Goal: Task Accomplishment & Management: Complete application form

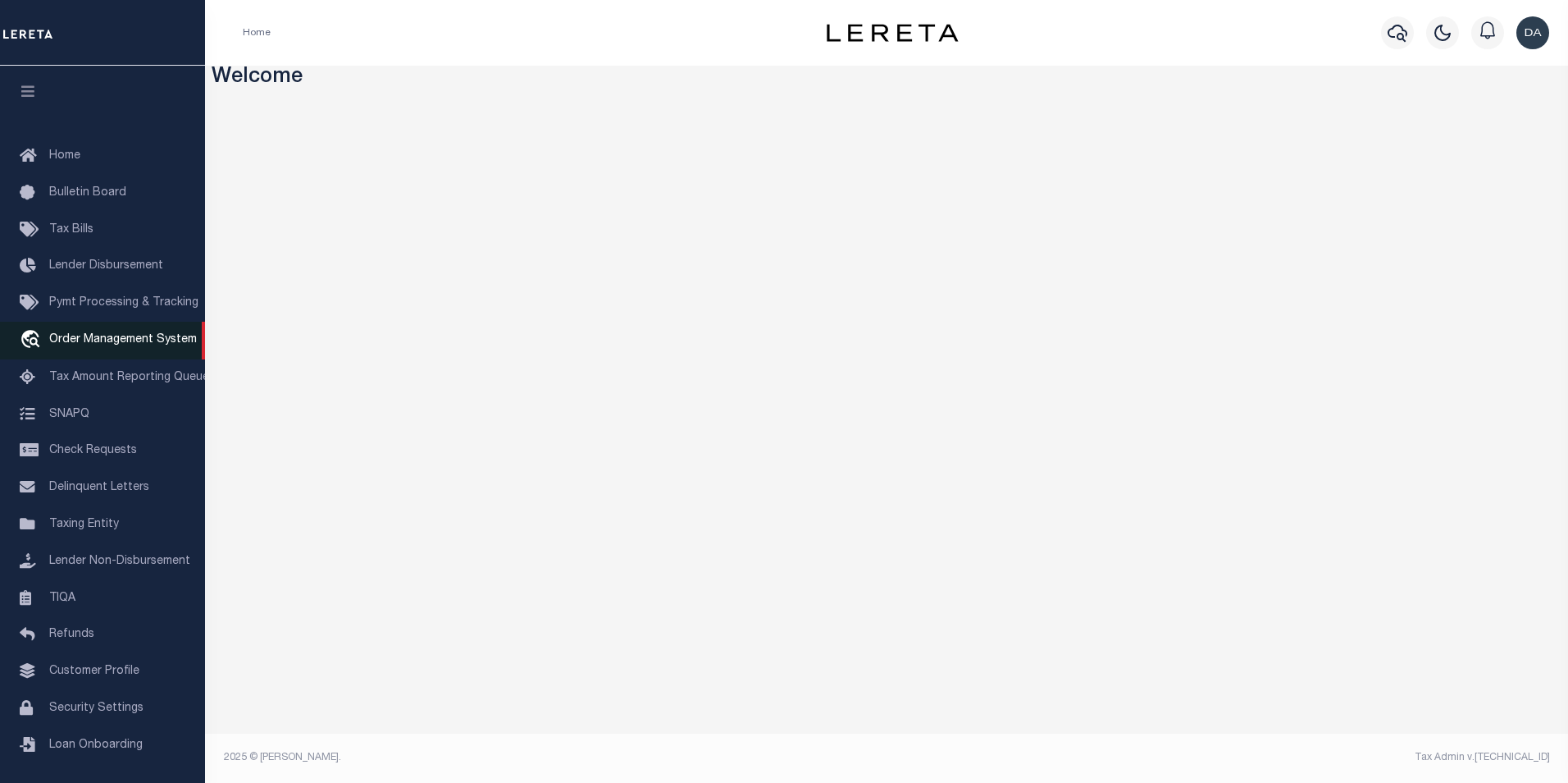
click at [131, 345] on span "Order Management System" at bounding box center [123, 340] width 147 height 12
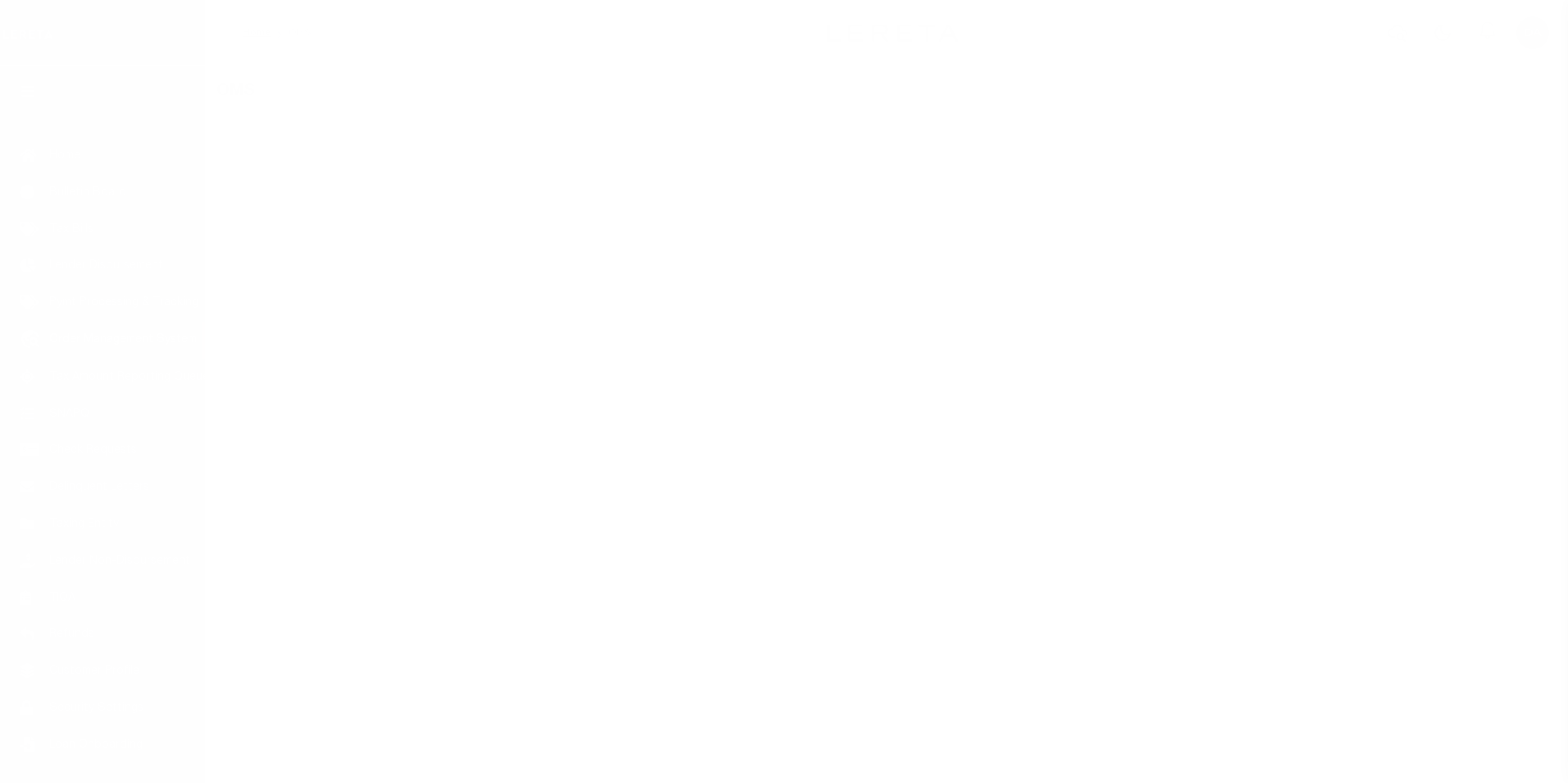
scroll to position [17, 0]
select select "200"
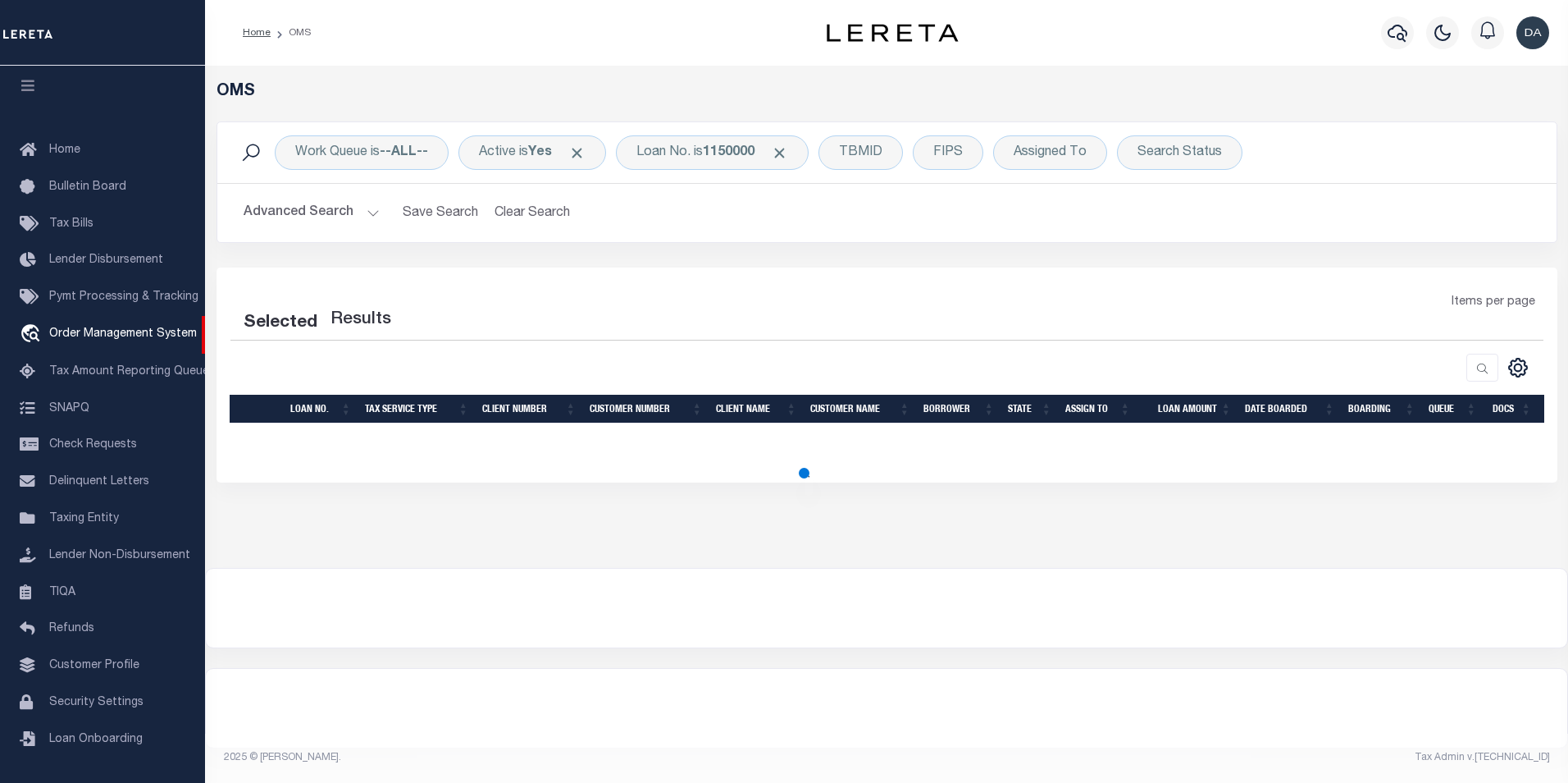
select select "200"
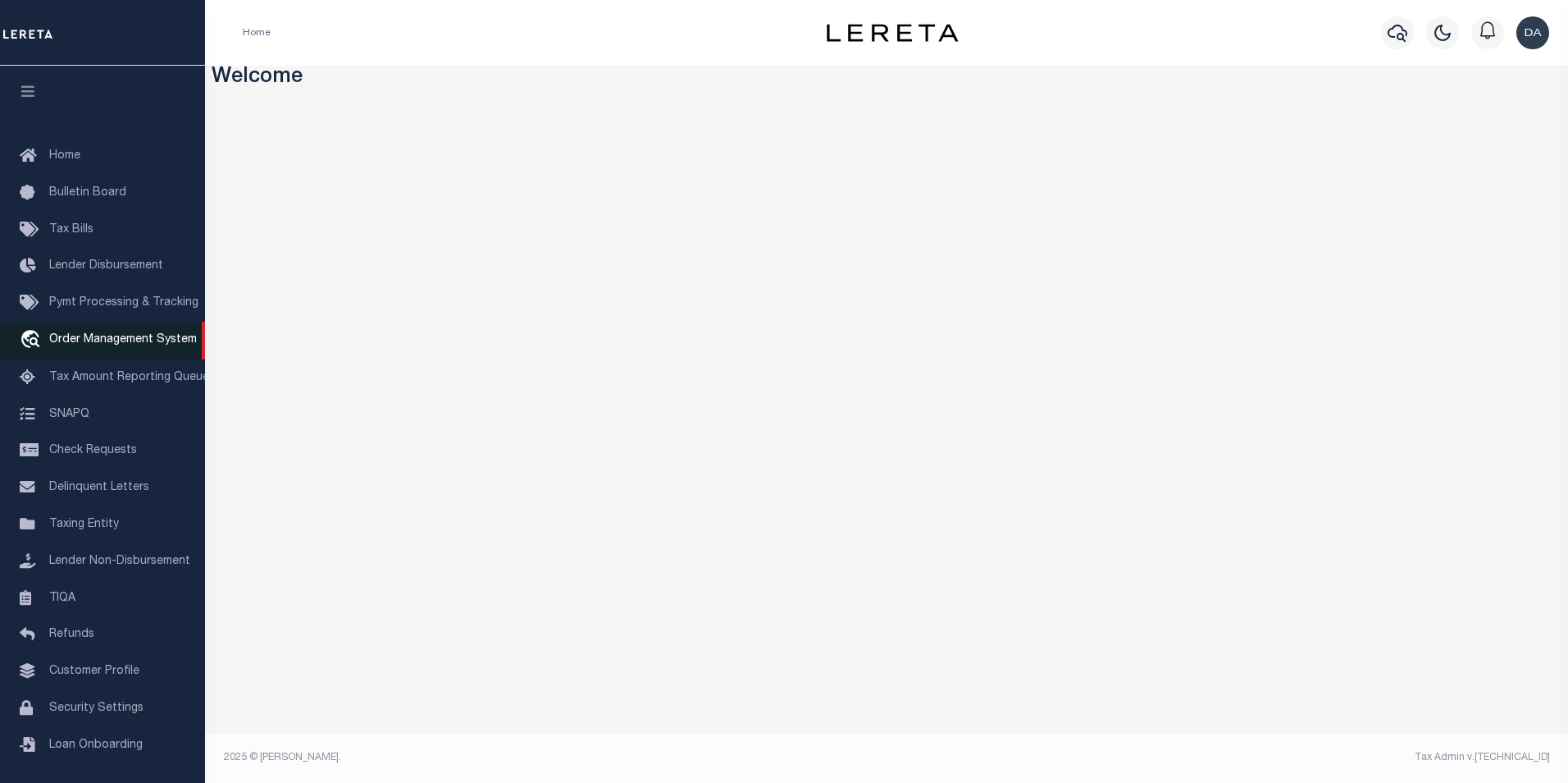
click at [131, 340] on span "Order Management System" at bounding box center [123, 340] width 147 height 12
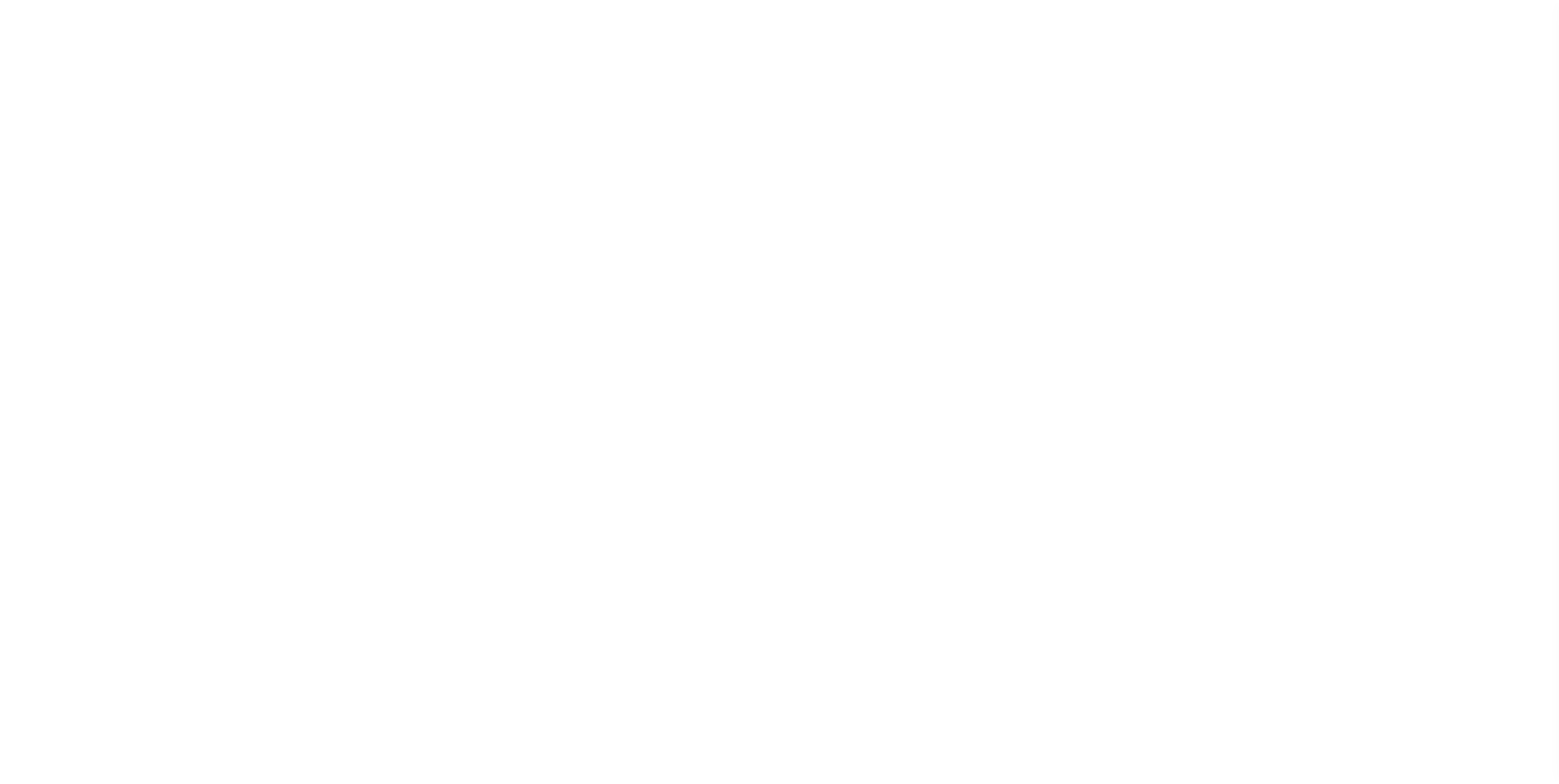
scroll to position [17, 0]
select select "200"
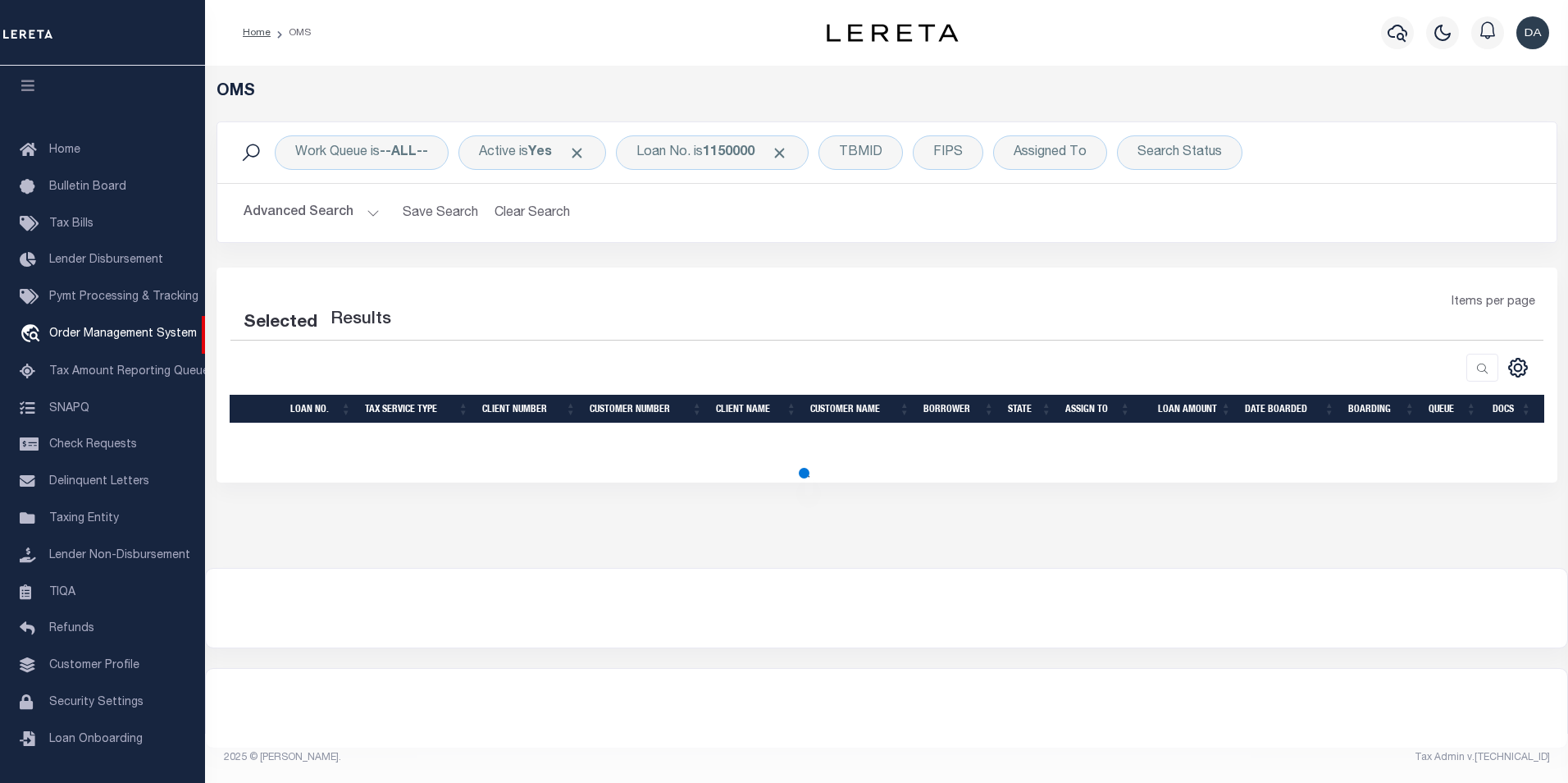
select select "200"
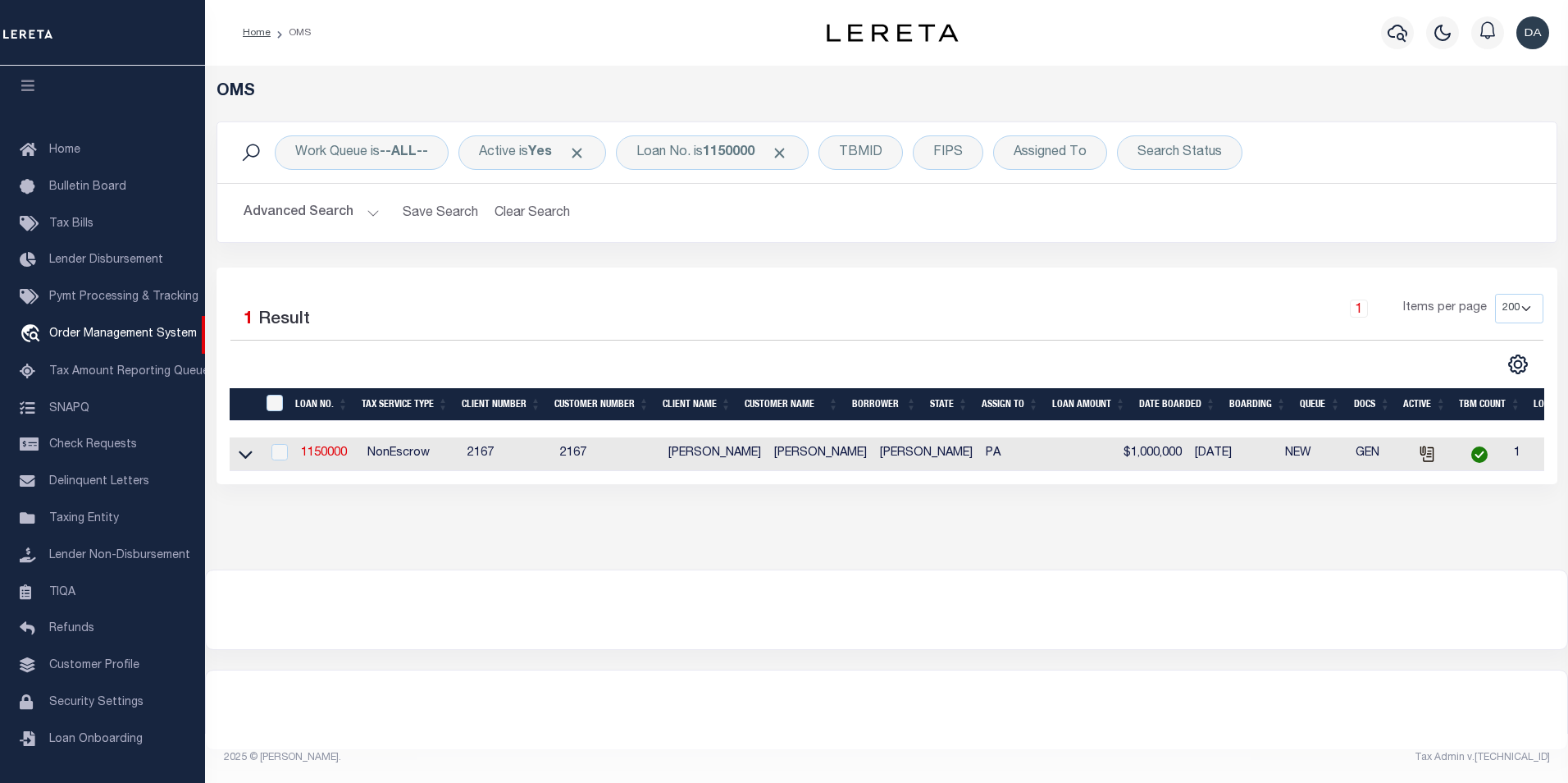
click at [291, 621] on div at bounding box center [887, 610] width 1362 height 79
click at [329, 458] on link "1150000" at bounding box center [324, 453] width 46 height 12
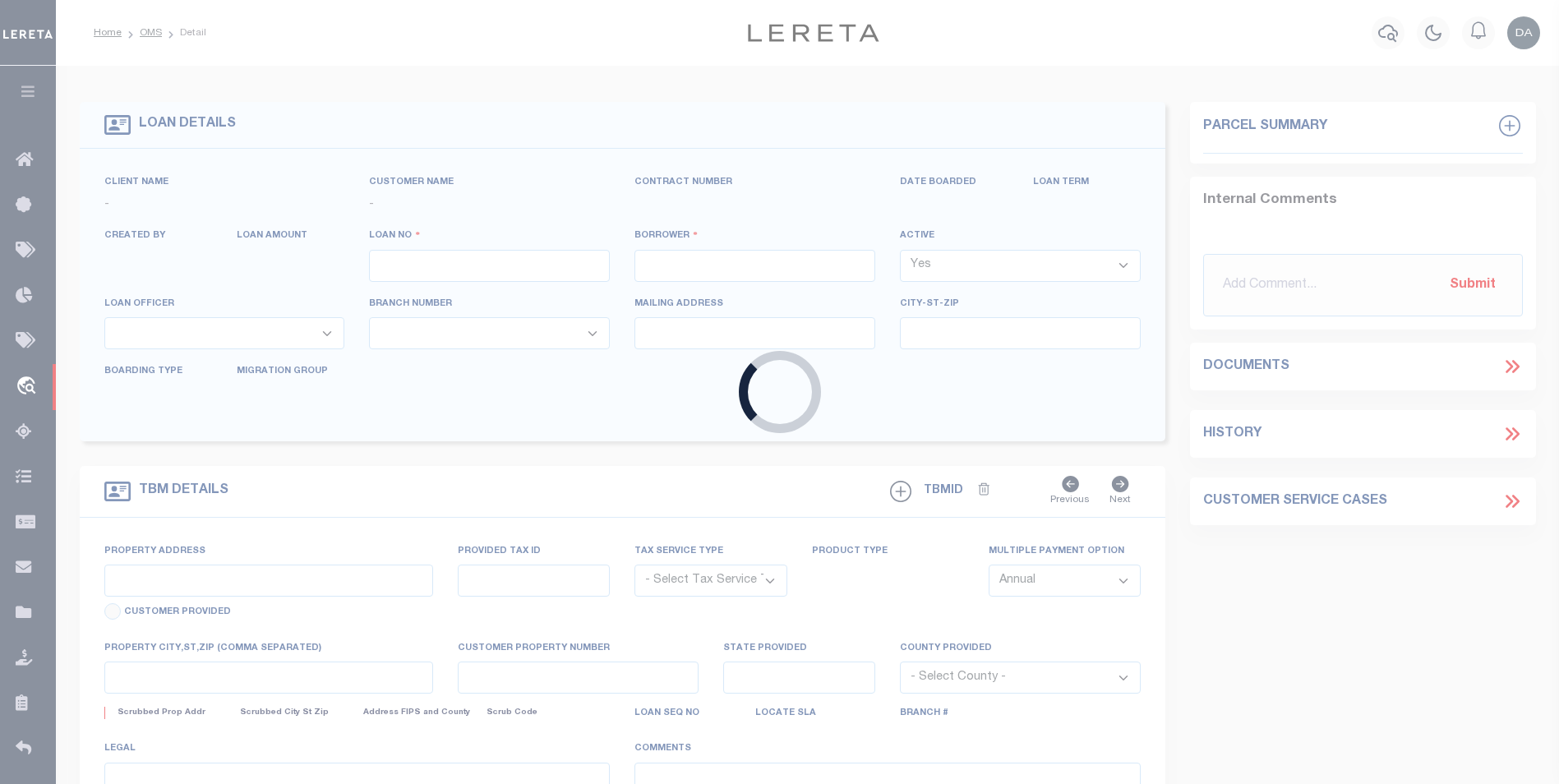
type input "1150000"
type input "david garcia"
select select
type input "[DATE]"
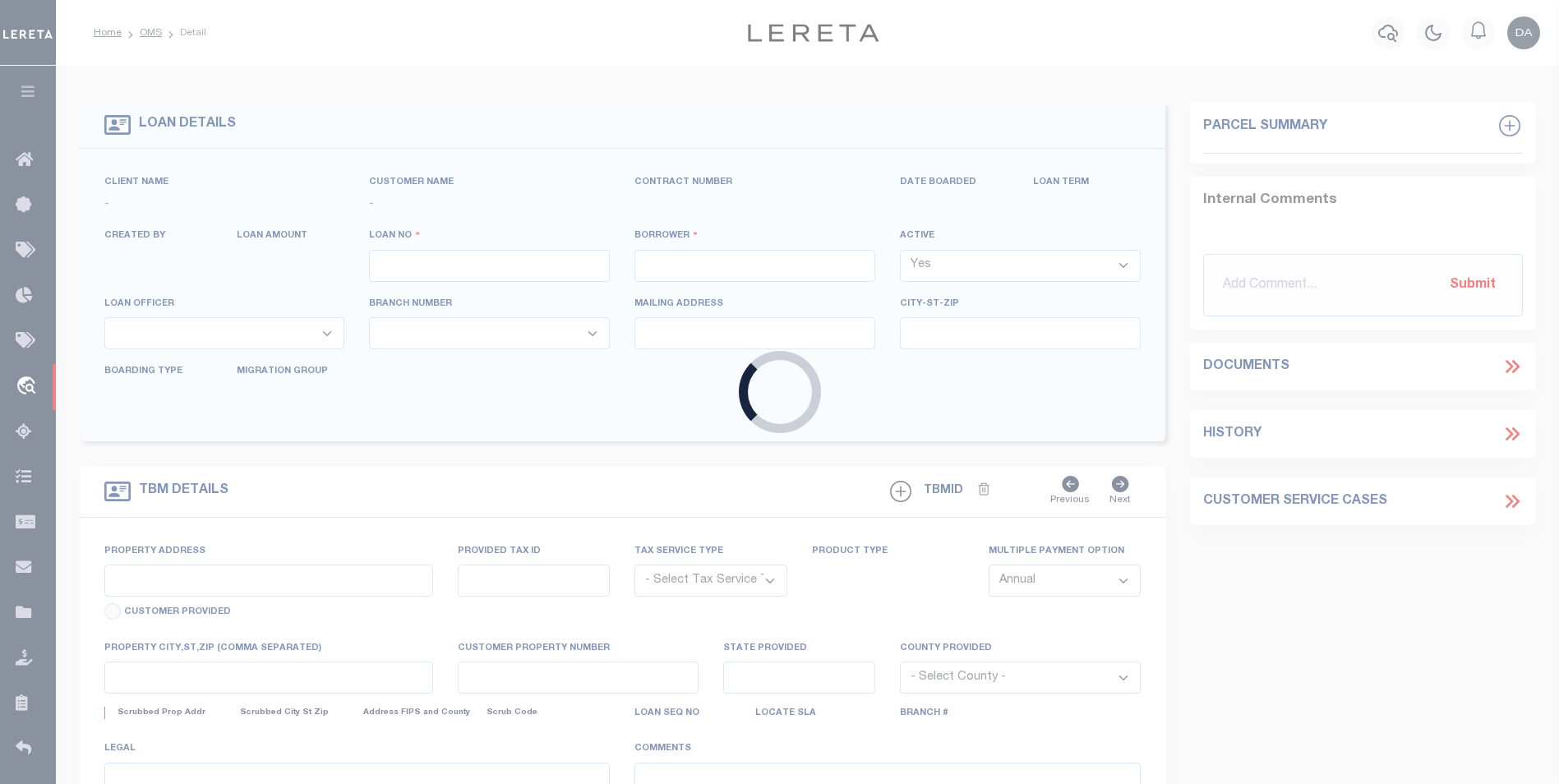
select select "10"
select select "NonEscrow"
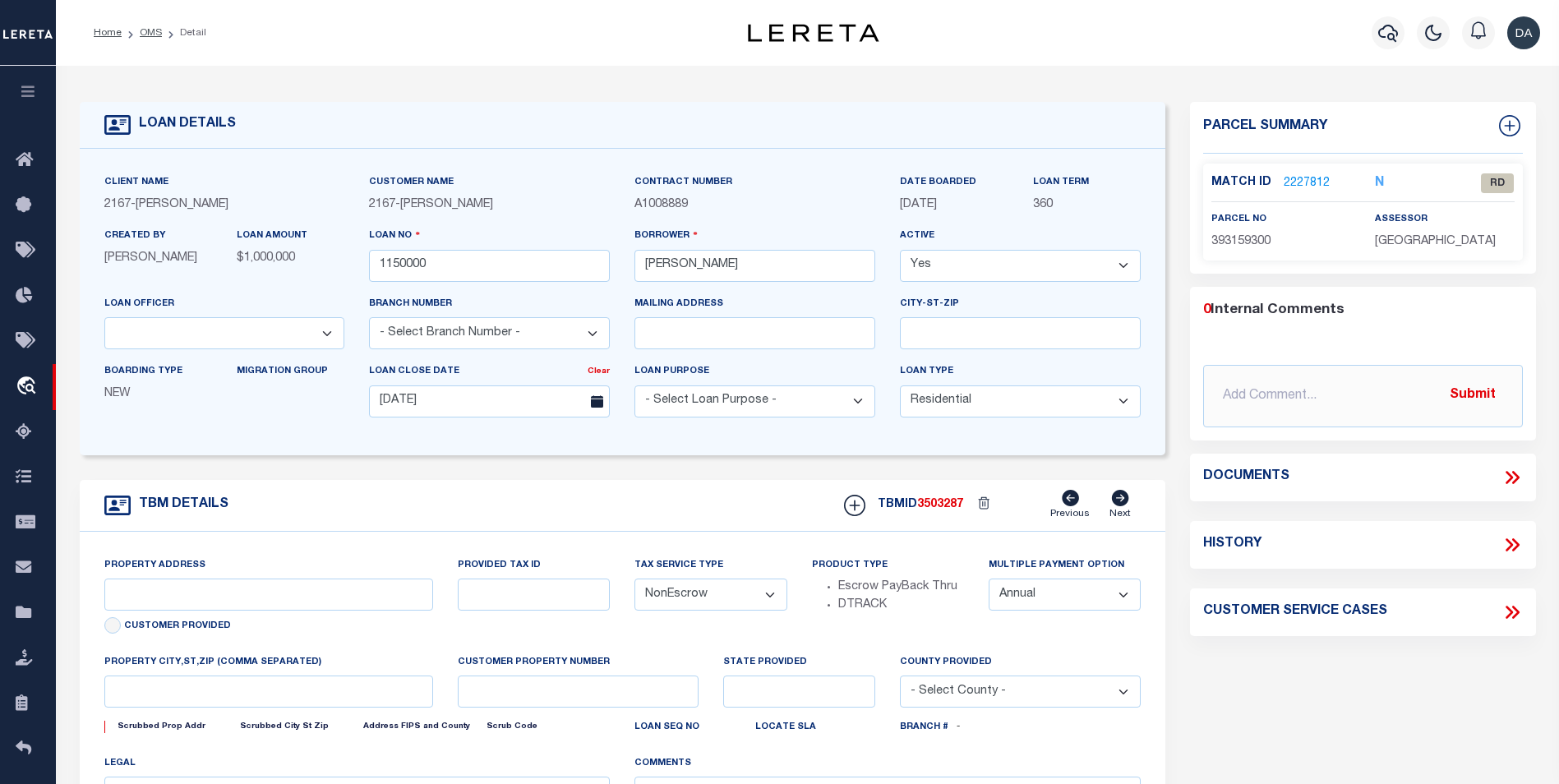
type input "[STREET_ADDRESS]"
select select
type input "[GEOGRAPHIC_DATA] [GEOGRAPHIC_DATA] 19148-4608"
type input "PA"
select select
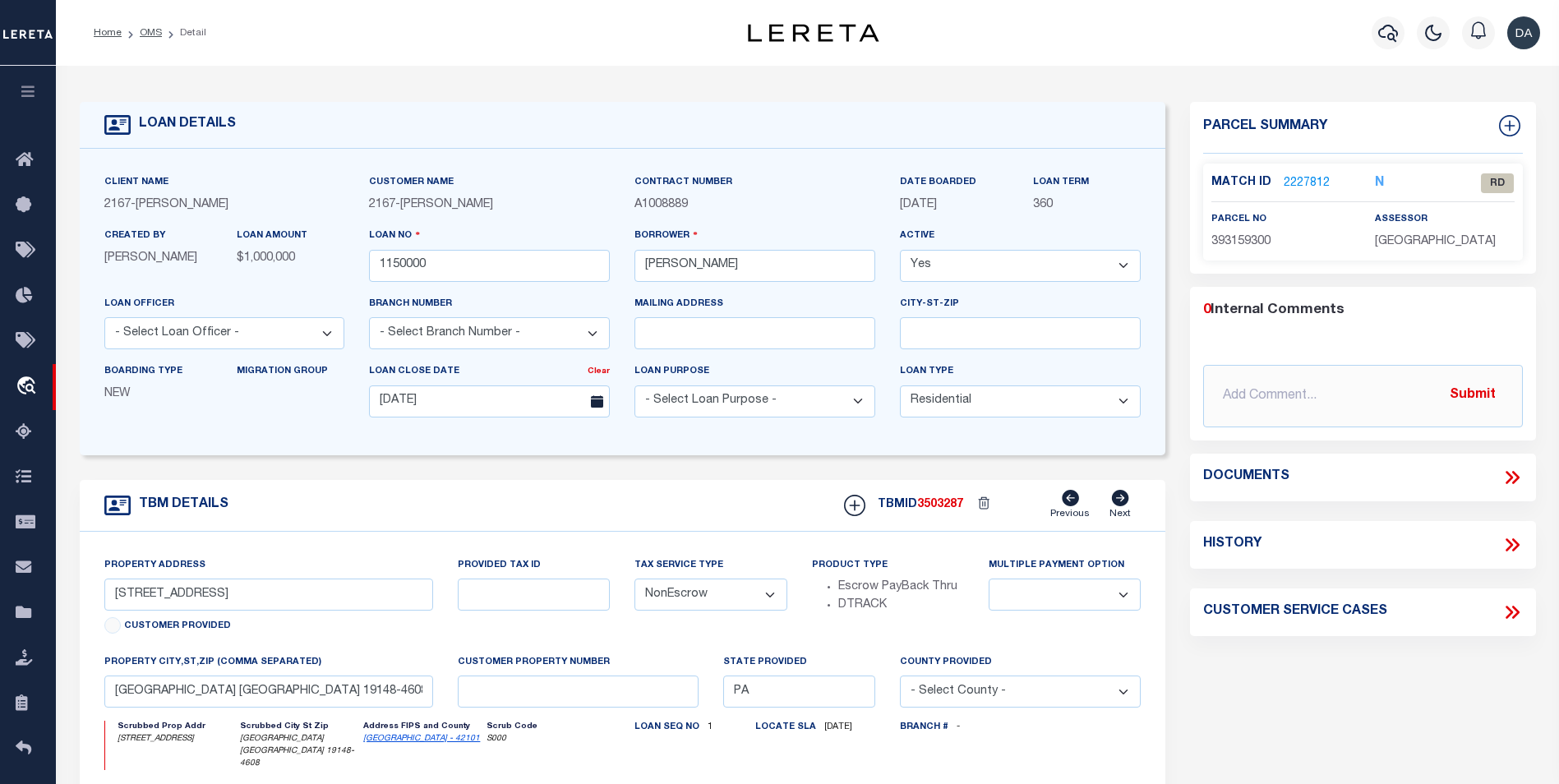
click at [309, 468] on form "LOAN DETAILS Client Name 2167 - [PERSON_NAME] Demo 2167" at bounding box center [622, 563] width 1086 height 922
click at [1515, 475] on icon at bounding box center [1511, 477] width 21 height 21
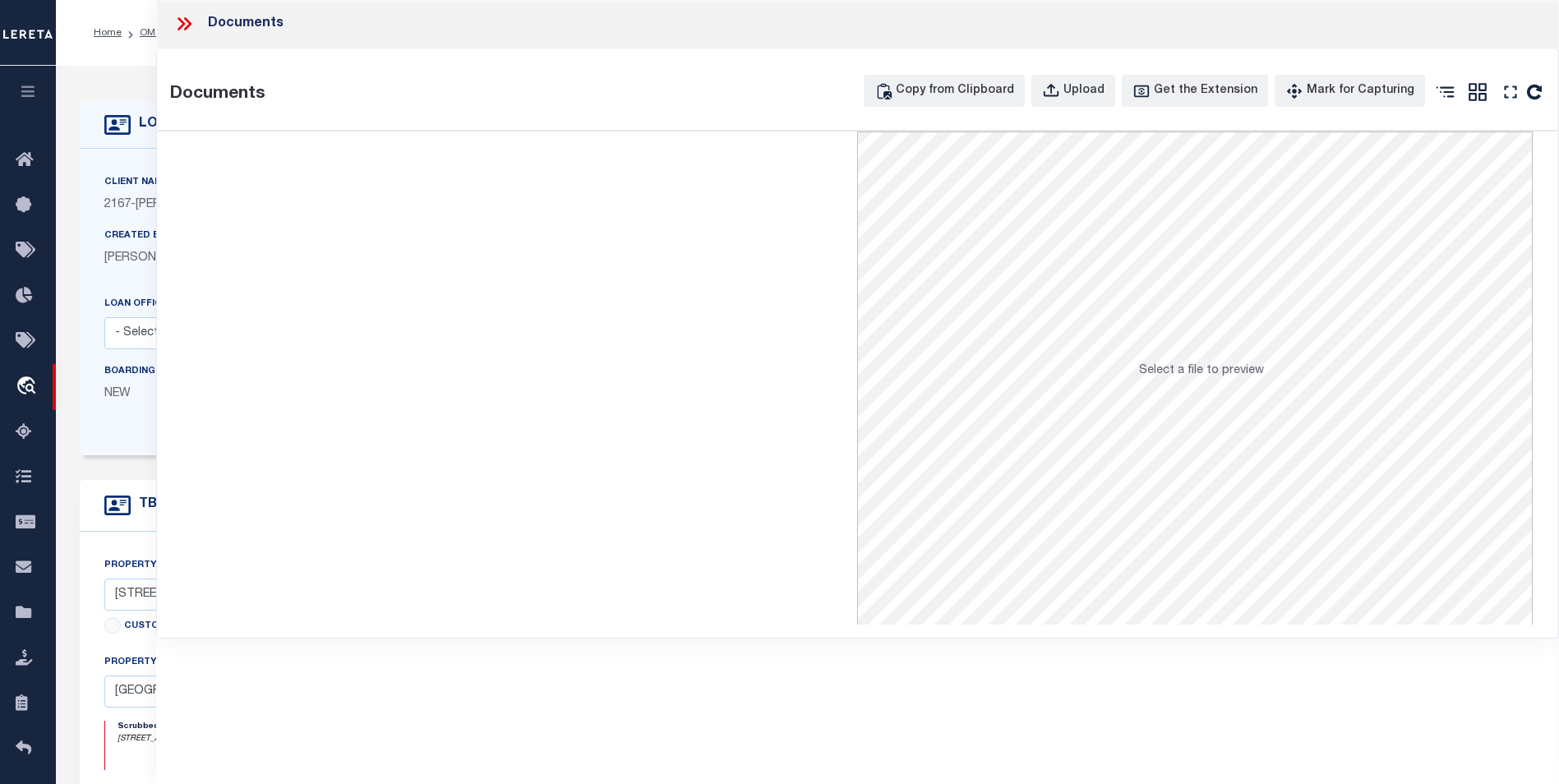
click at [248, 432] on div at bounding box center [507, 378] width 700 height 493
click at [184, 27] on icon at bounding box center [184, 23] width 21 height 21
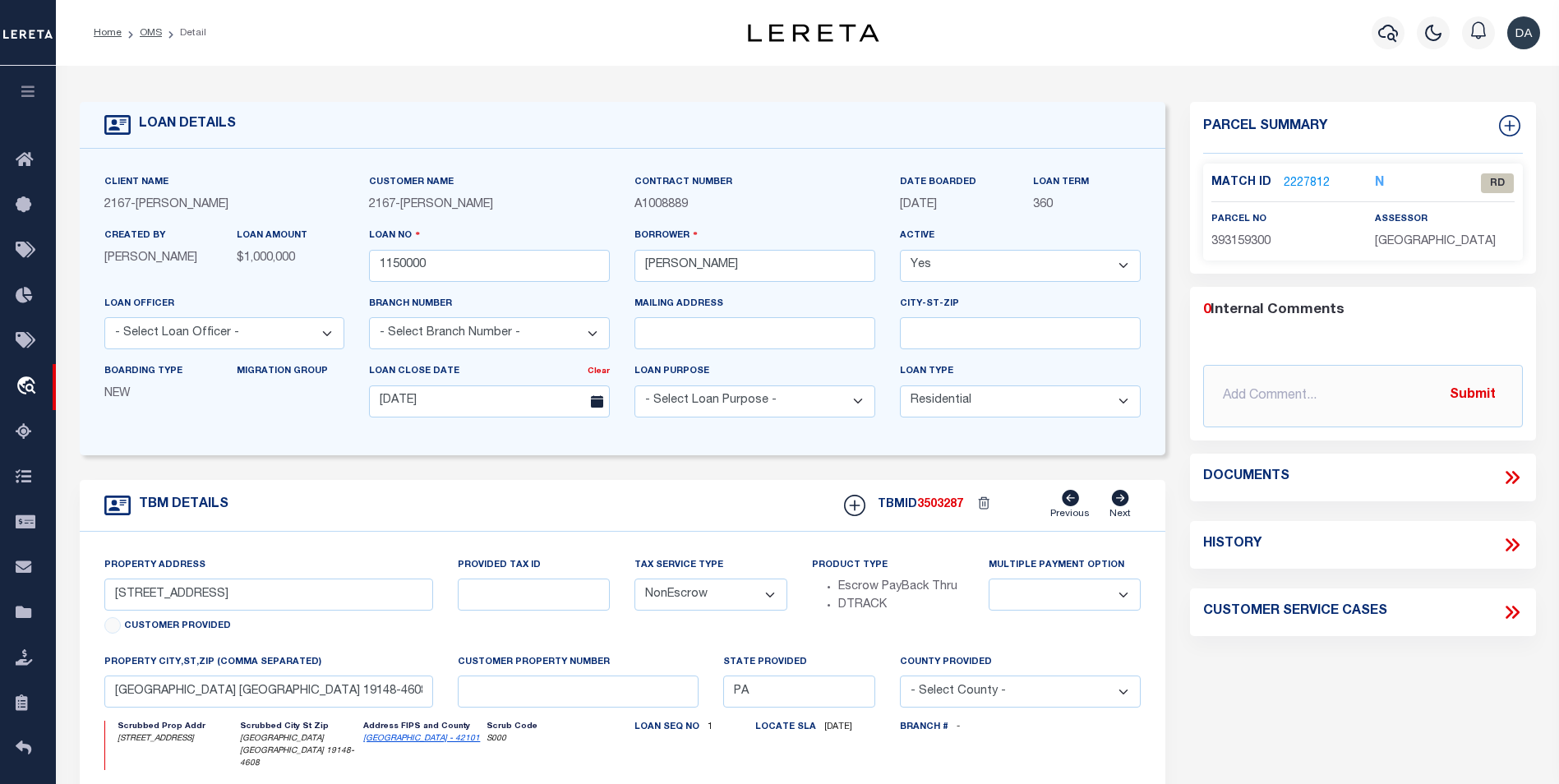
click at [1517, 475] on icon at bounding box center [1515, 477] width 8 height 13
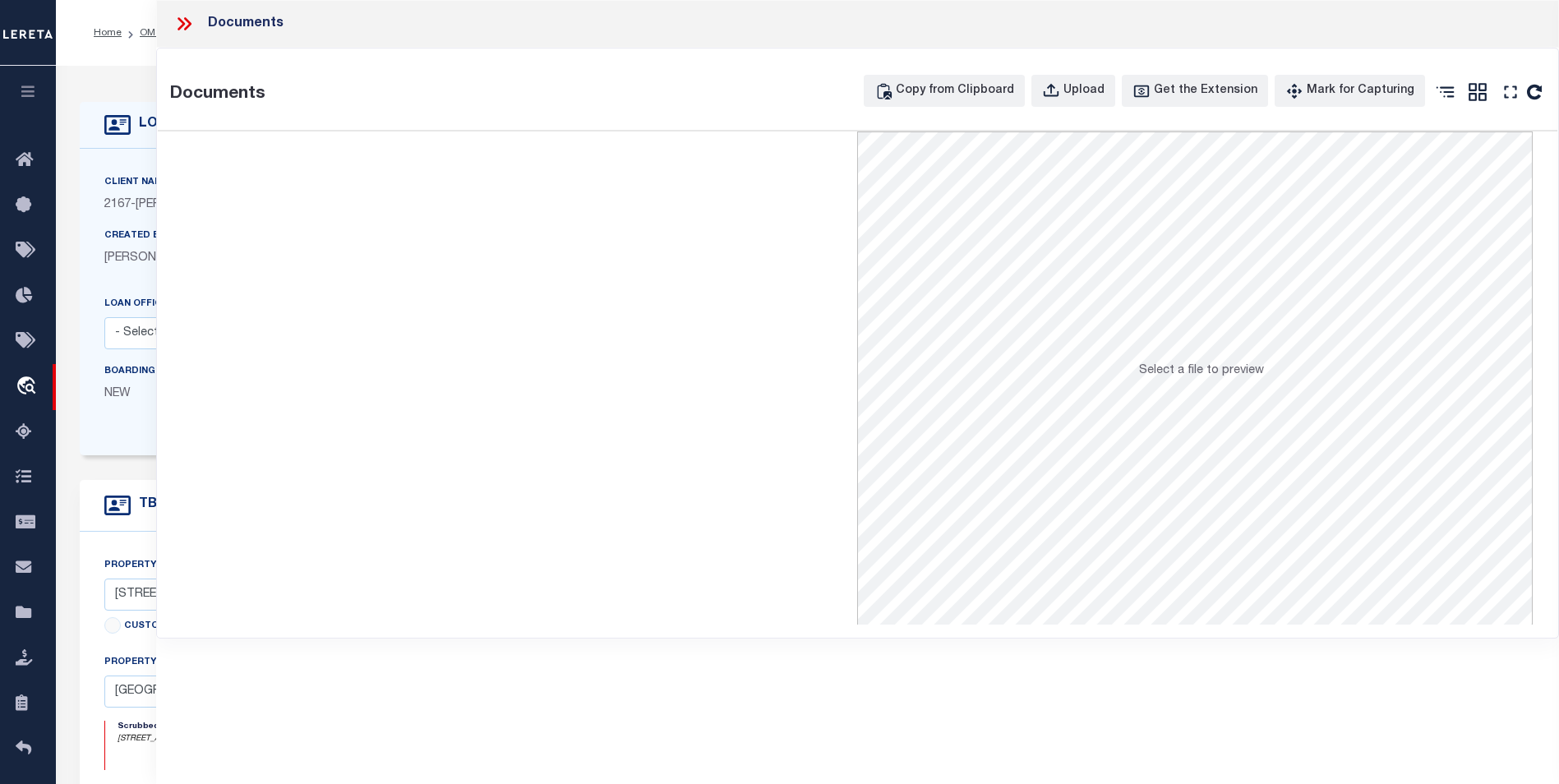
click at [179, 20] on icon at bounding box center [181, 24] width 8 height 13
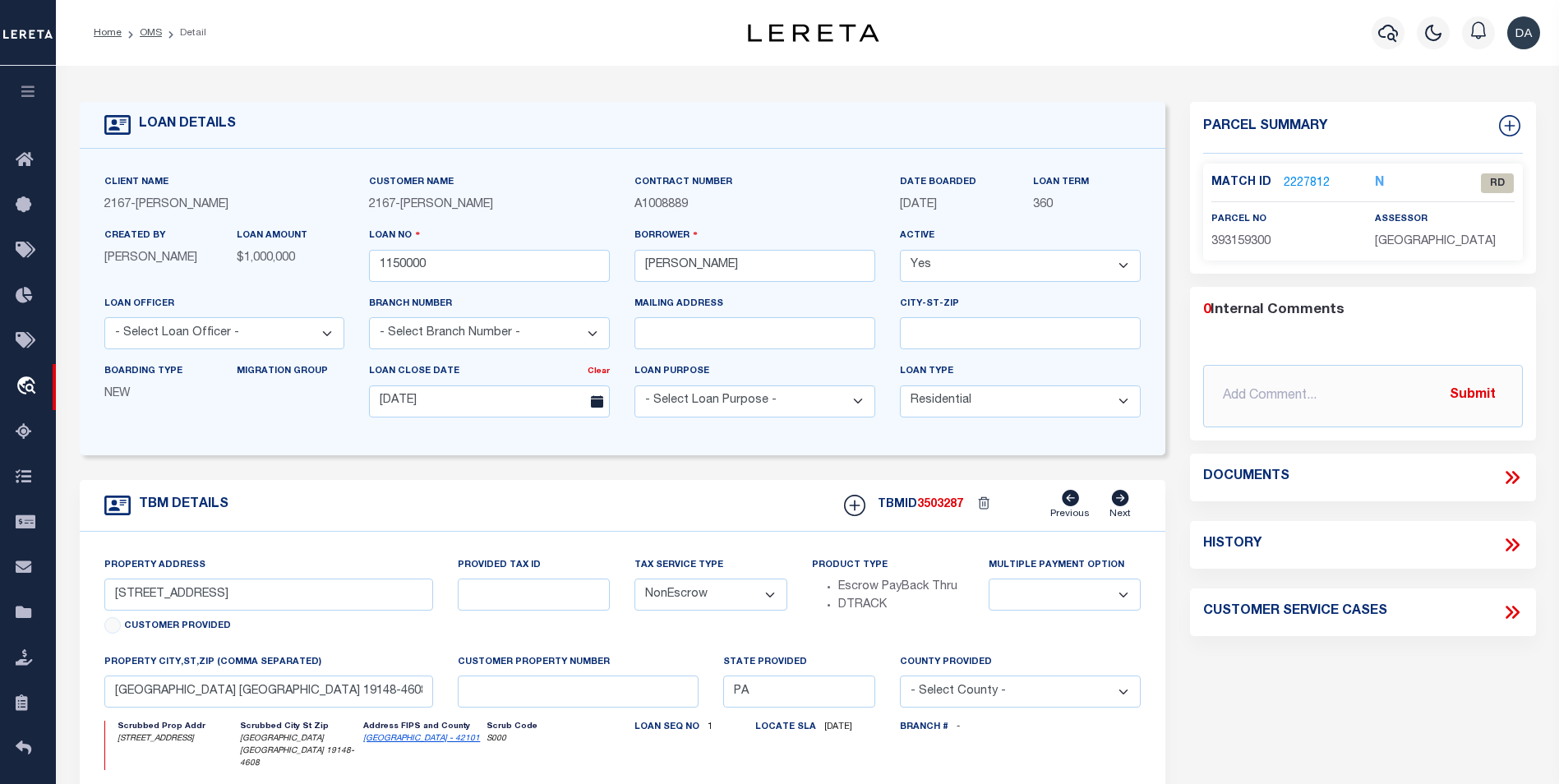
click at [1549, 434] on div "LOAN DETAILS Client Name 2167 -" at bounding box center [808, 553] width 1493 height 942
click at [275, 469] on form "LOAN DETAILS Client Name 2167 - [PERSON_NAME] Demo 2167" at bounding box center [622, 563] width 1086 height 922
click at [1517, 477] on icon at bounding box center [1515, 477] width 8 height 13
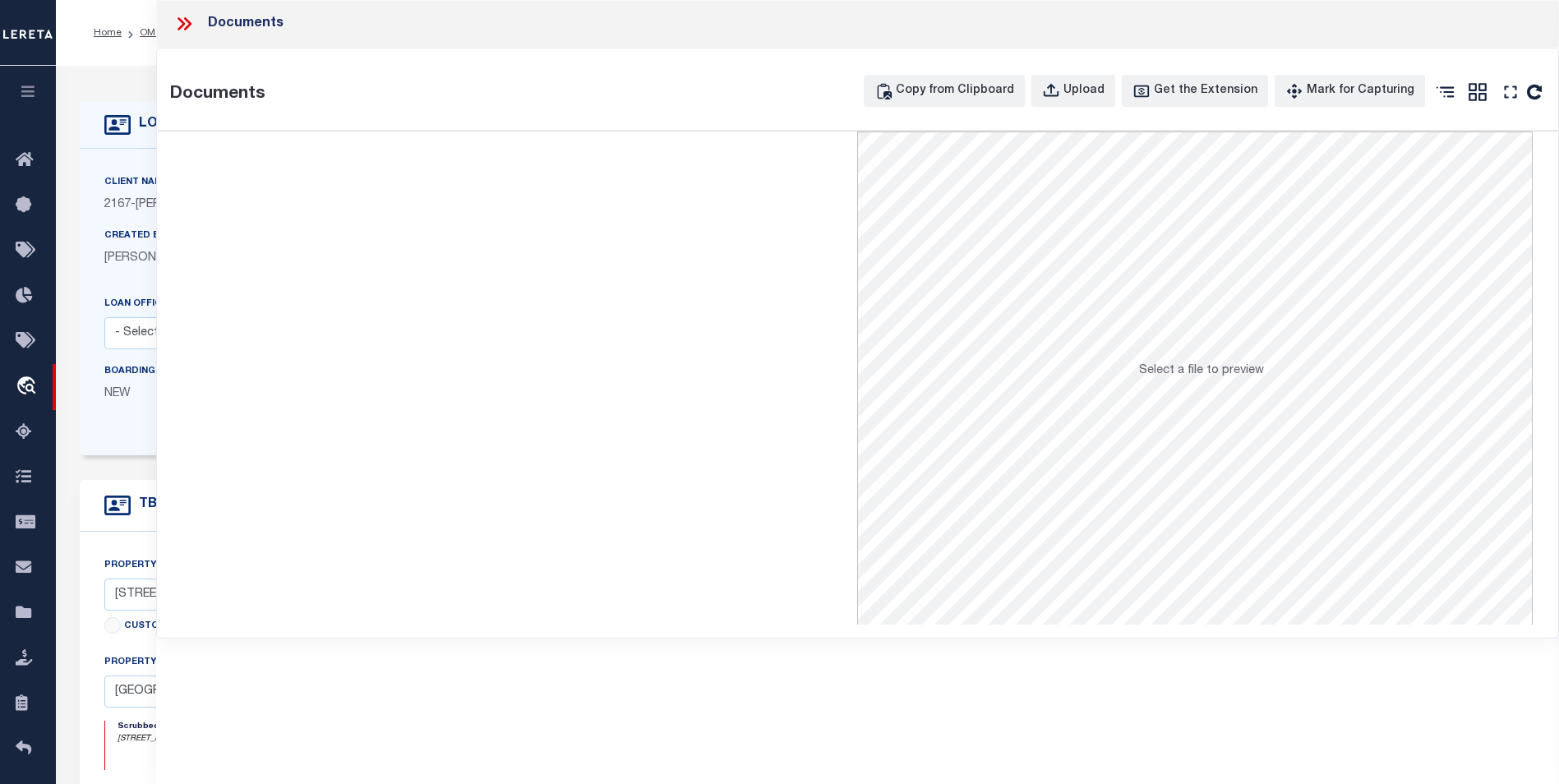
click at [184, 27] on icon at bounding box center [184, 23] width 21 height 21
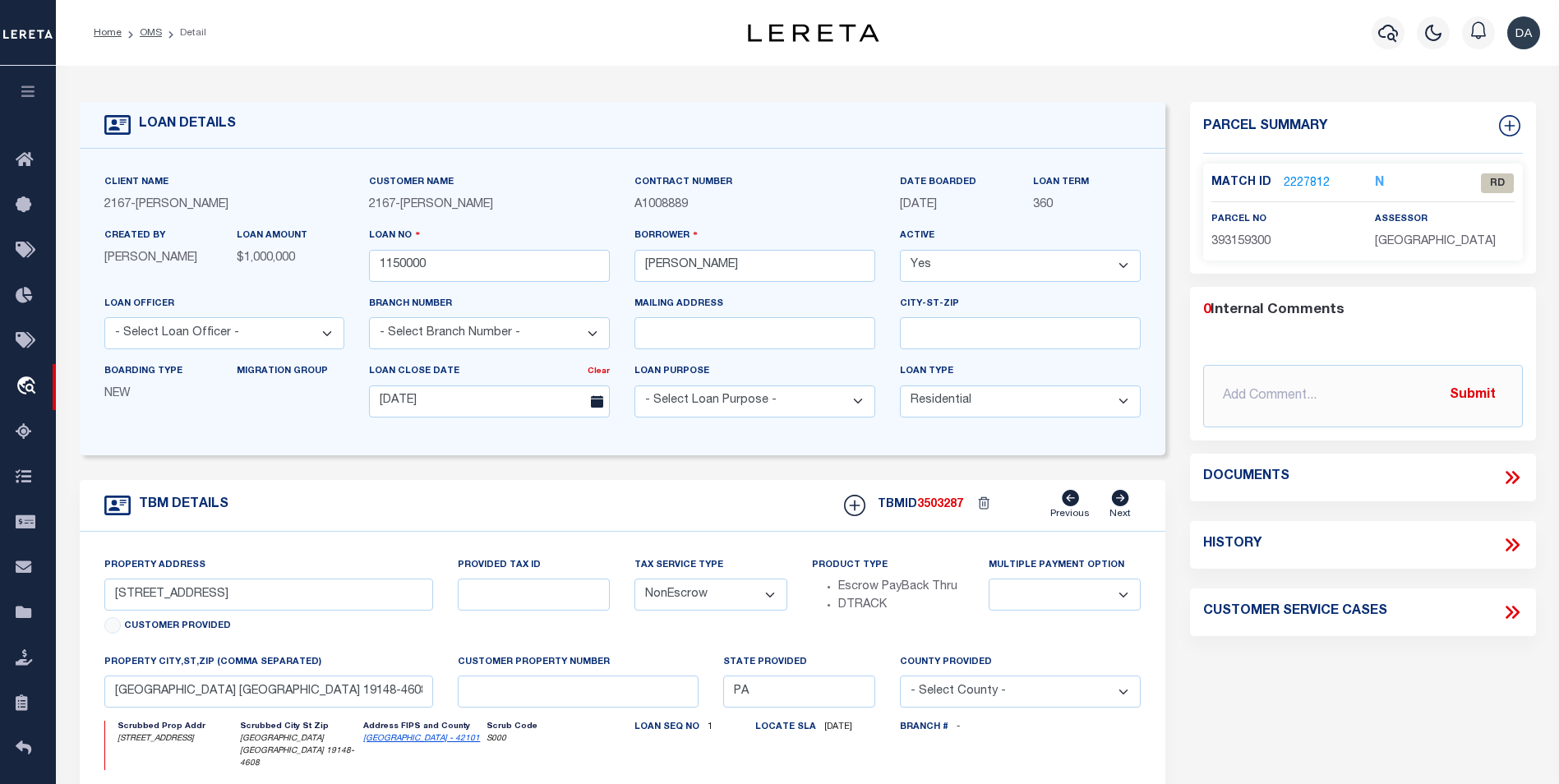
click at [309, 97] on div "LOAN DETAILS Client Name 2167 - Matt Demo Customer Name" at bounding box center [808, 553] width 1481 height 942
click at [1514, 470] on icon at bounding box center [1511, 477] width 21 height 21
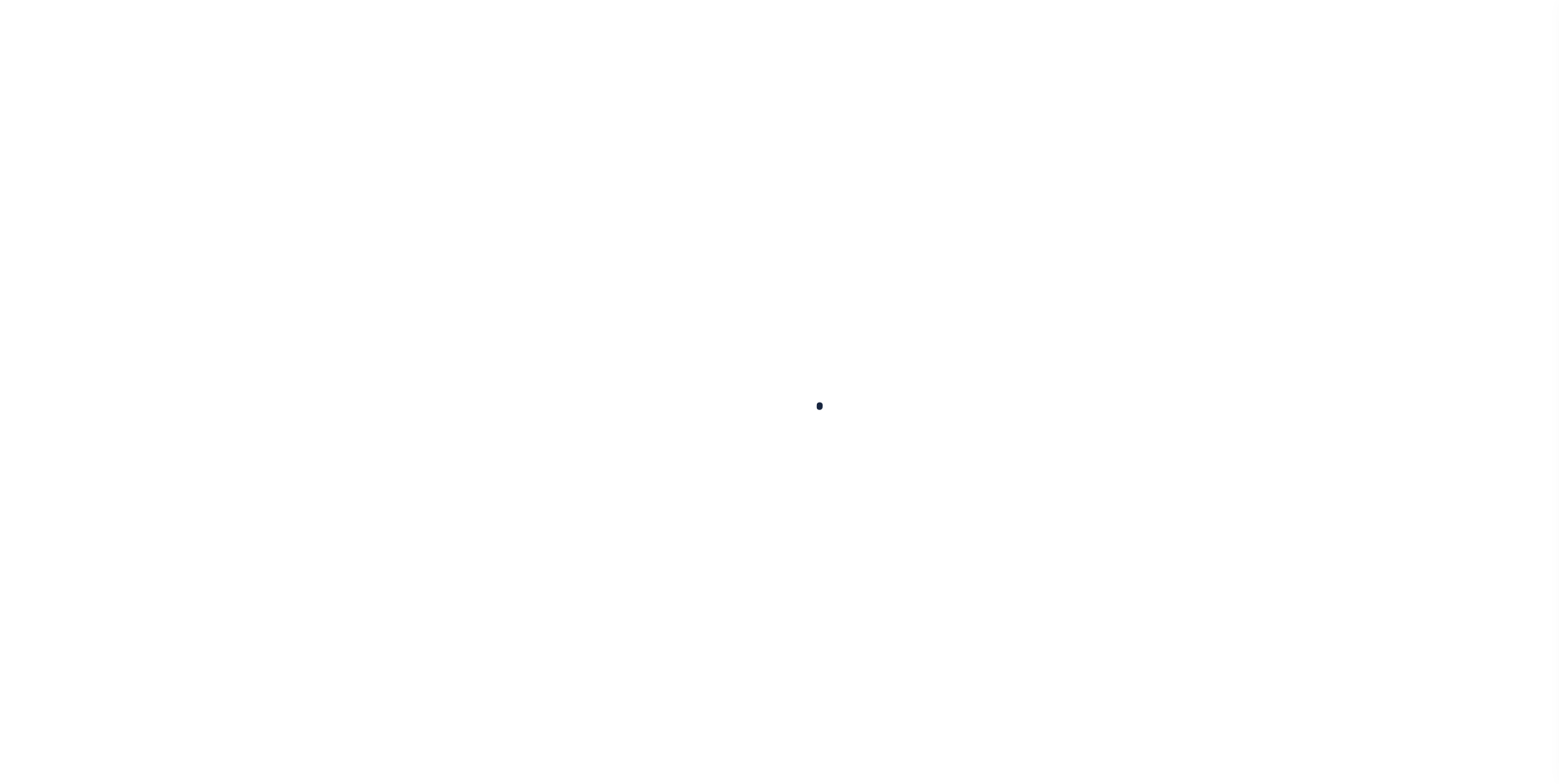
select select "10"
select select "NonEscrow"
type input "2620 S SHERIDAN ST"
select select
type input "PHILADELPHIA PA 19148-4608"
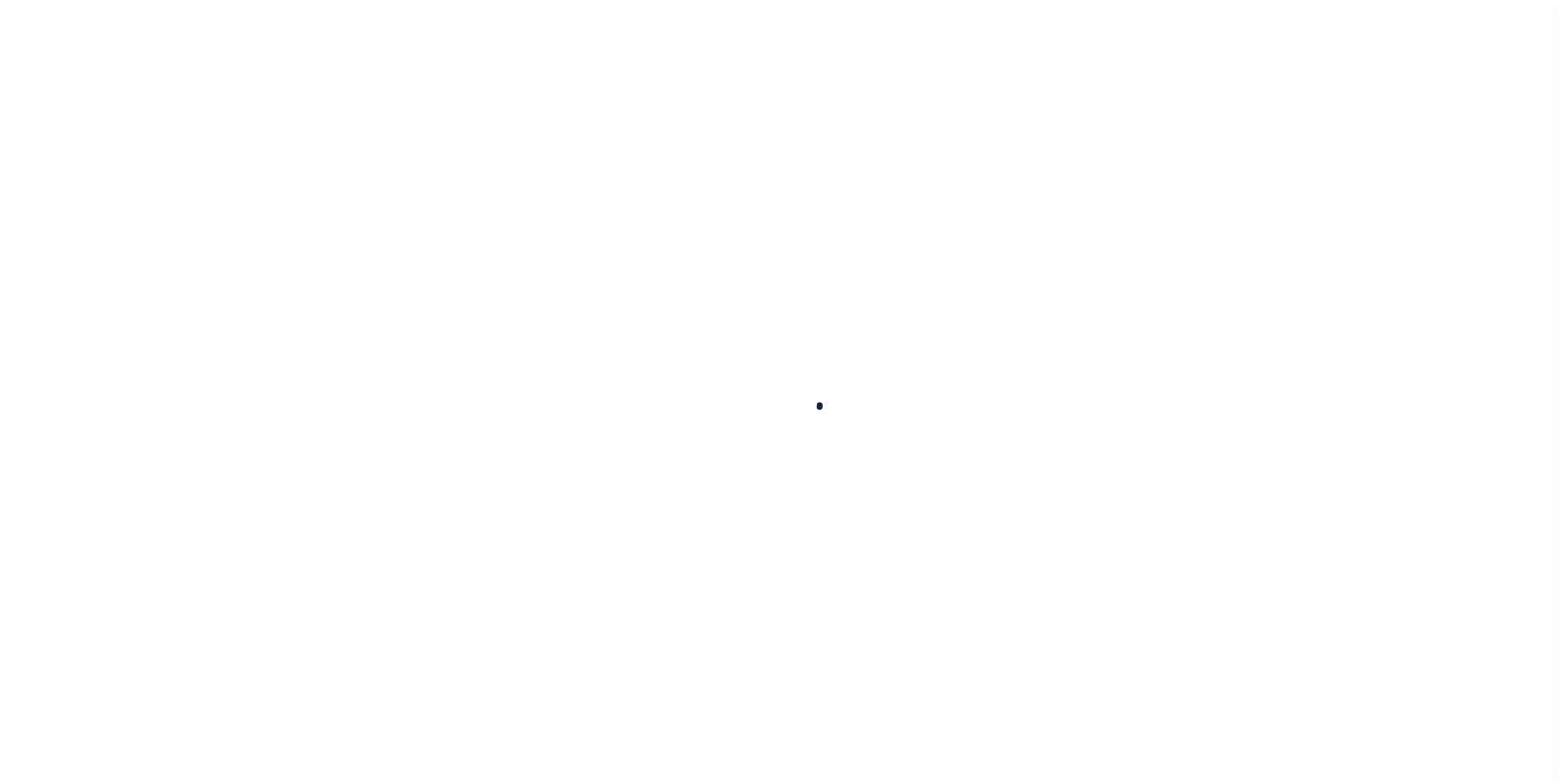
type input "PA"
select select
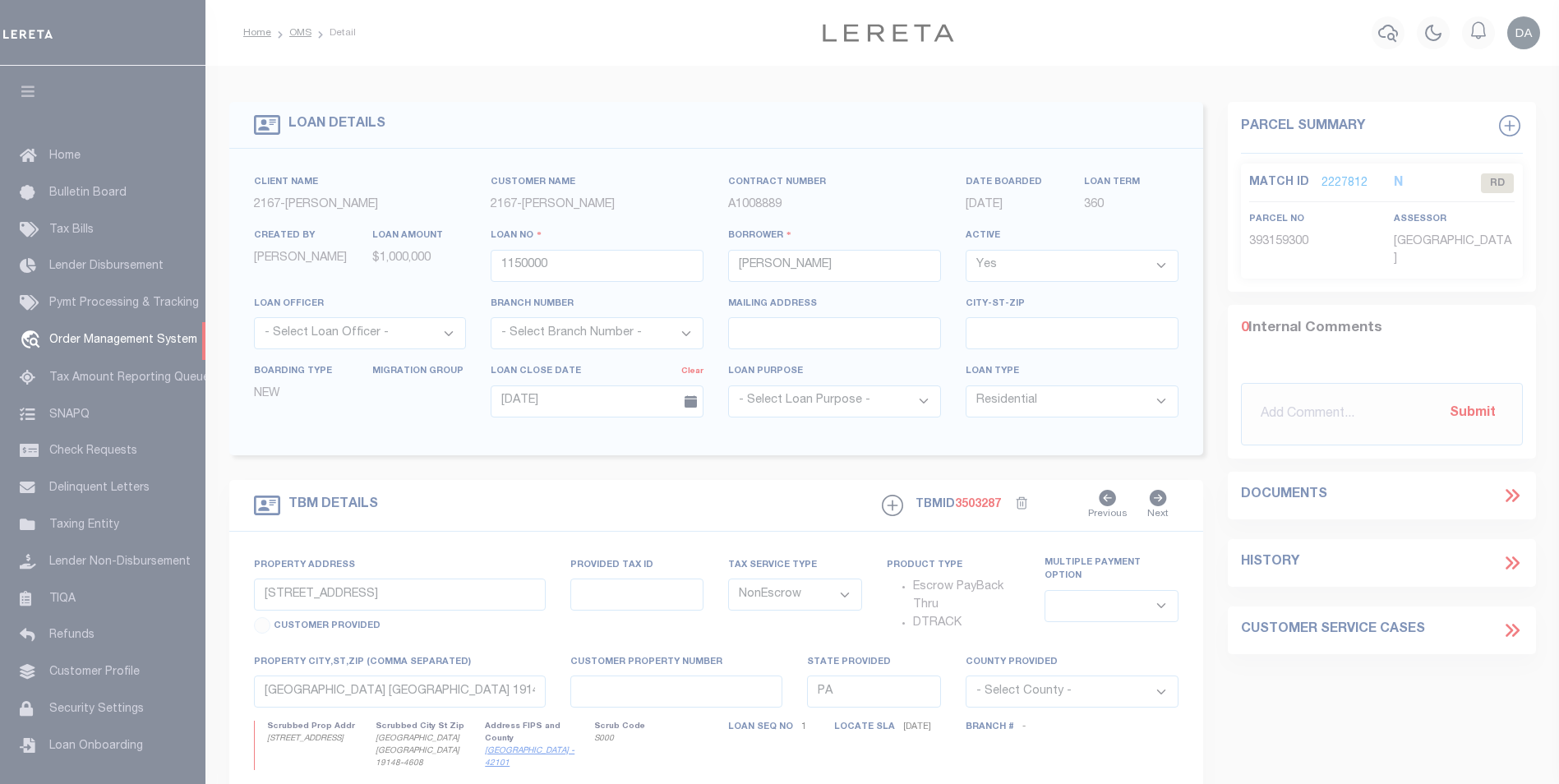
scroll to position [17, 0]
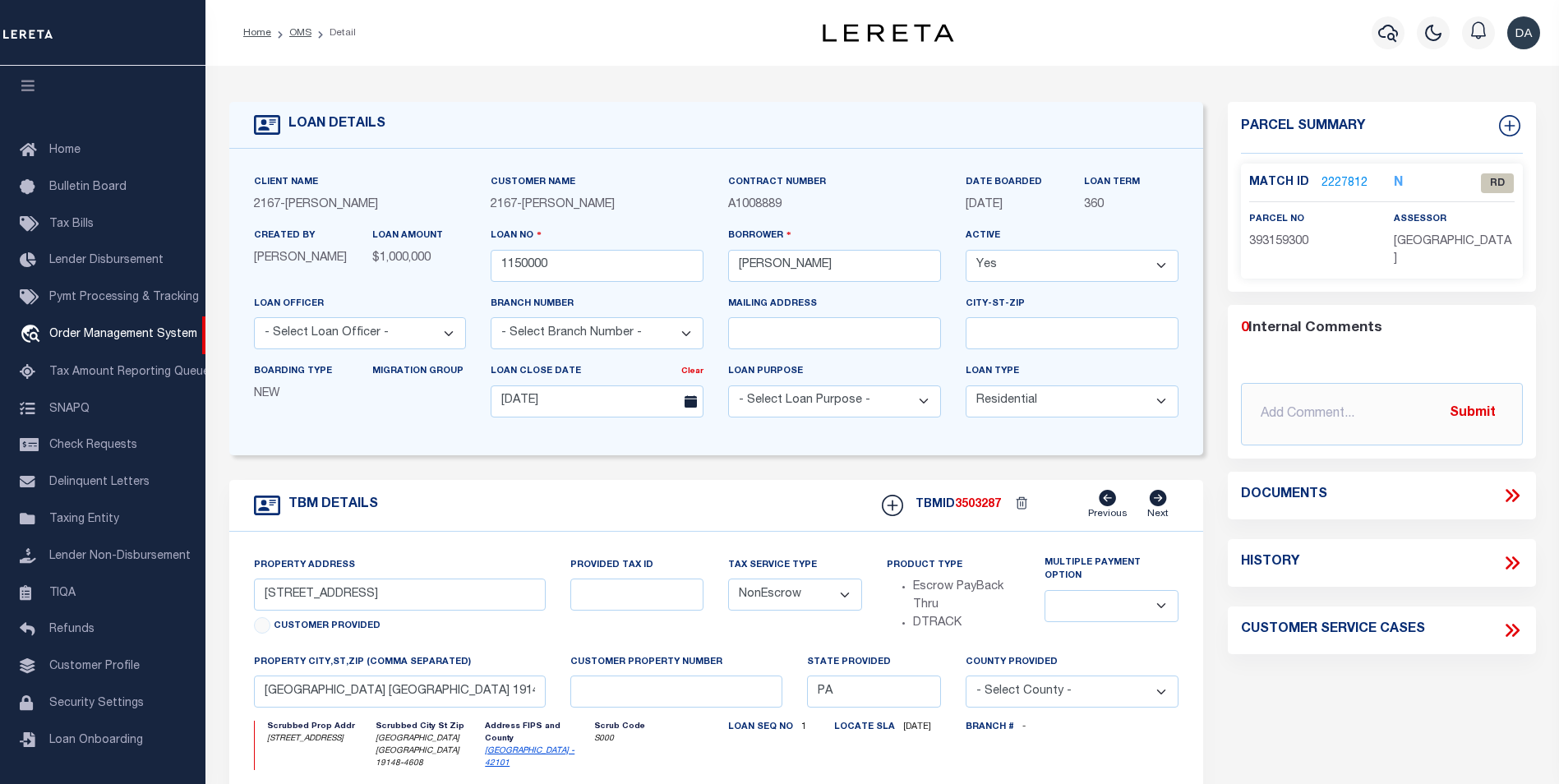
click at [307, 470] on form "LOAN DETAILS Client Name 2167 - Matt Demo 2167" at bounding box center [715, 563] width 974 height 922
click at [1515, 491] on icon at bounding box center [1515, 496] width 8 height 13
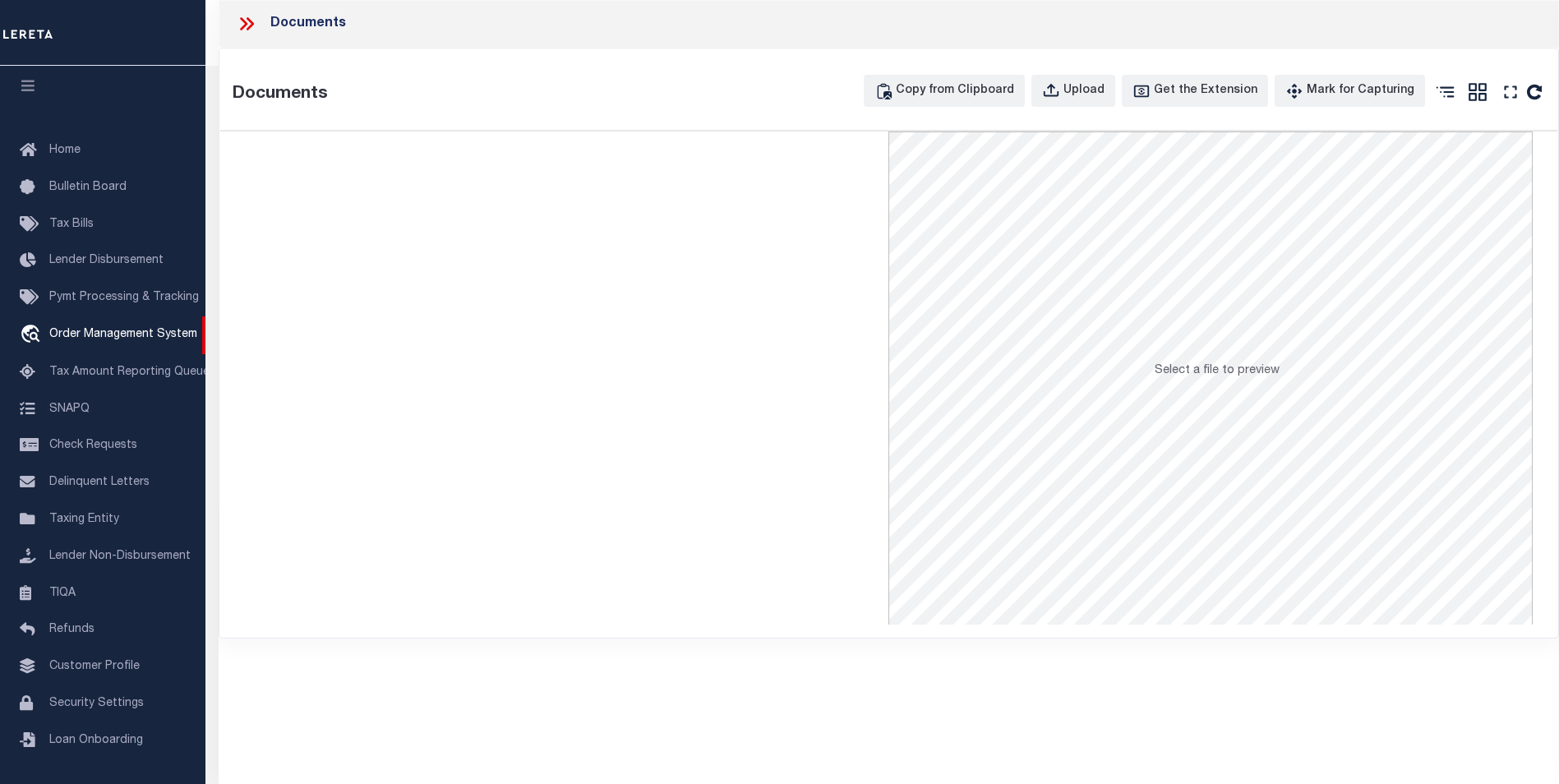
click at [243, 24] on icon at bounding box center [246, 23] width 21 height 21
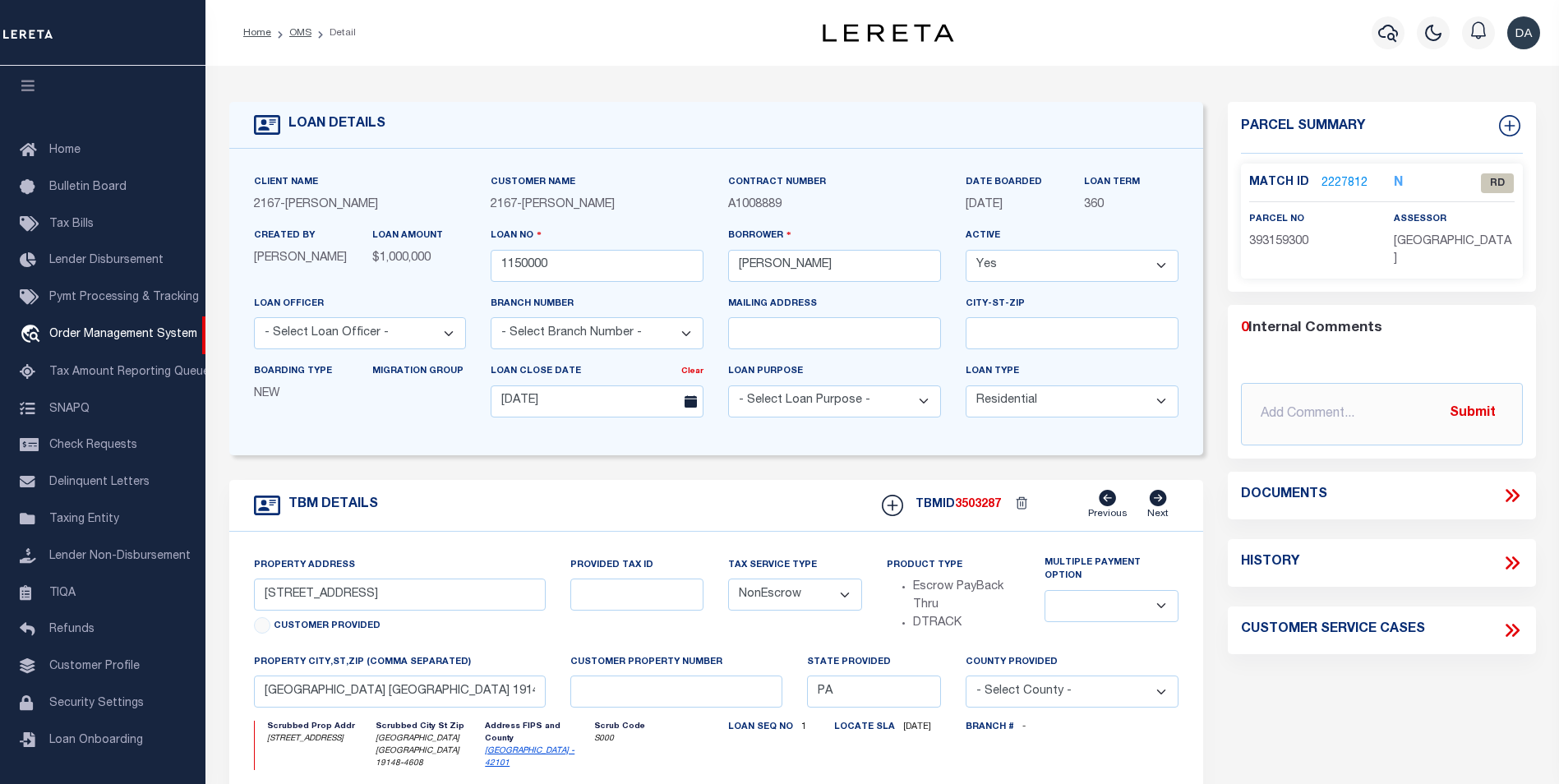
click at [282, 464] on form "LOAN DETAILS Client Name 2167 - [PERSON_NAME] Demo 2167" at bounding box center [715, 563] width 974 height 922
click at [1506, 489] on icon at bounding box center [1509, 496] width 8 height 13
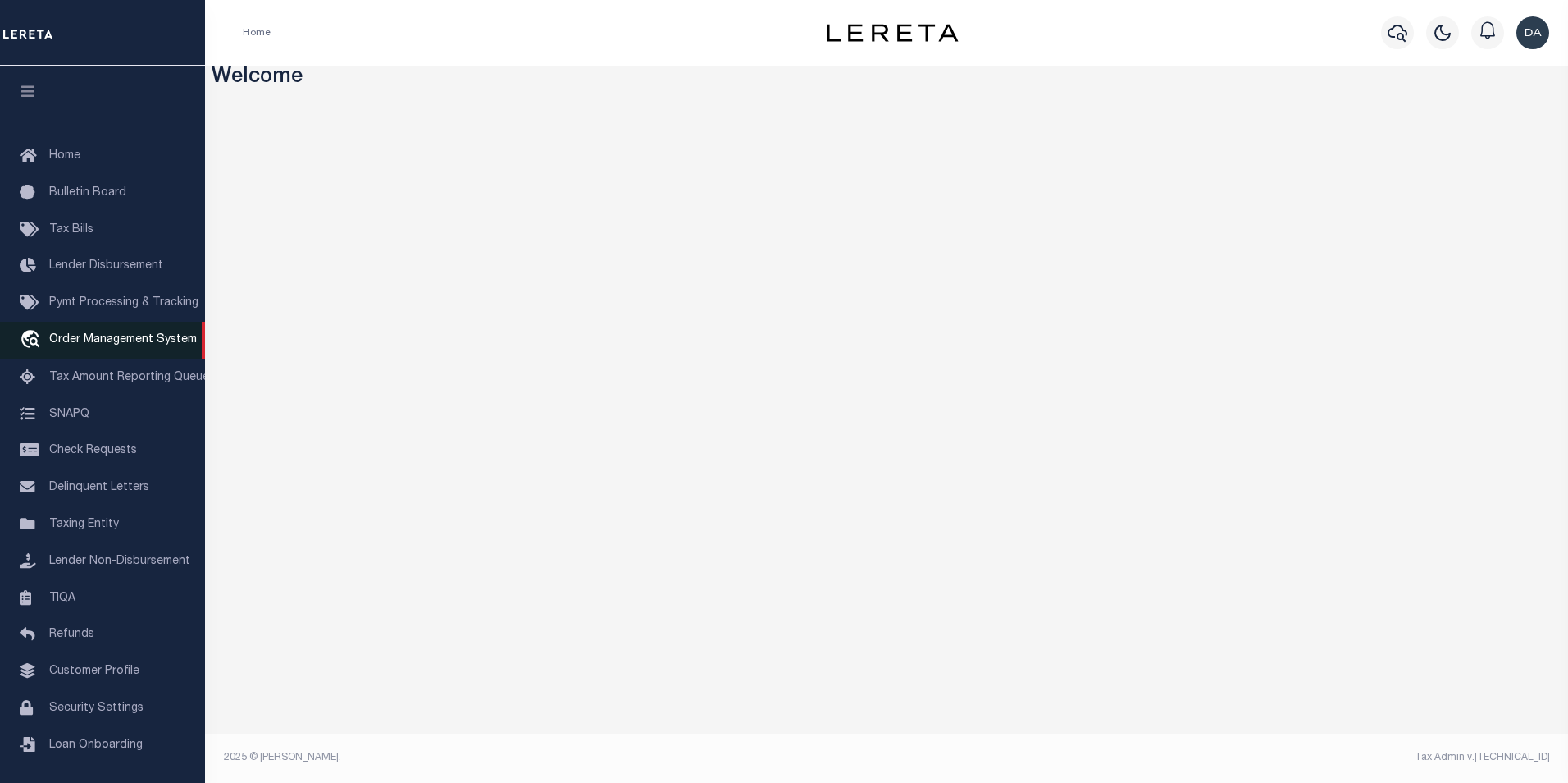
click at [143, 343] on span "Order Management System" at bounding box center [123, 340] width 147 height 12
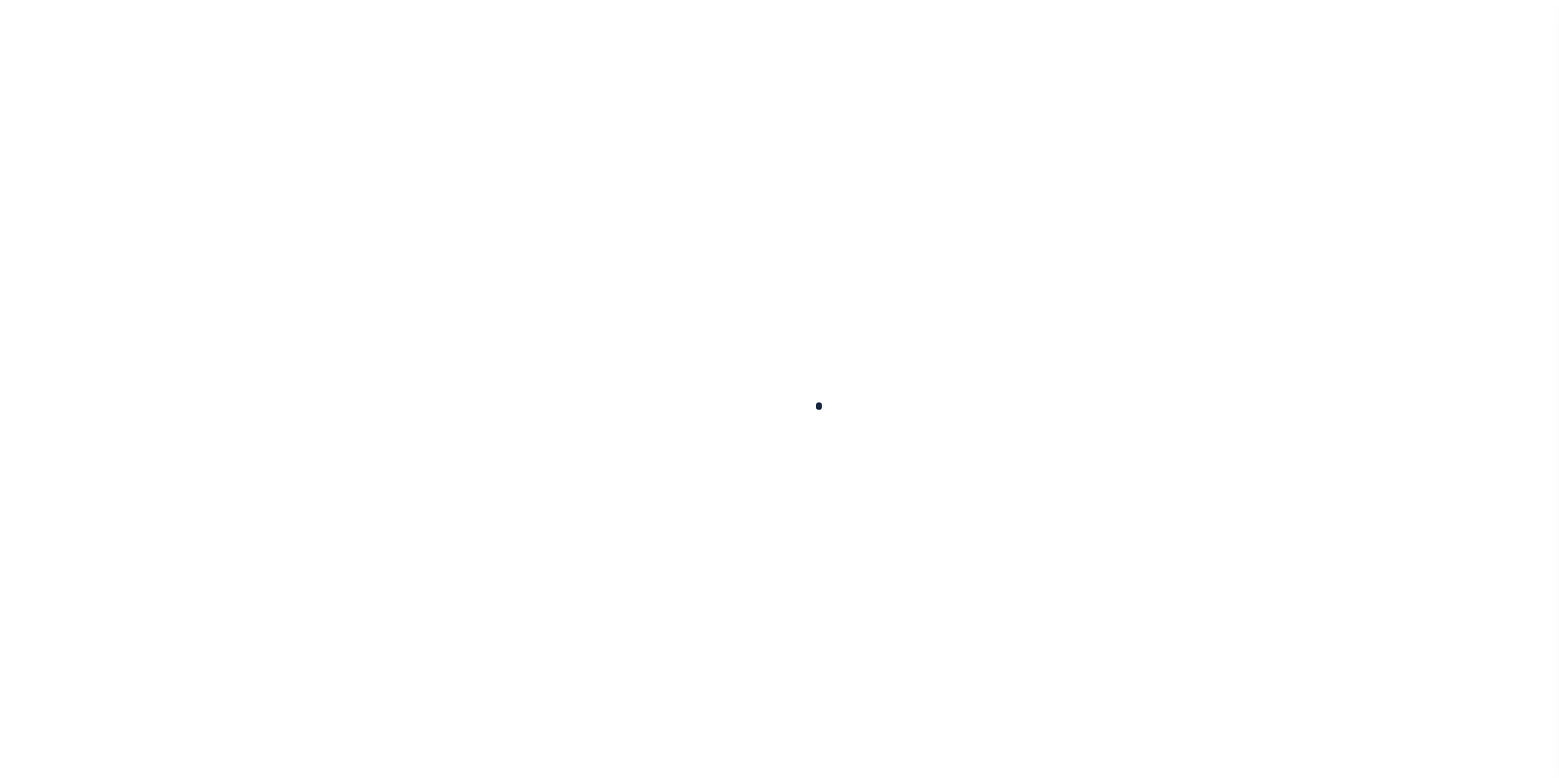
scroll to position [17, 0]
select select "200"
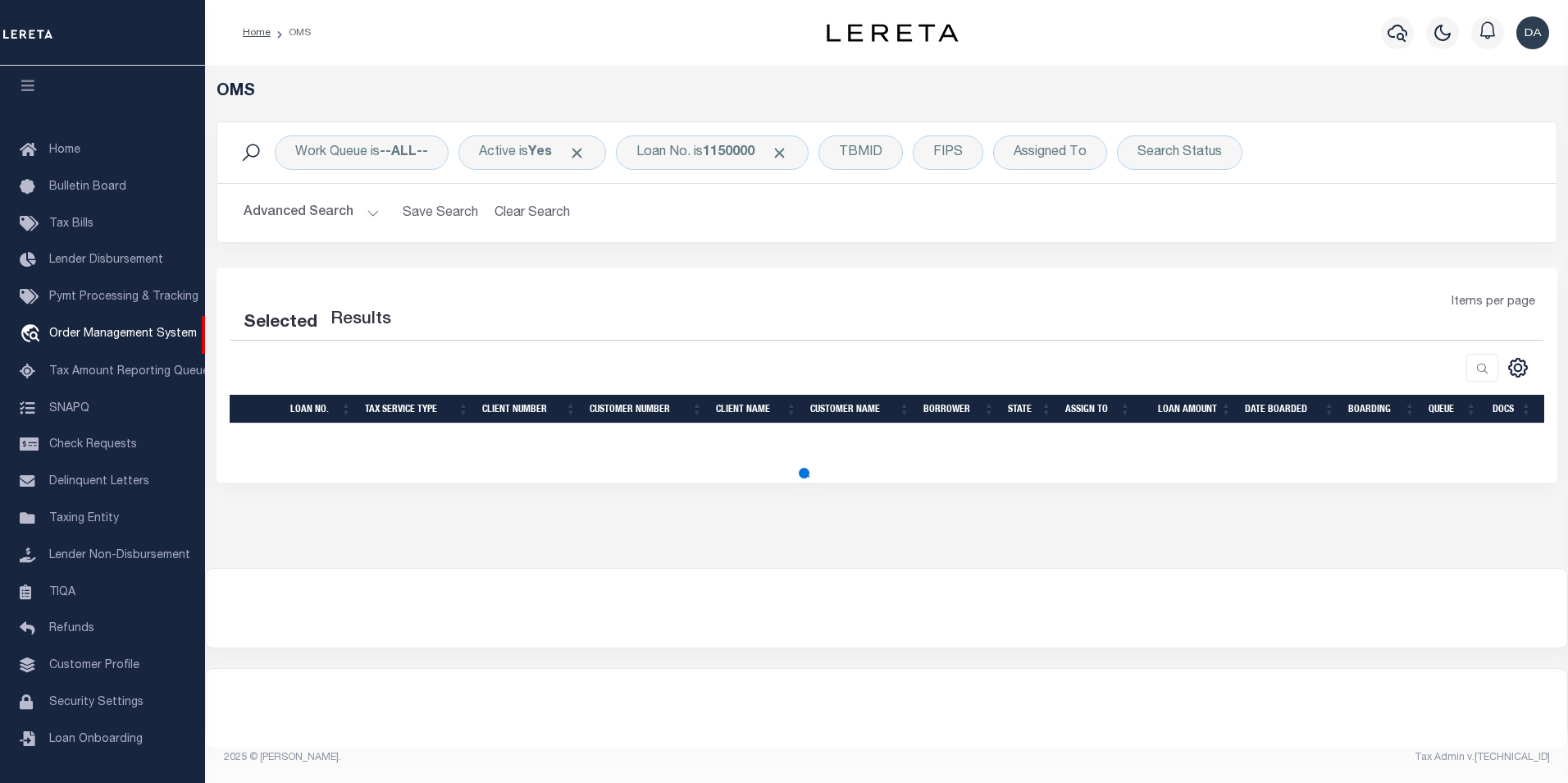
select select "200"
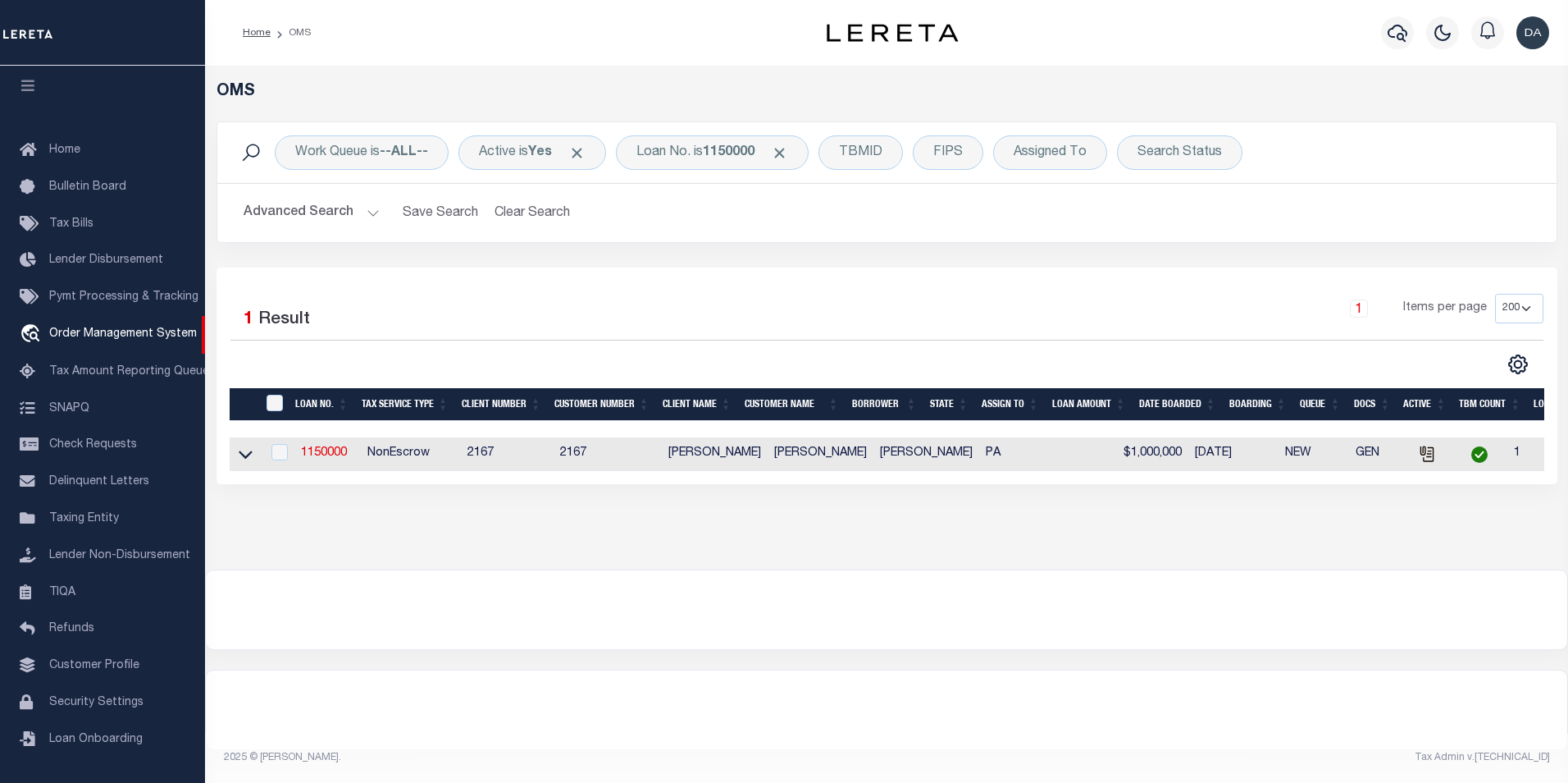
click at [296, 649] on div at bounding box center [887, 610] width 1362 height 79
click at [321, 453] on link "1150000" at bounding box center [324, 453] width 46 height 12
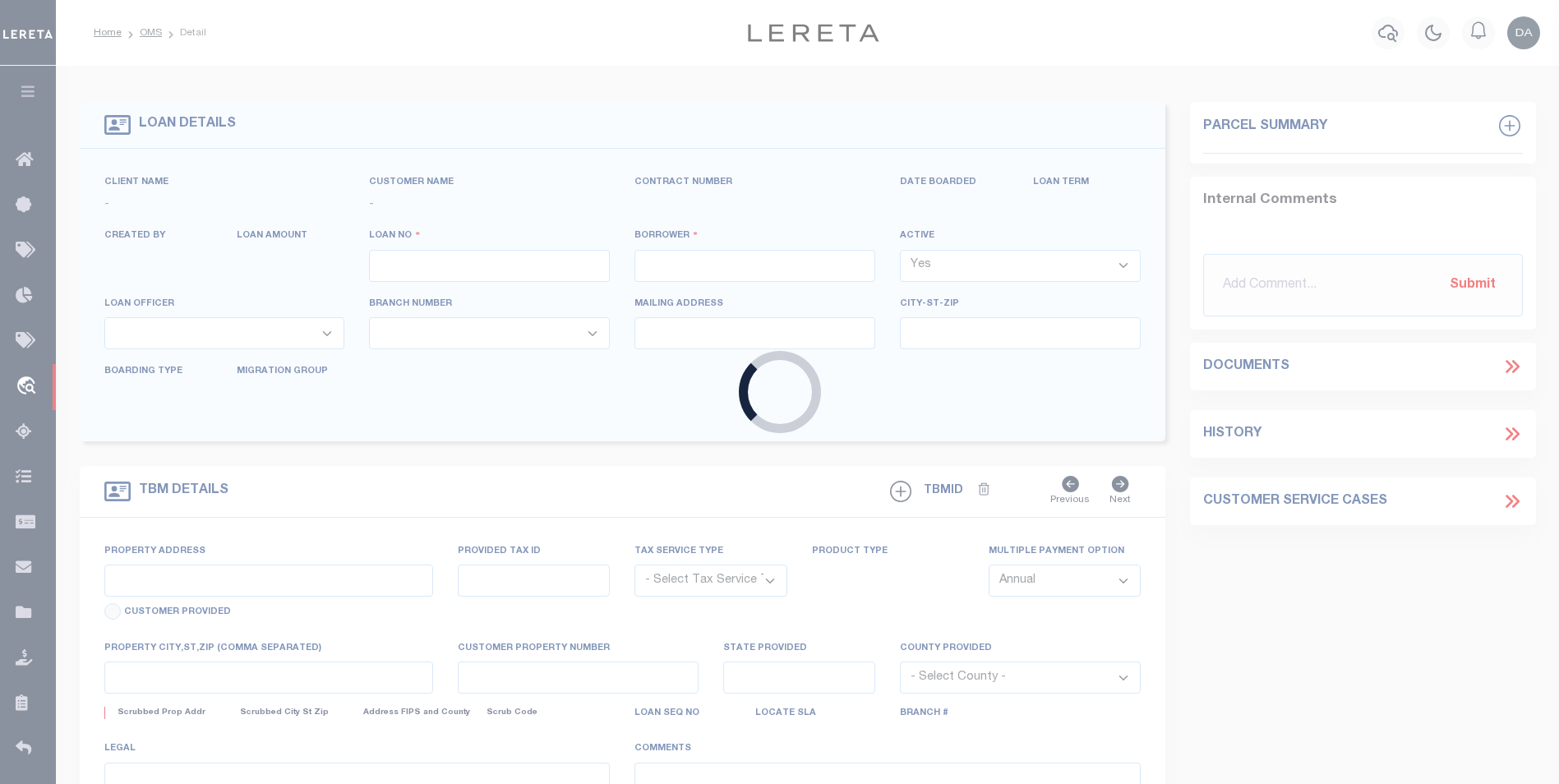
type input "1150000"
type input "david garcia"
select select
type input "06/21/2025"
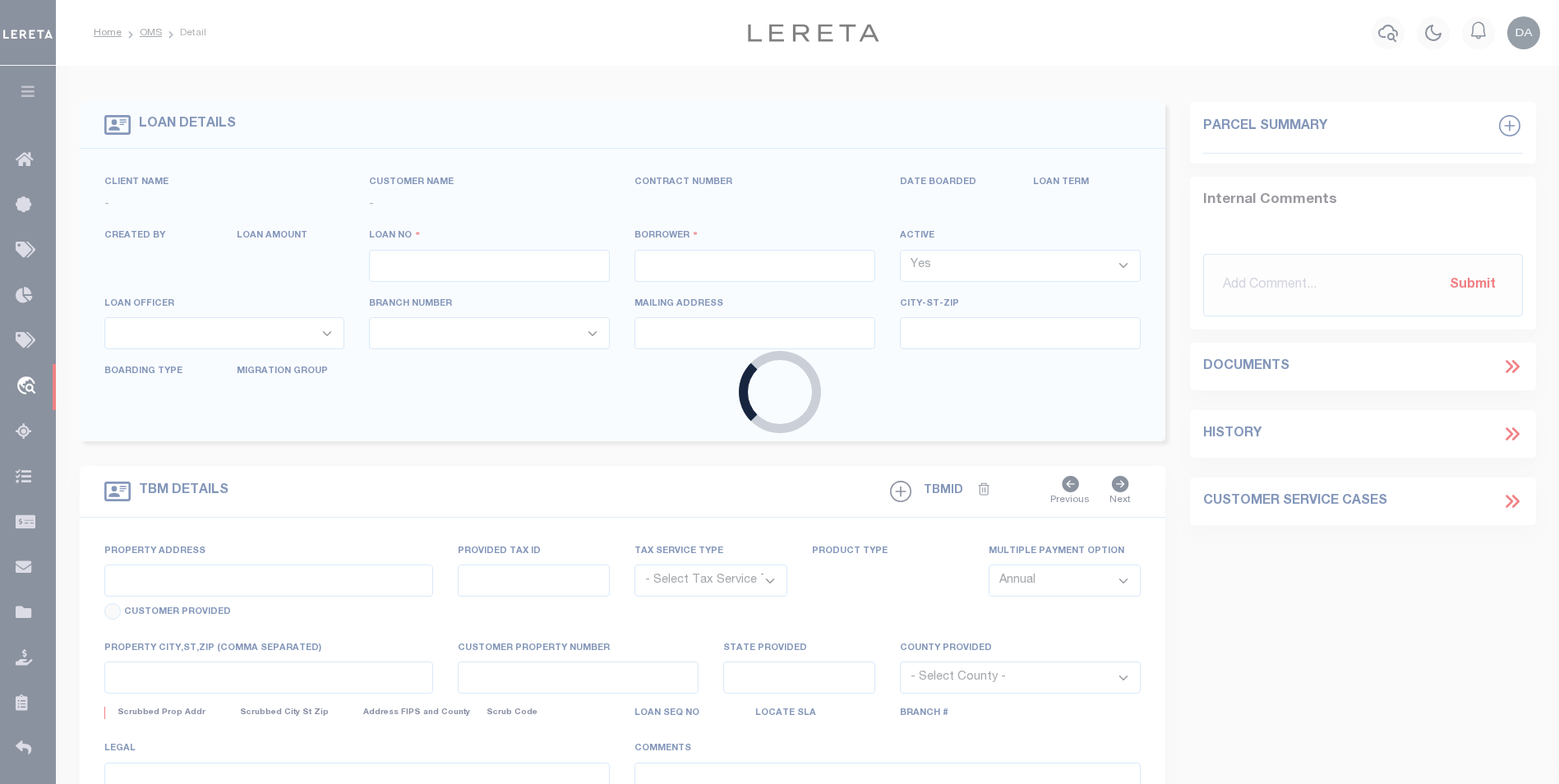
select select "10"
select select "NonEscrow"
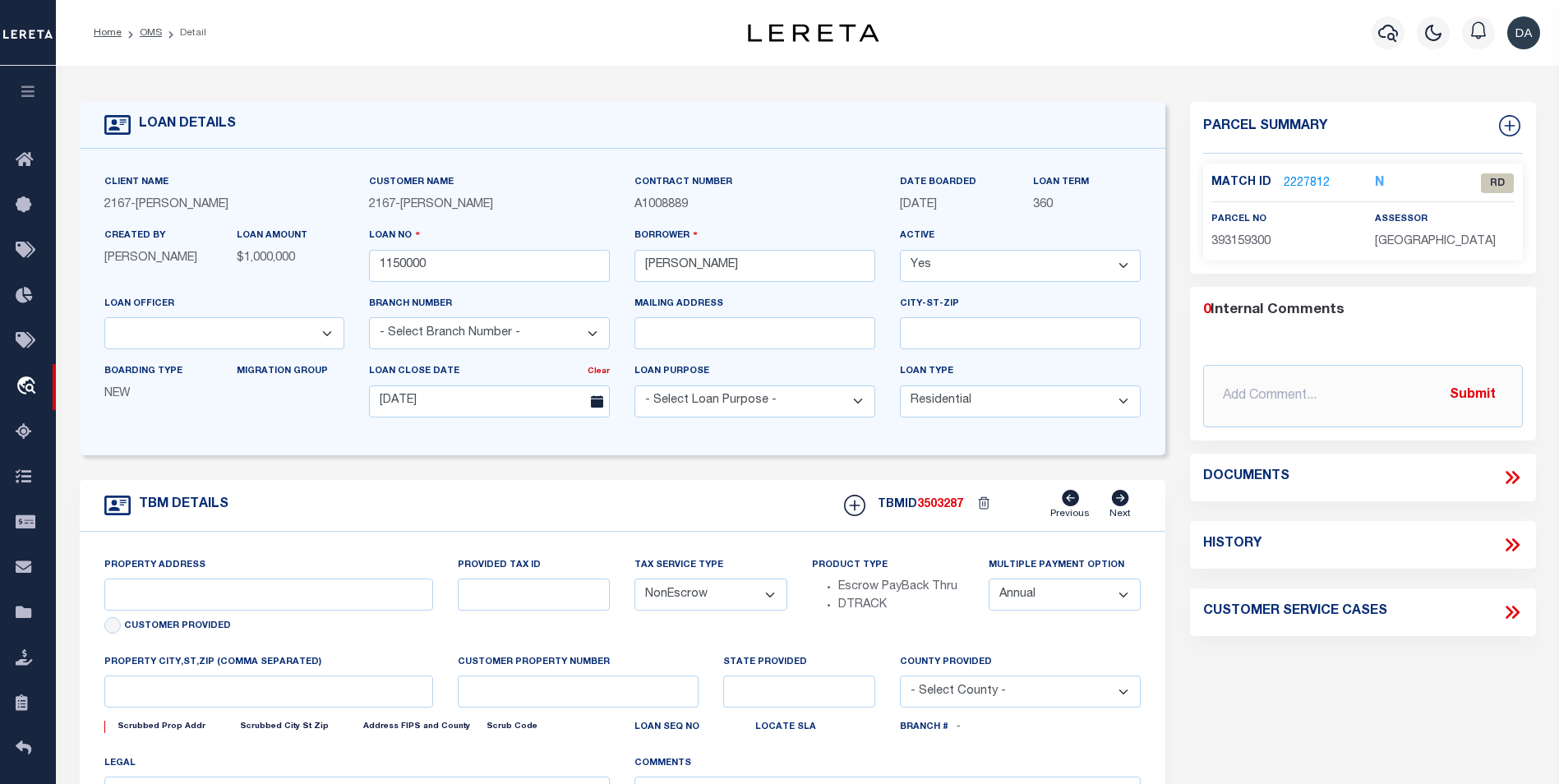
type input "2620 S SHERIDAN ST"
select select
type input "PHILADELPHIA PA 19148-4608"
type input "PA"
select select
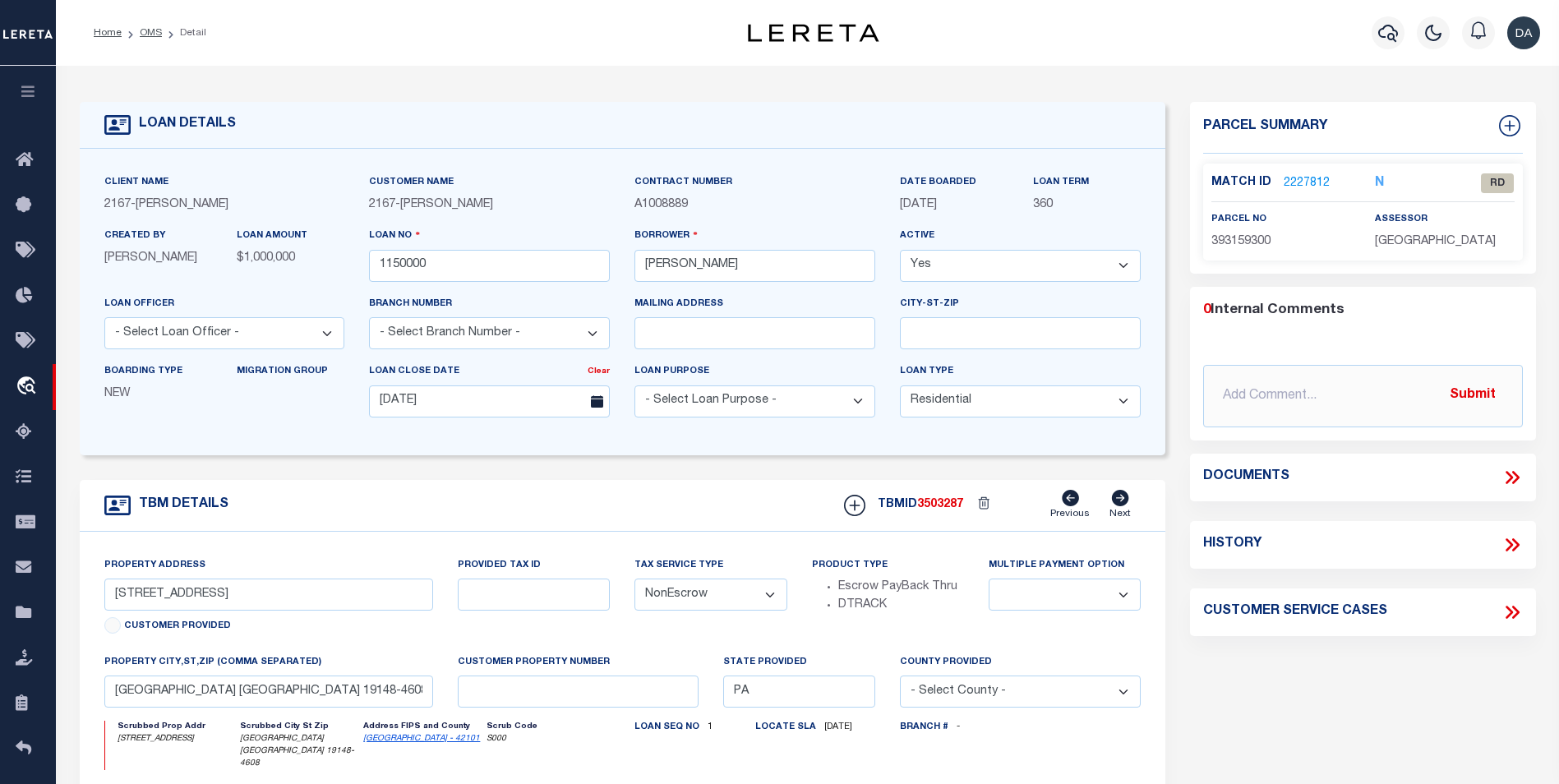
click at [291, 465] on form "LOAN DETAILS Client Name 2167 - Matt Demo 2167" at bounding box center [622, 563] width 1086 height 922
click at [1516, 481] on icon at bounding box center [1511, 477] width 21 height 21
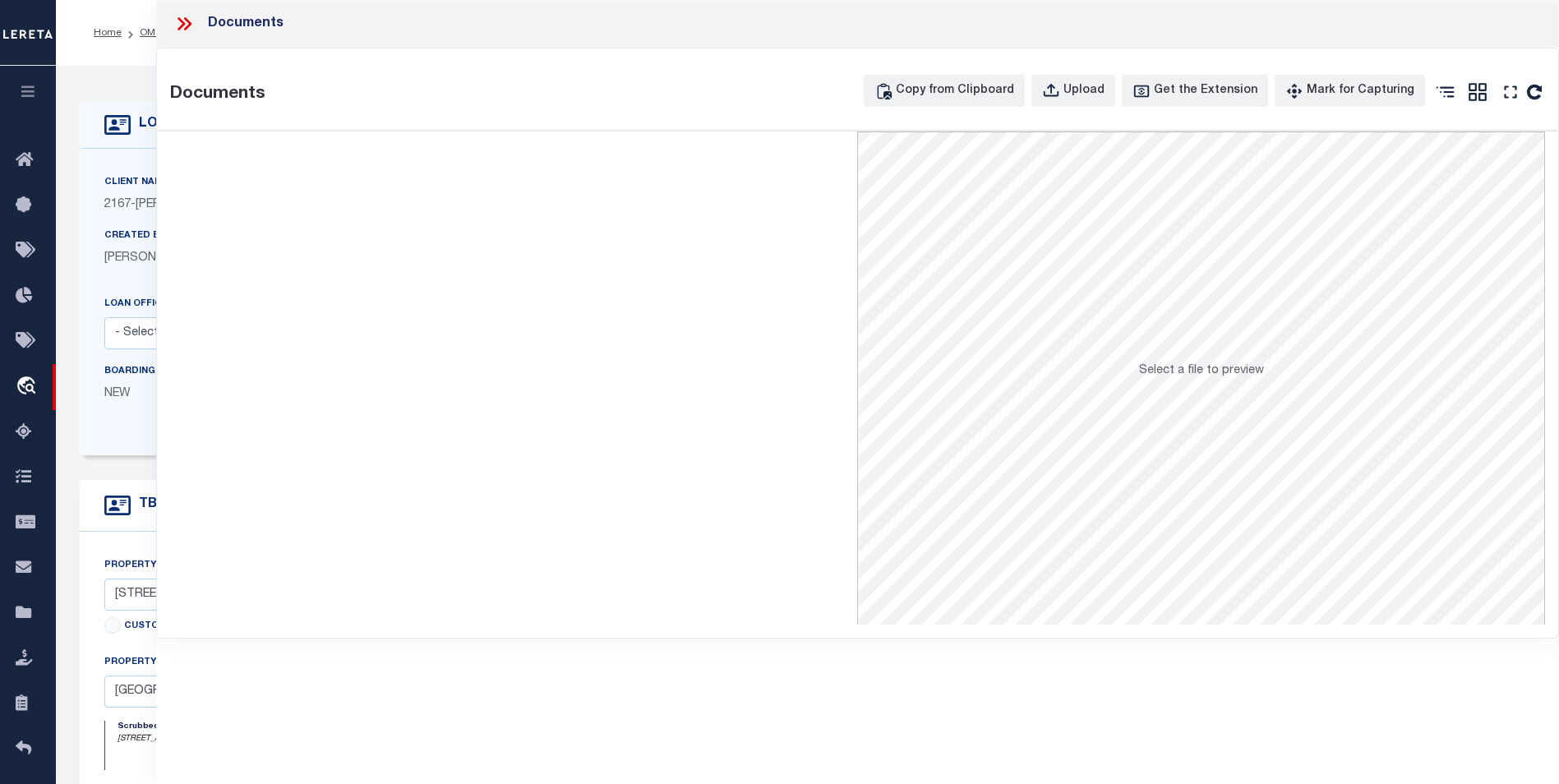
click at [237, 361] on div at bounding box center [507, 378] width 700 height 493
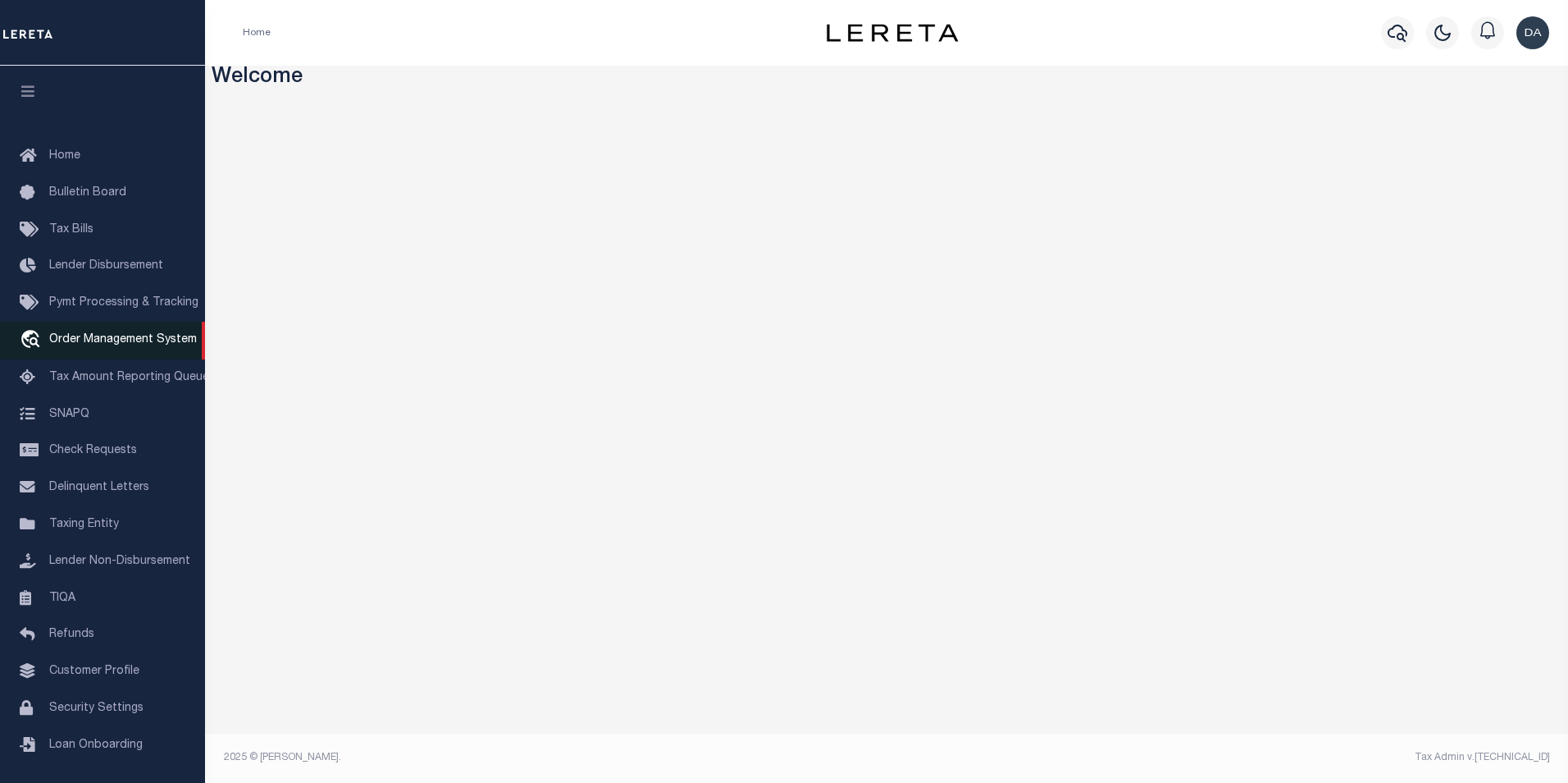
click at [112, 344] on span "Order Management System" at bounding box center [123, 340] width 147 height 12
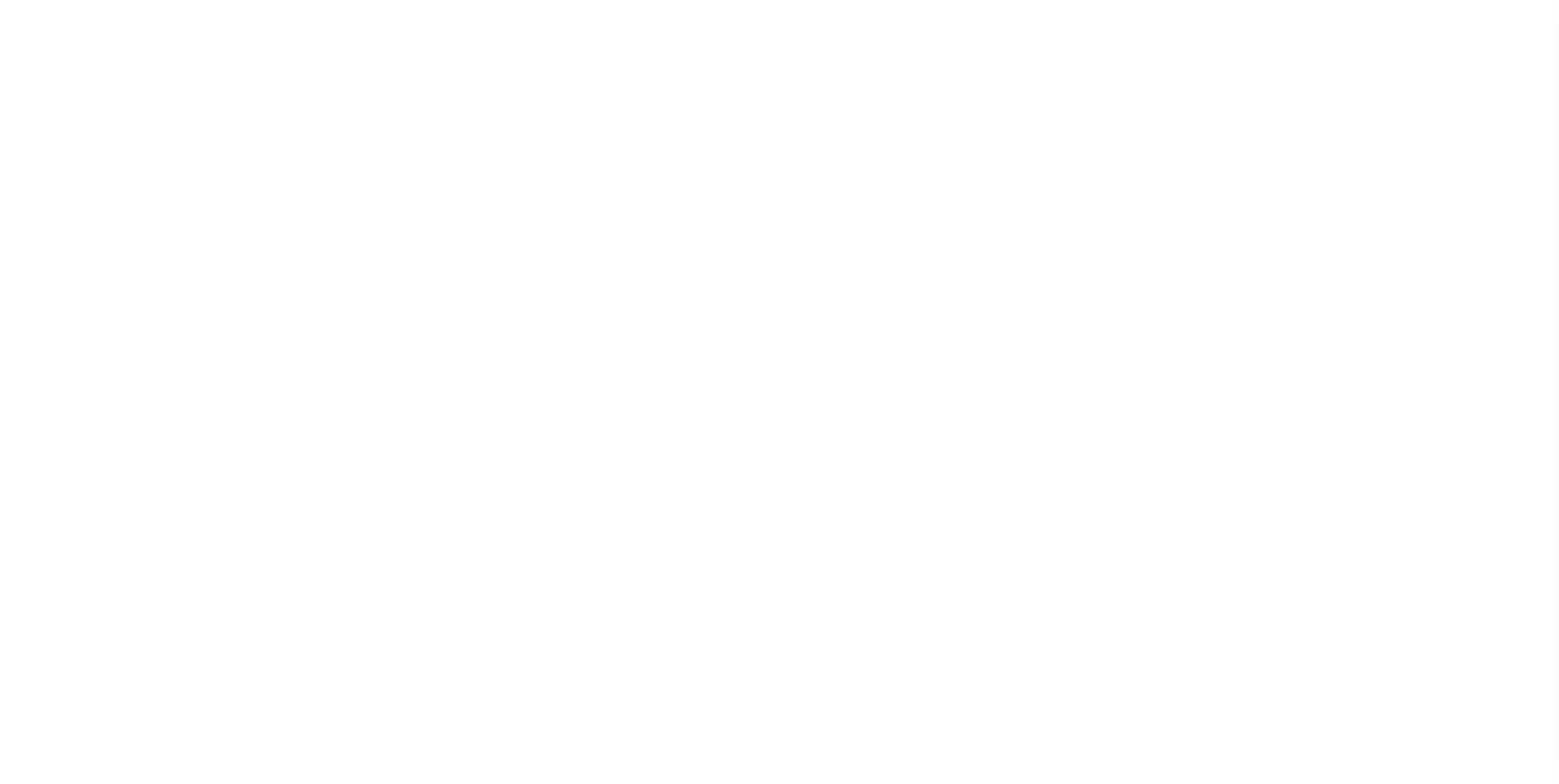
scroll to position [17, 0]
select select "200"
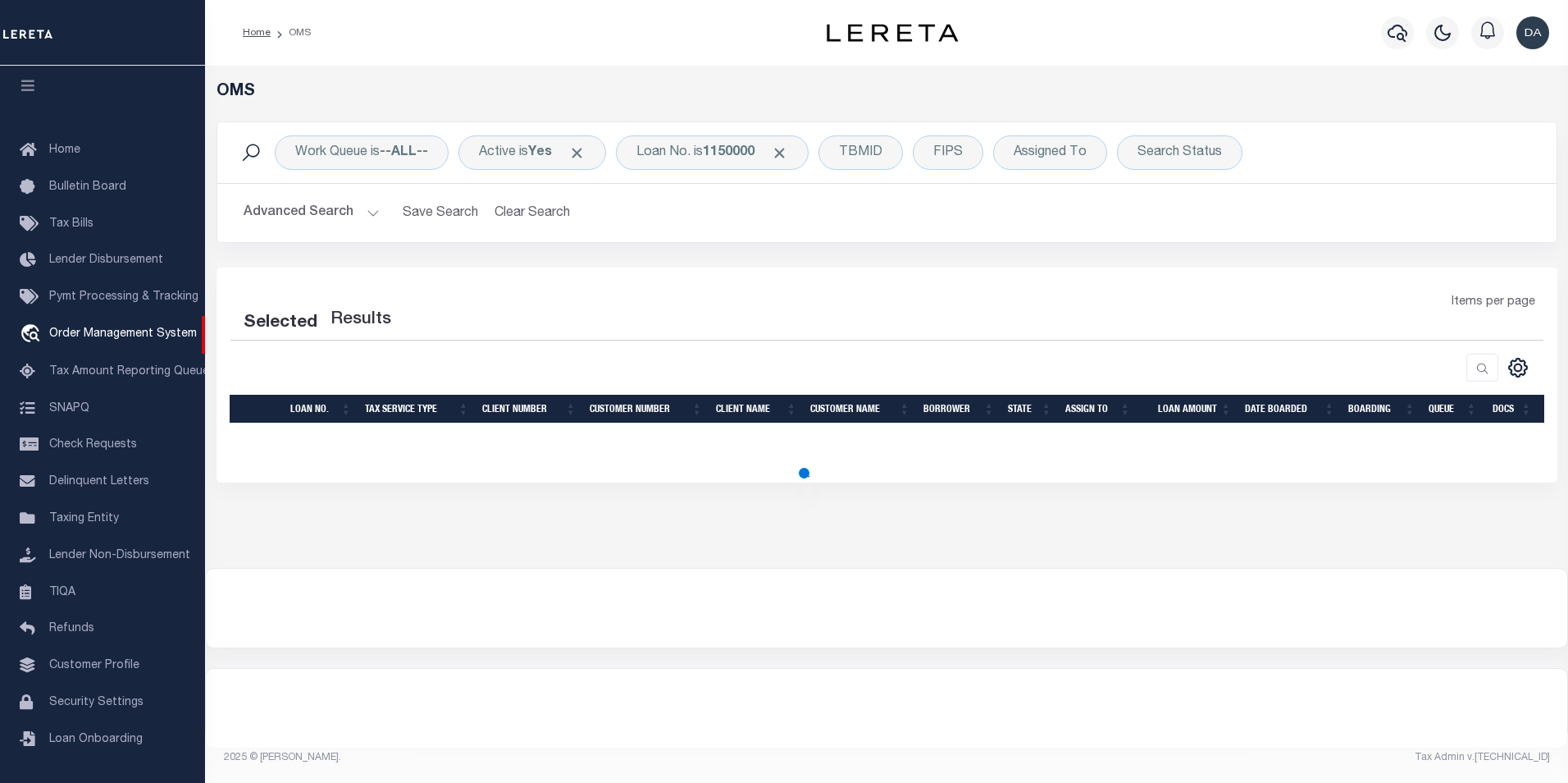
select select "200"
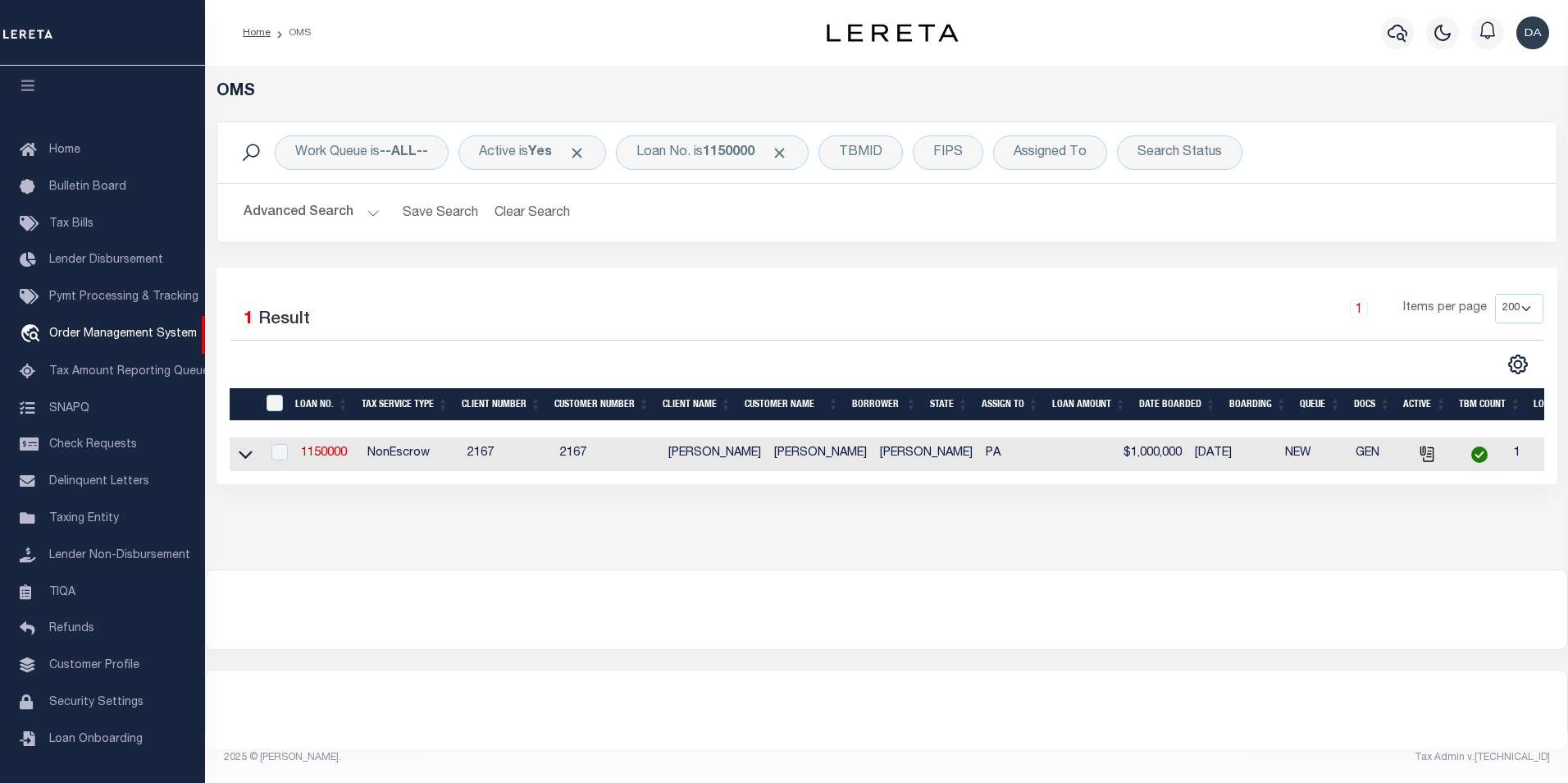
drag, startPoint x: 686, startPoint y: 19, endPoint x: 702, endPoint y: 8, distance: 19.4
click at [702, 8] on div "Home OMS Profile Sign out" at bounding box center [887, 33] width 1363 height 65
click at [247, 569] on div "OMS Work Queue is --ALL-- Active is Yes Loan No. is 1150000 TBMID FIPS Assigned…" at bounding box center [887, 317] width 1363 height 504
click at [332, 451] on link "1150000" at bounding box center [324, 453] width 46 height 12
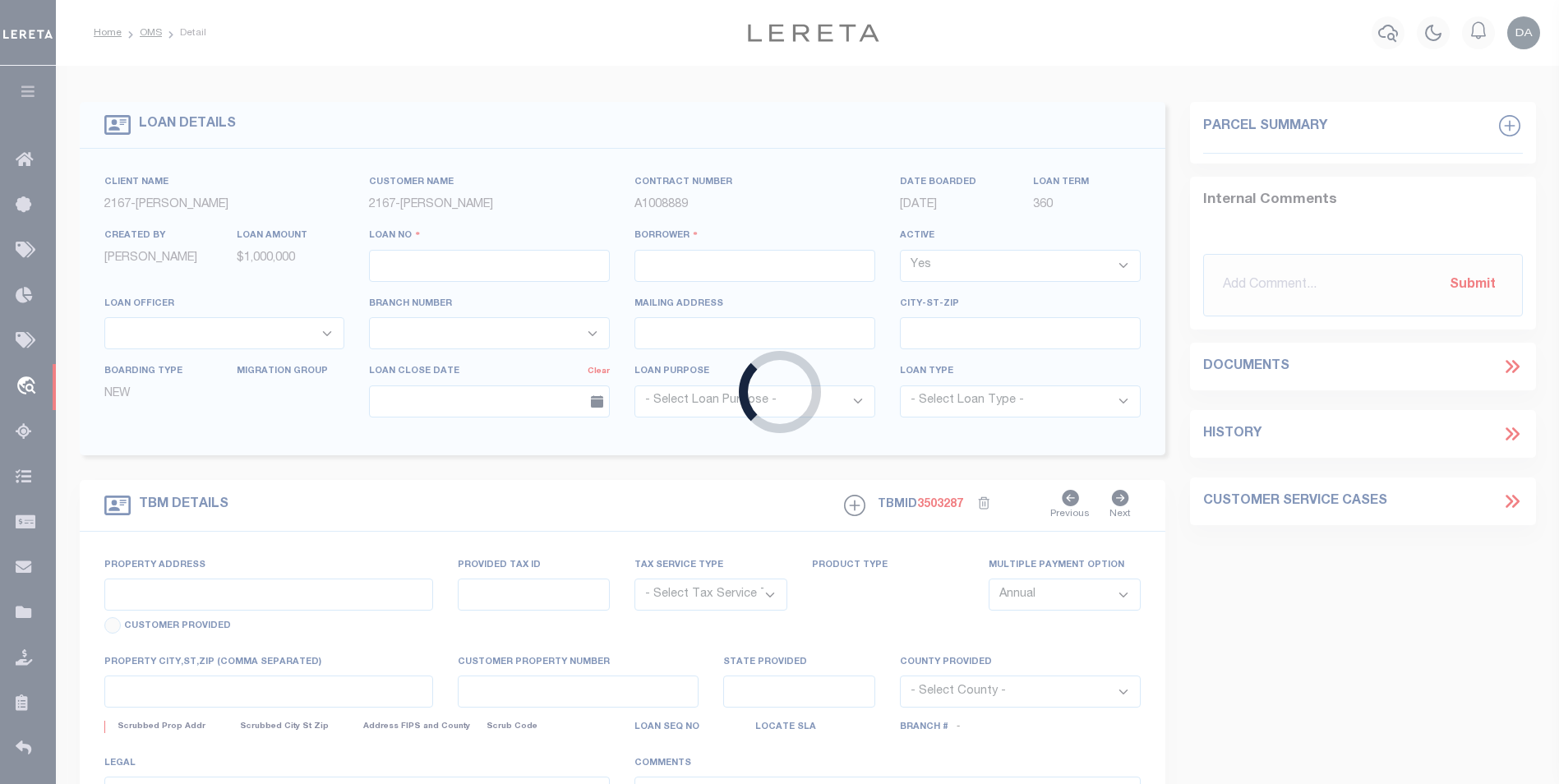
type input "1150000"
type input "[PERSON_NAME]"
select select
type input "[DATE]"
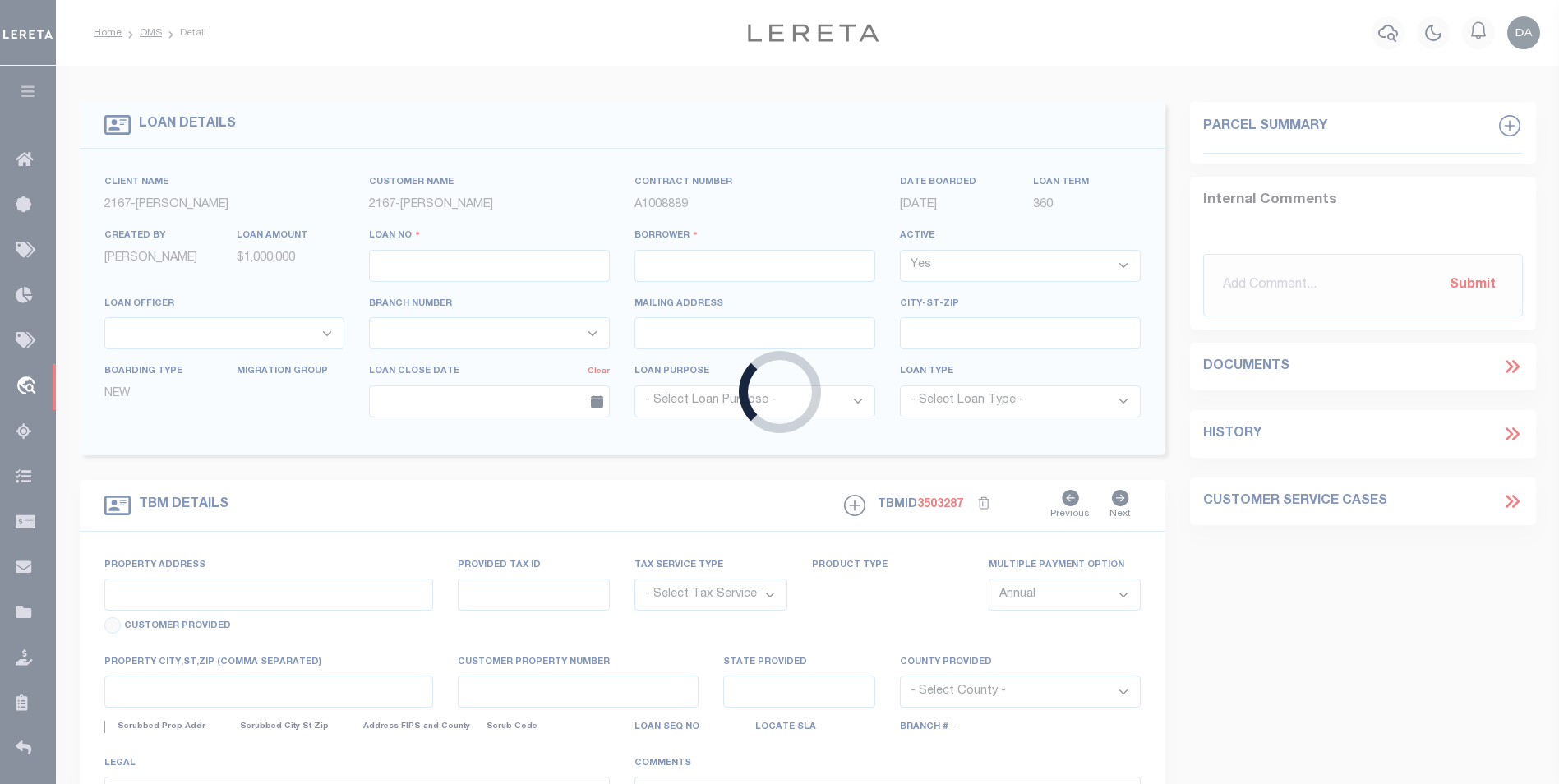
select select "10"
select select "NonEscrow"
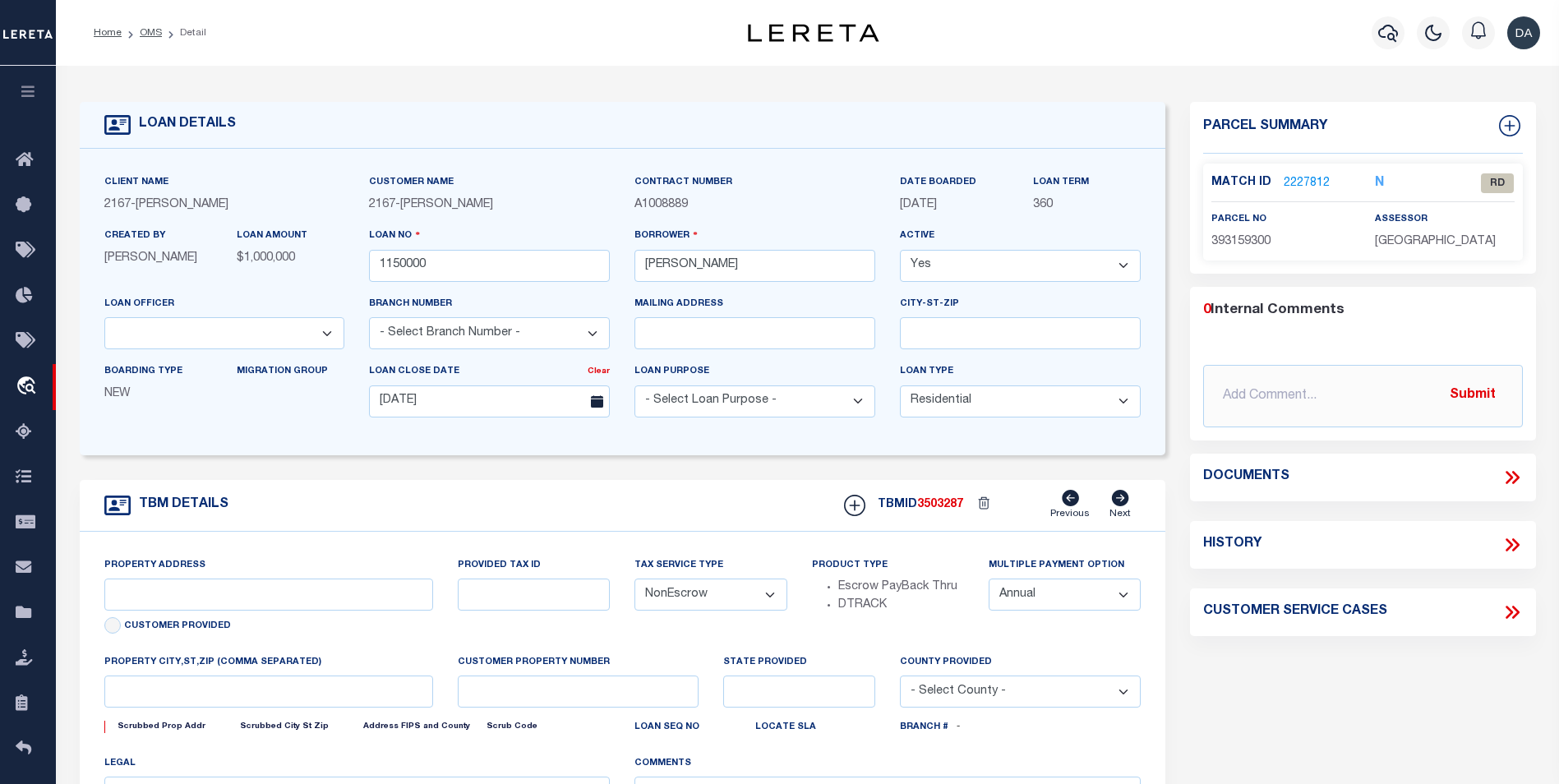
type input "[STREET_ADDRESS]"
select select
type input "[GEOGRAPHIC_DATA] [GEOGRAPHIC_DATA] 19148-4608"
type input "PA"
select select
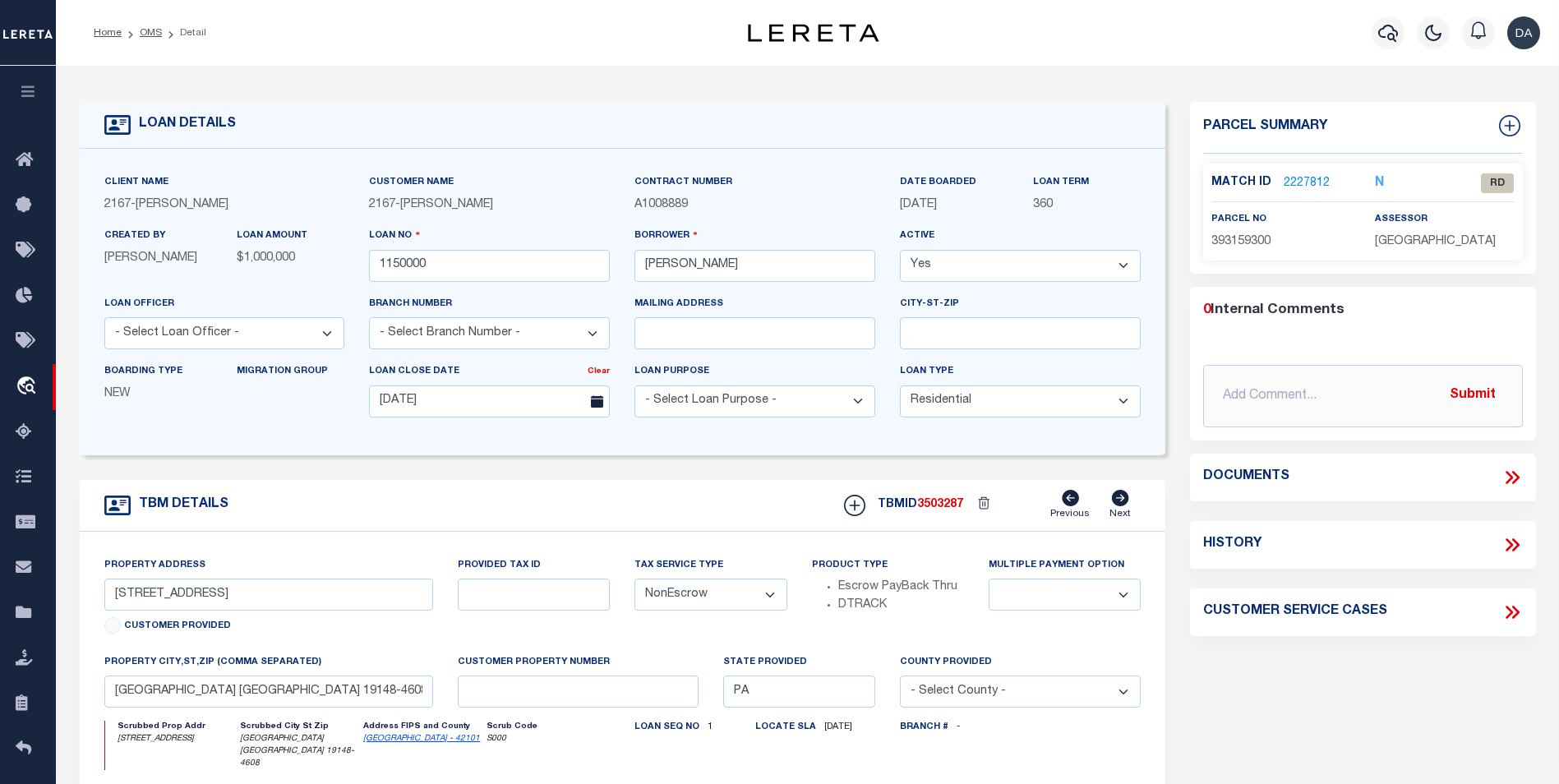
click at [226, 467] on form "LOAN DETAILS Client Name 2167 - [PERSON_NAME] Demo 2167" at bounding box center [622, 563] width 1086 height 922
click at [1515, 475] on icon at bounding box center [1511, 477] width 21 height 21
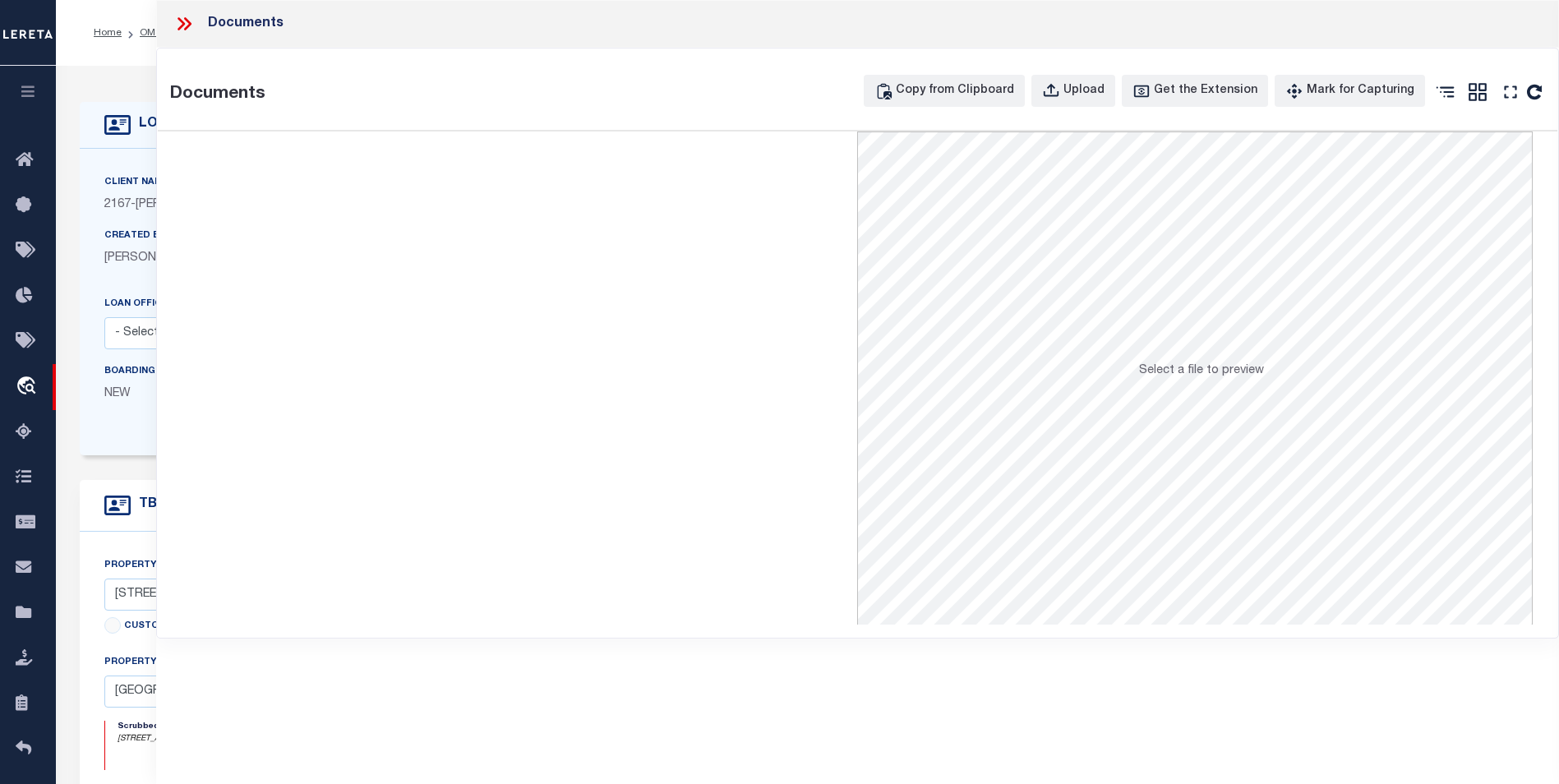
click at [178, 21] on icon at bounding box center [184, 23] width 21 height 21
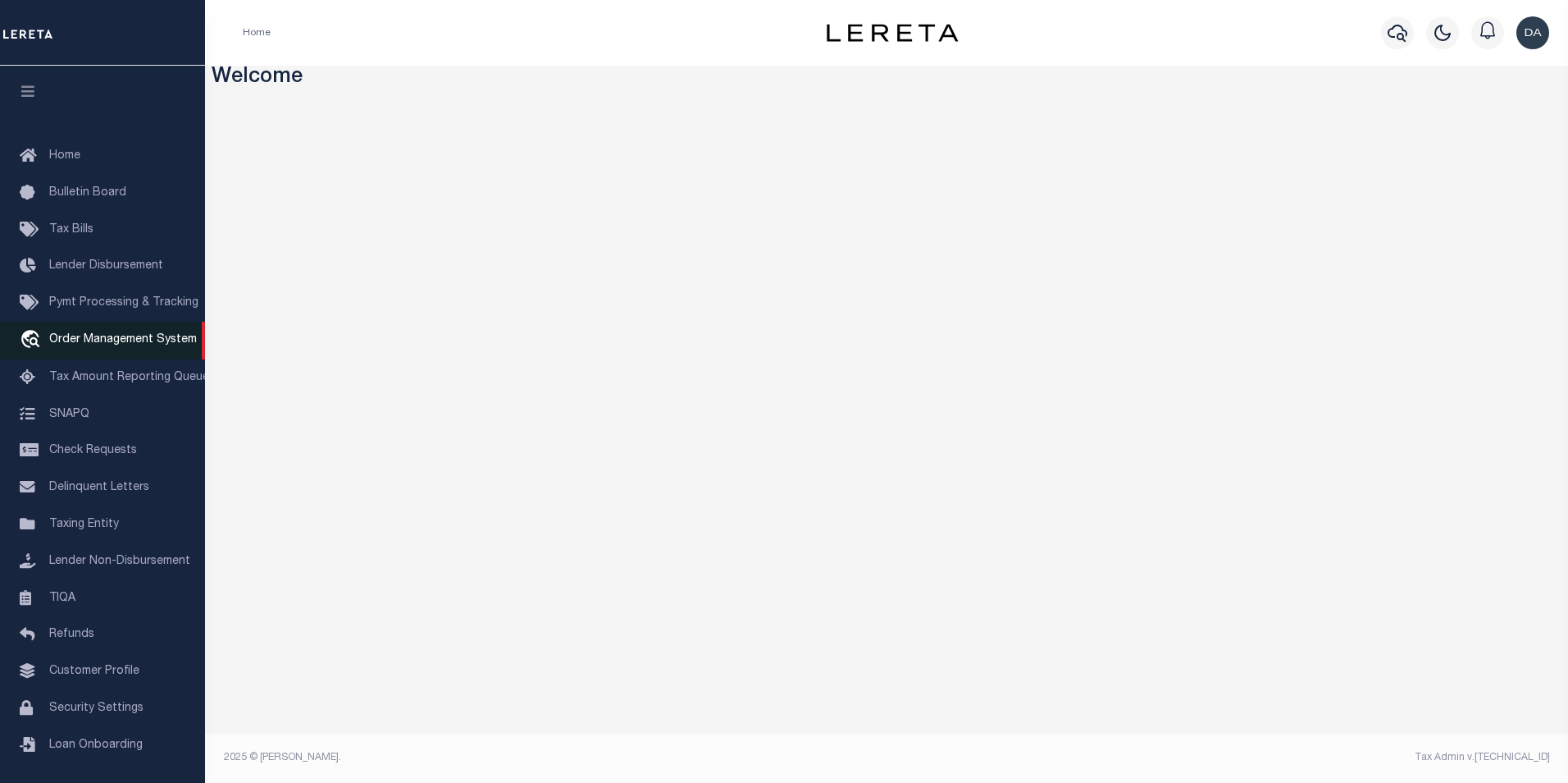
click at [142, 346] on span "Order Management System" at bounding box center [123, 340] width 147 height 12
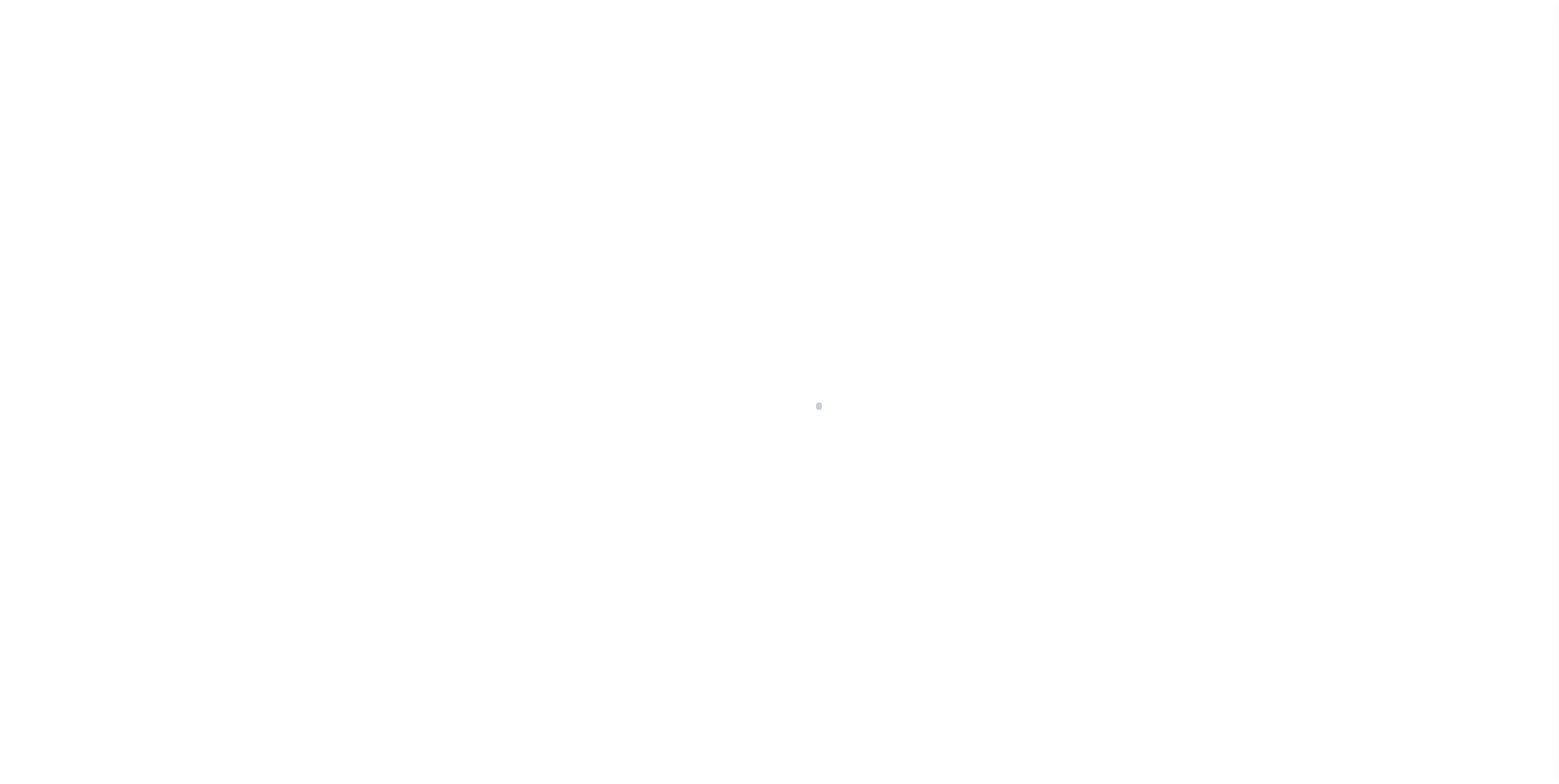
scroll to position [17, 0]
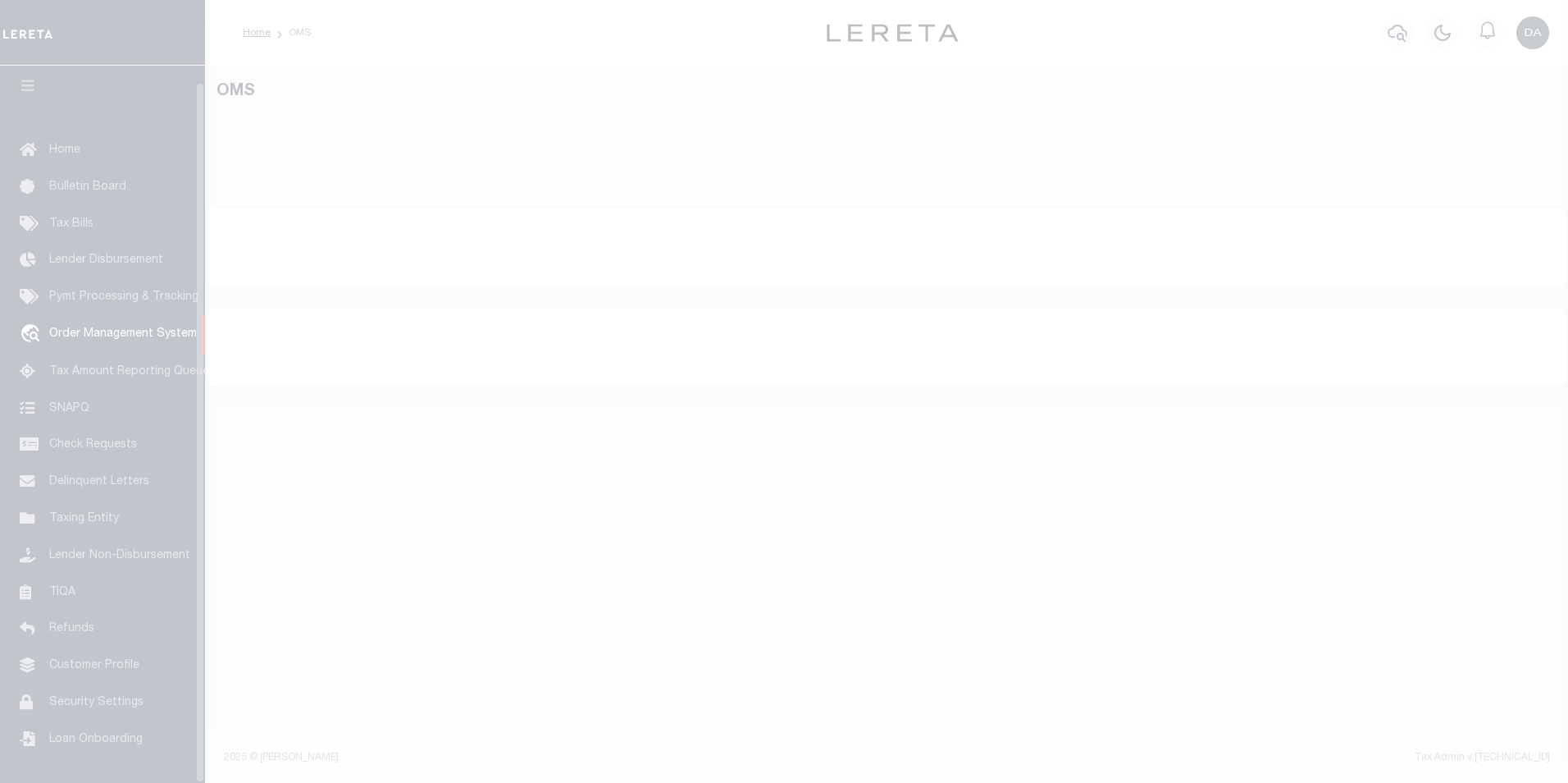
select select "200"
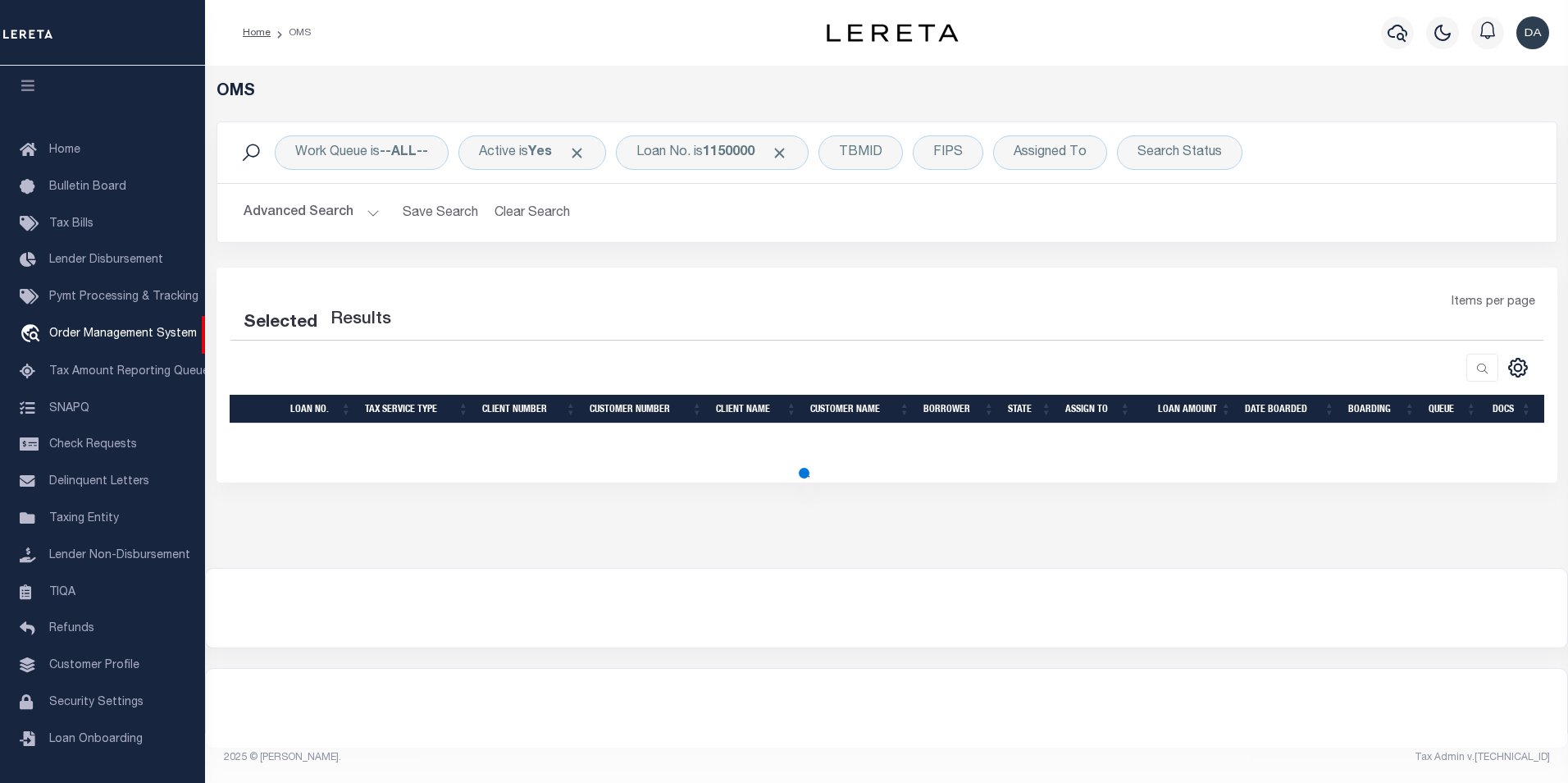
select select "200"
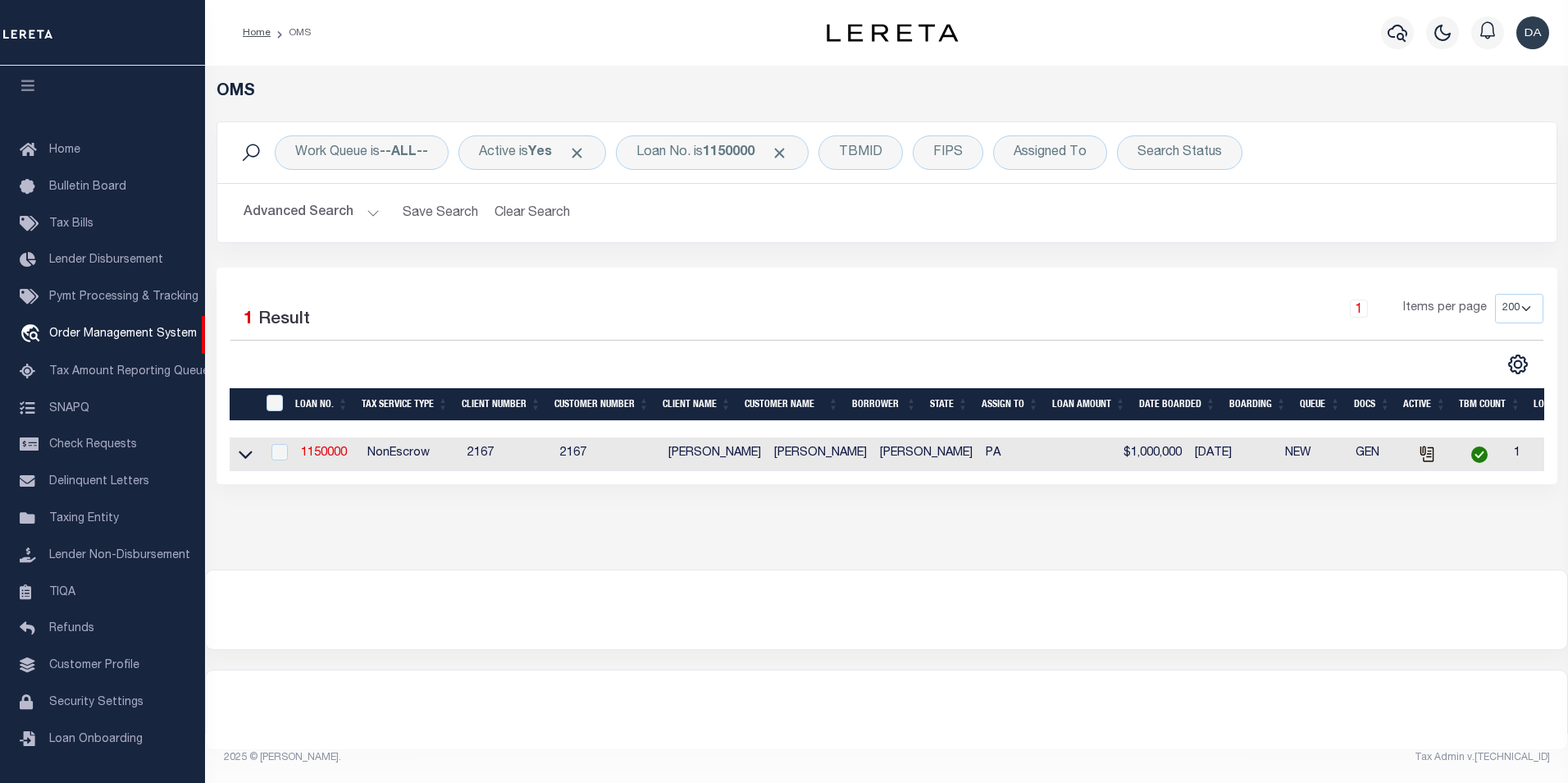
click at [263, 610] on div at bounding box center [887, 610] width 1362 height 79
click at [341, 452] on link "1150000" at bounding box center [324, 453] width 46 height 12
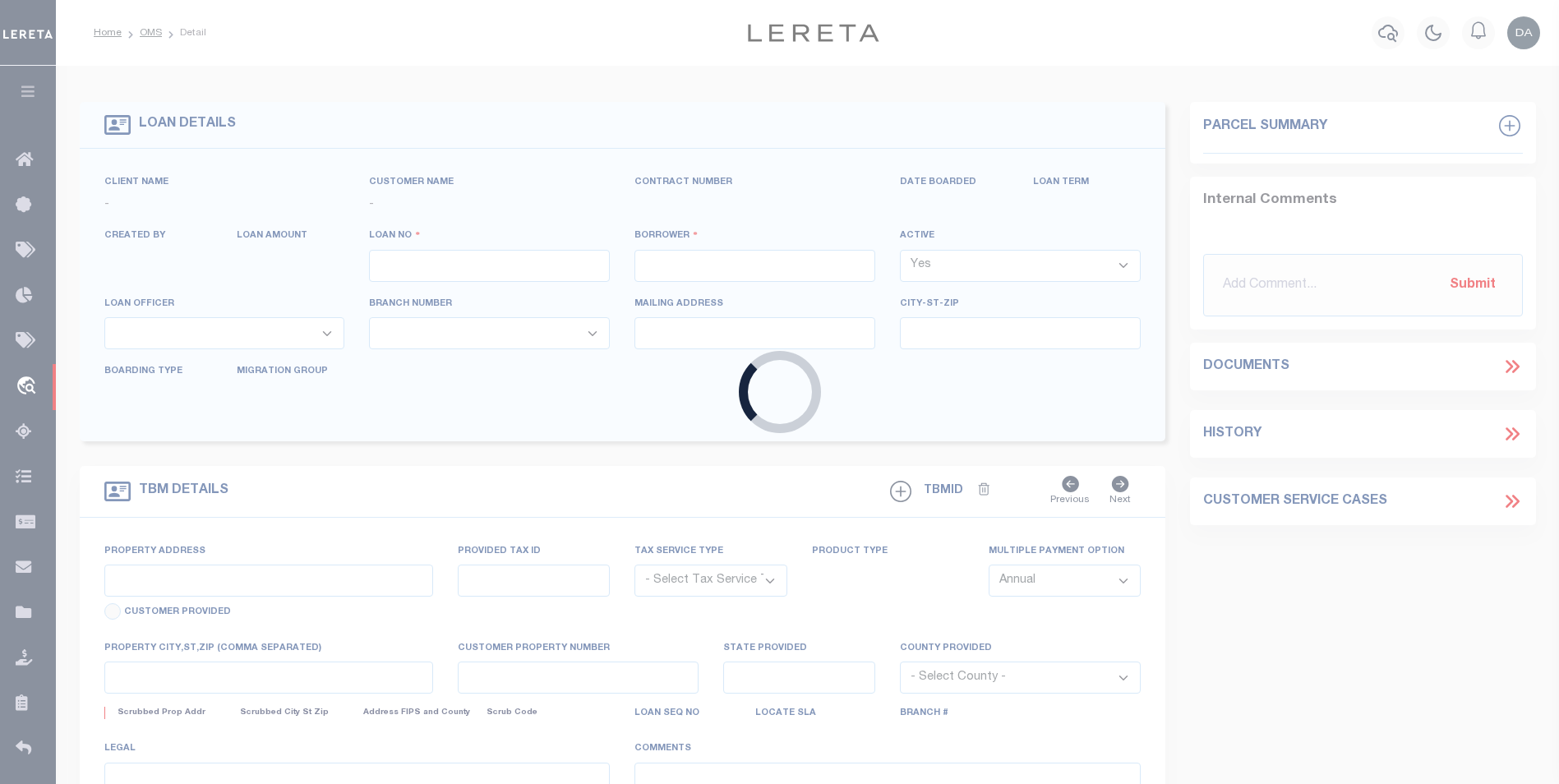
type input "1150000"
type input "david garcia"
select select
type input "[DATE]"
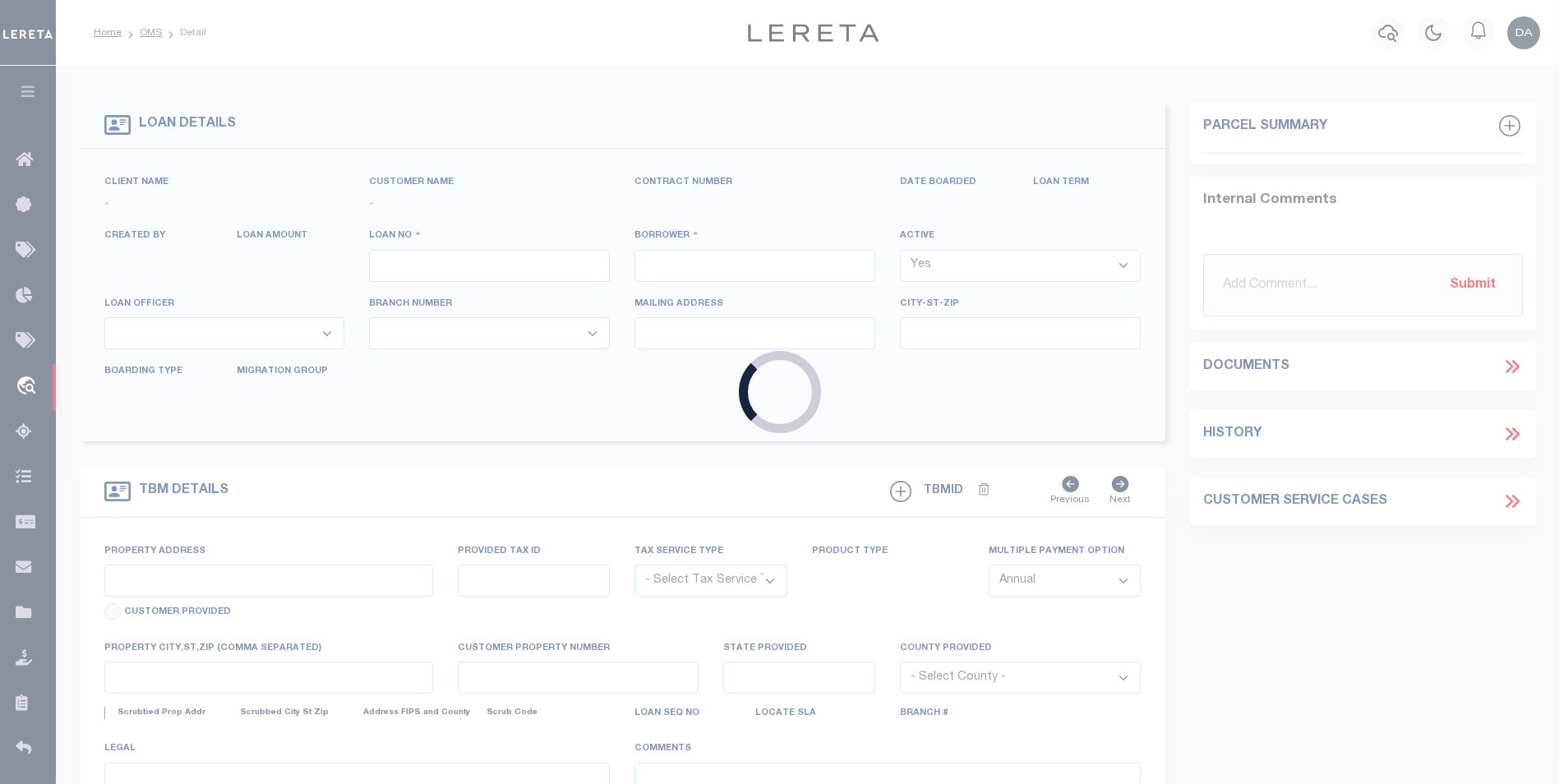
select select "10"
select select "NonEscrow"
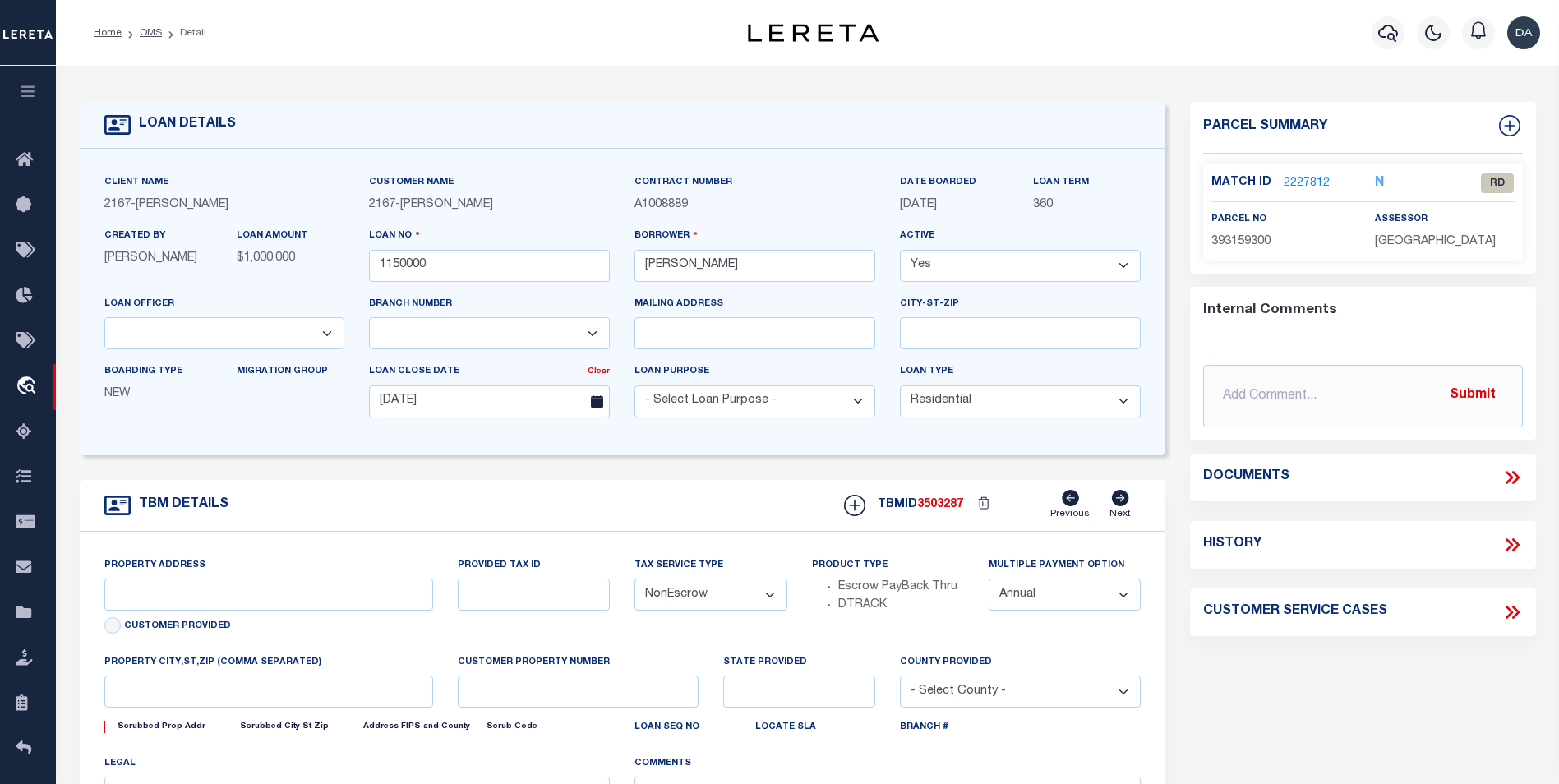
type input "[STREET_ADDRESS]"
select select
type input "[GEOGRAPHIC_DATA] [GEOGRAPHIC_DATA] 19148-4608"
type input "PA"
select select
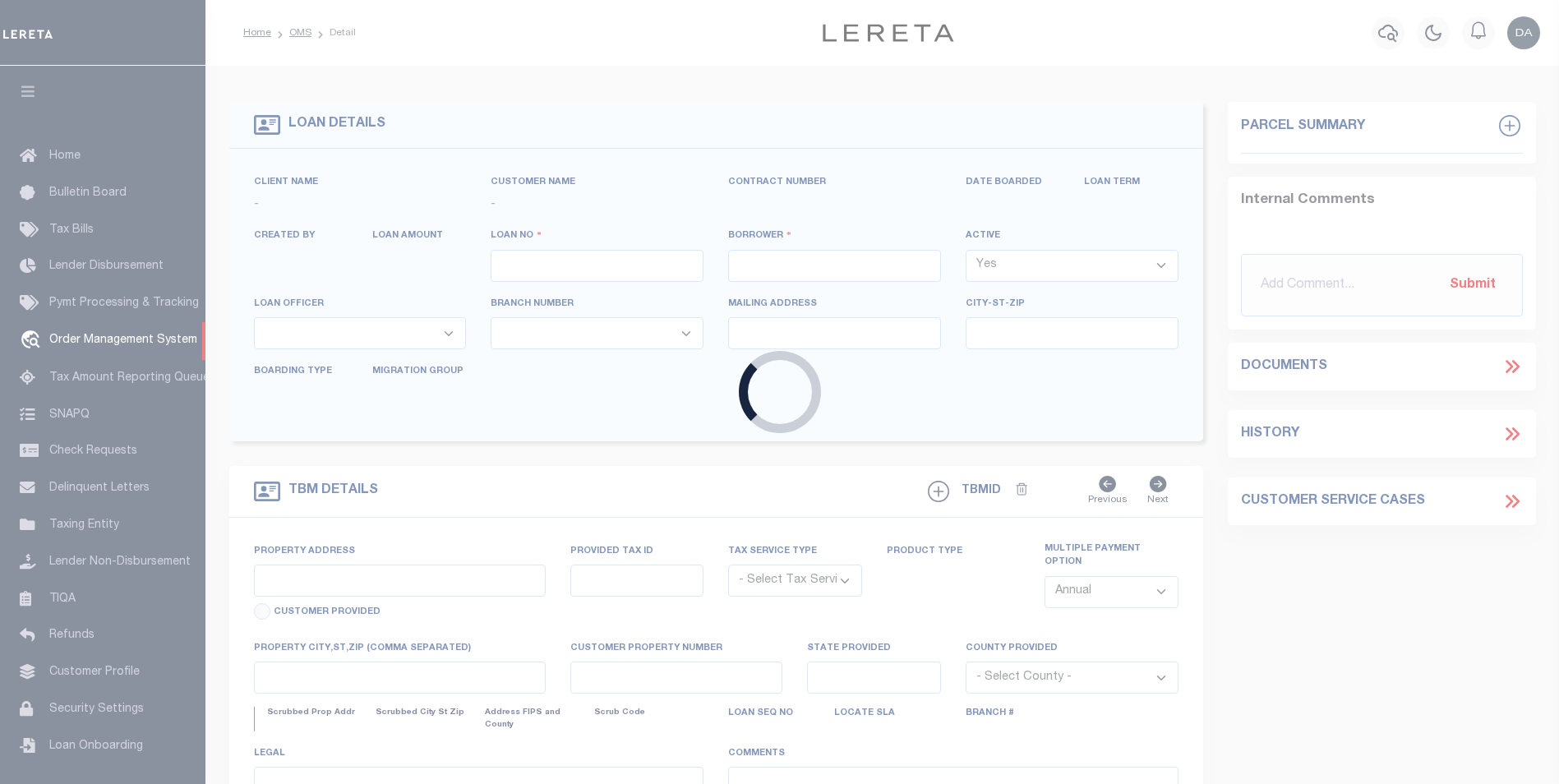
scroll to position [4, 0]
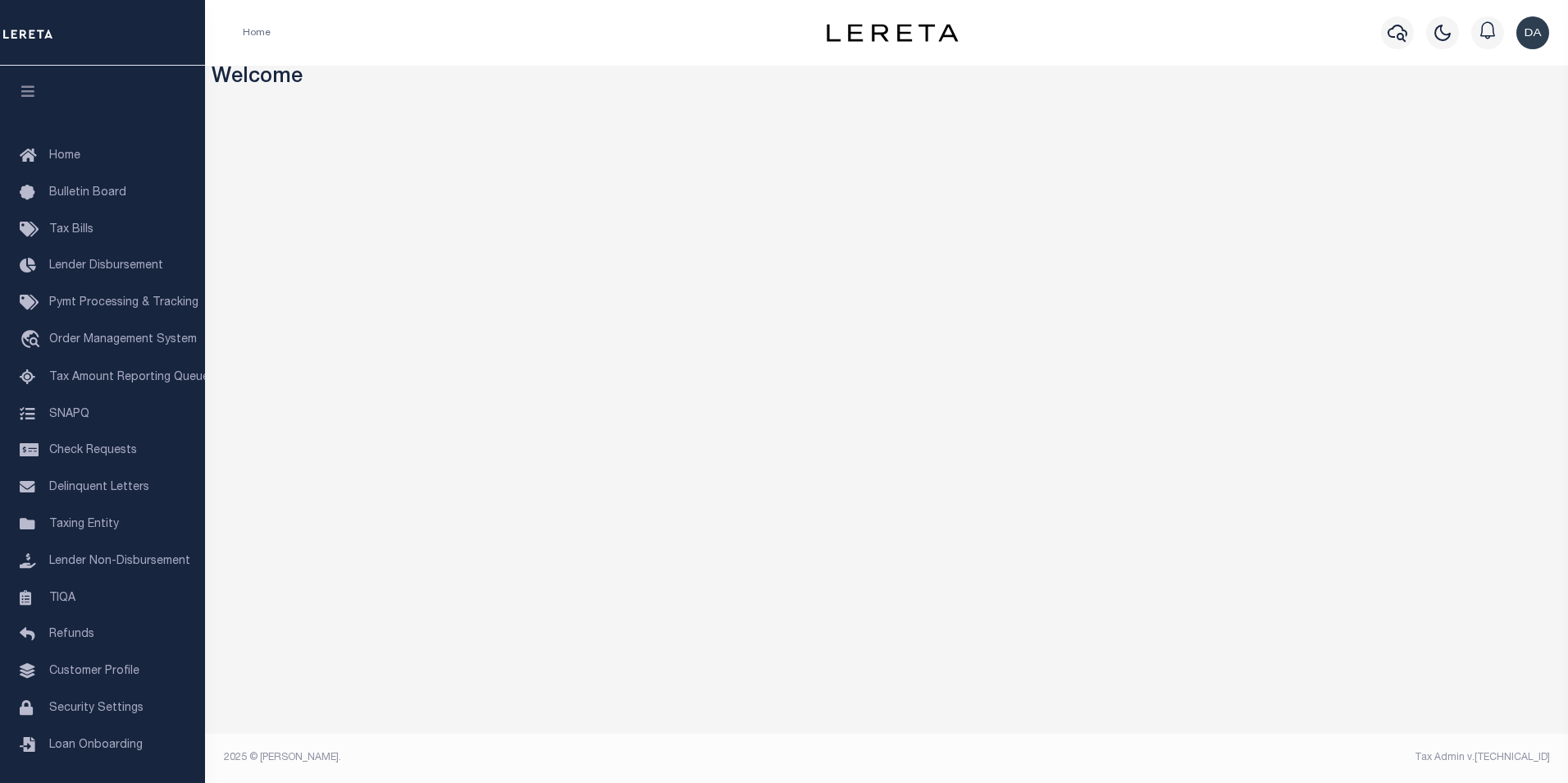
click at [113, 60] on div at bounding box center [102, 33] width 205 height 65
click at [137, 346] on span "Order Management System" at bounding box center [123, 340] width 147 height 12
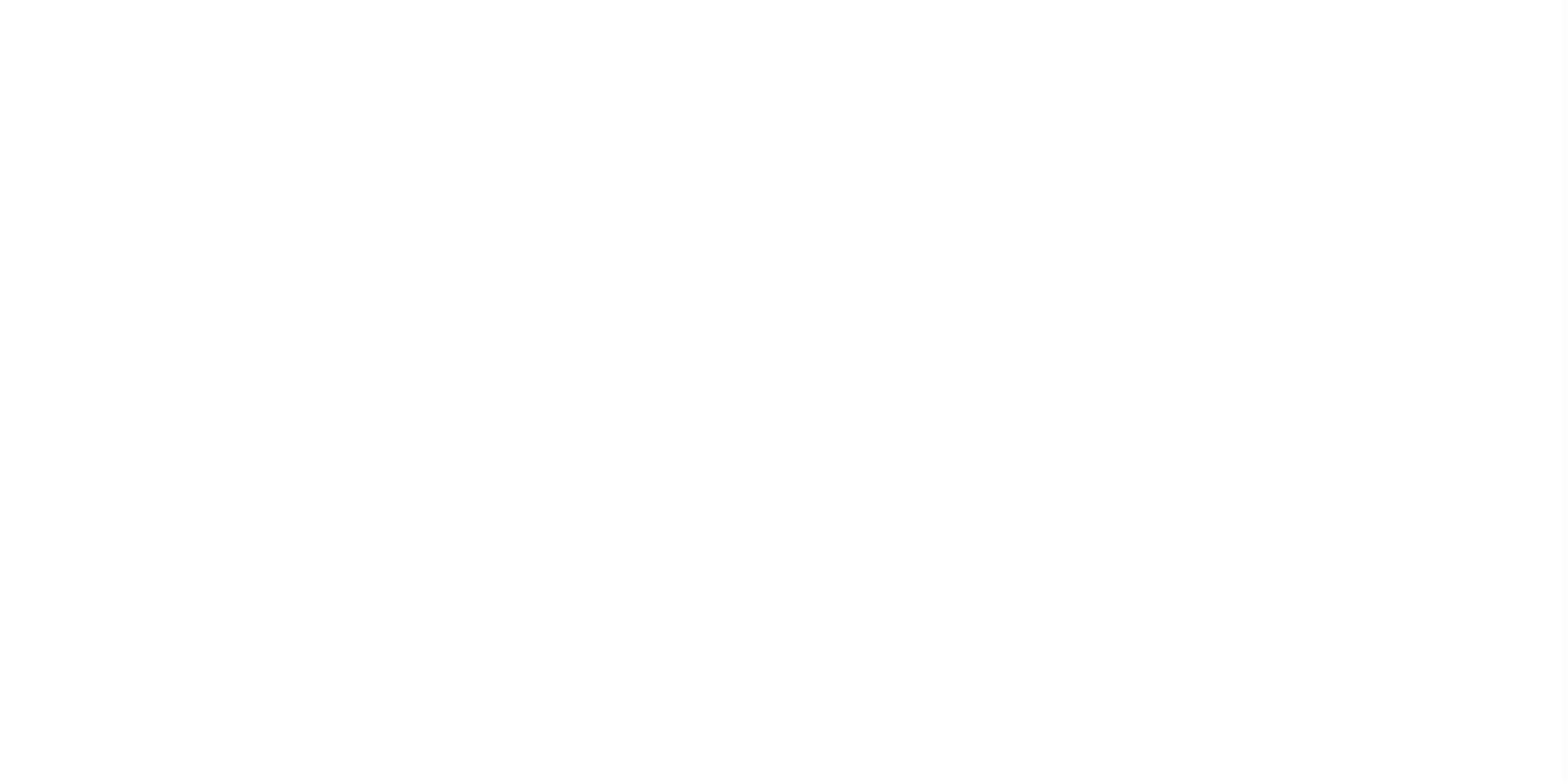
select select "200"
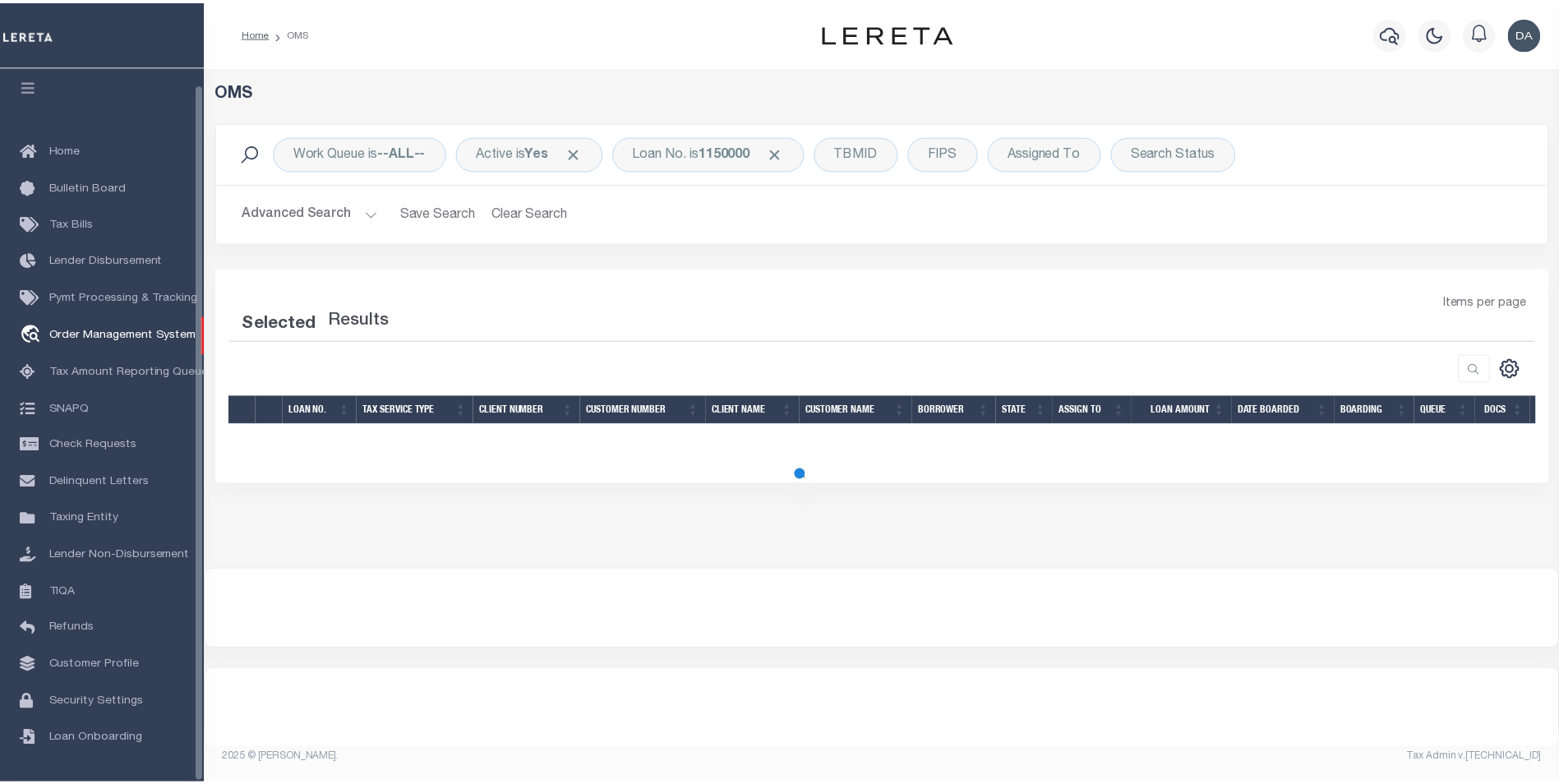
scroll to position [17, 0]
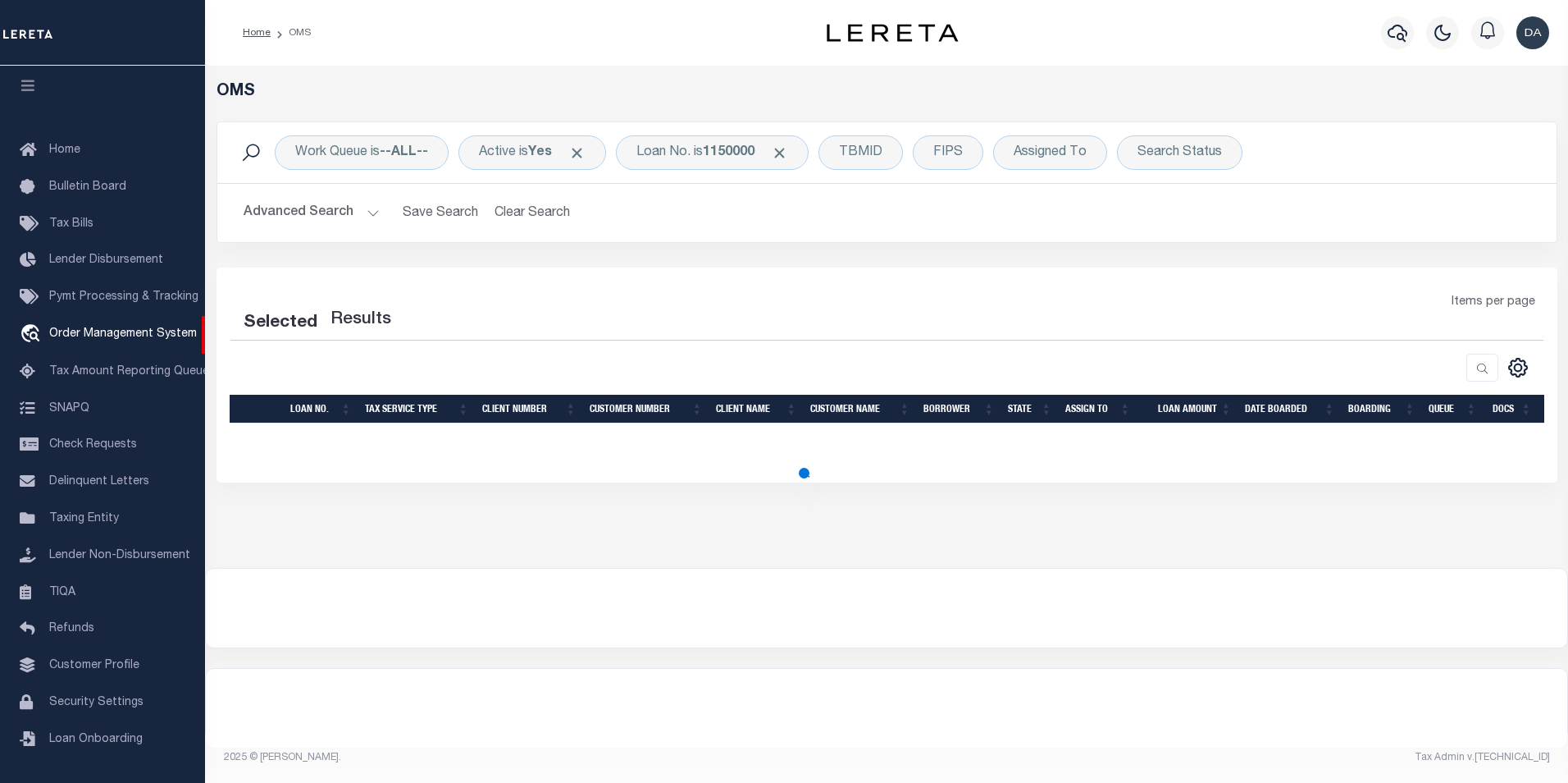
select select "200"
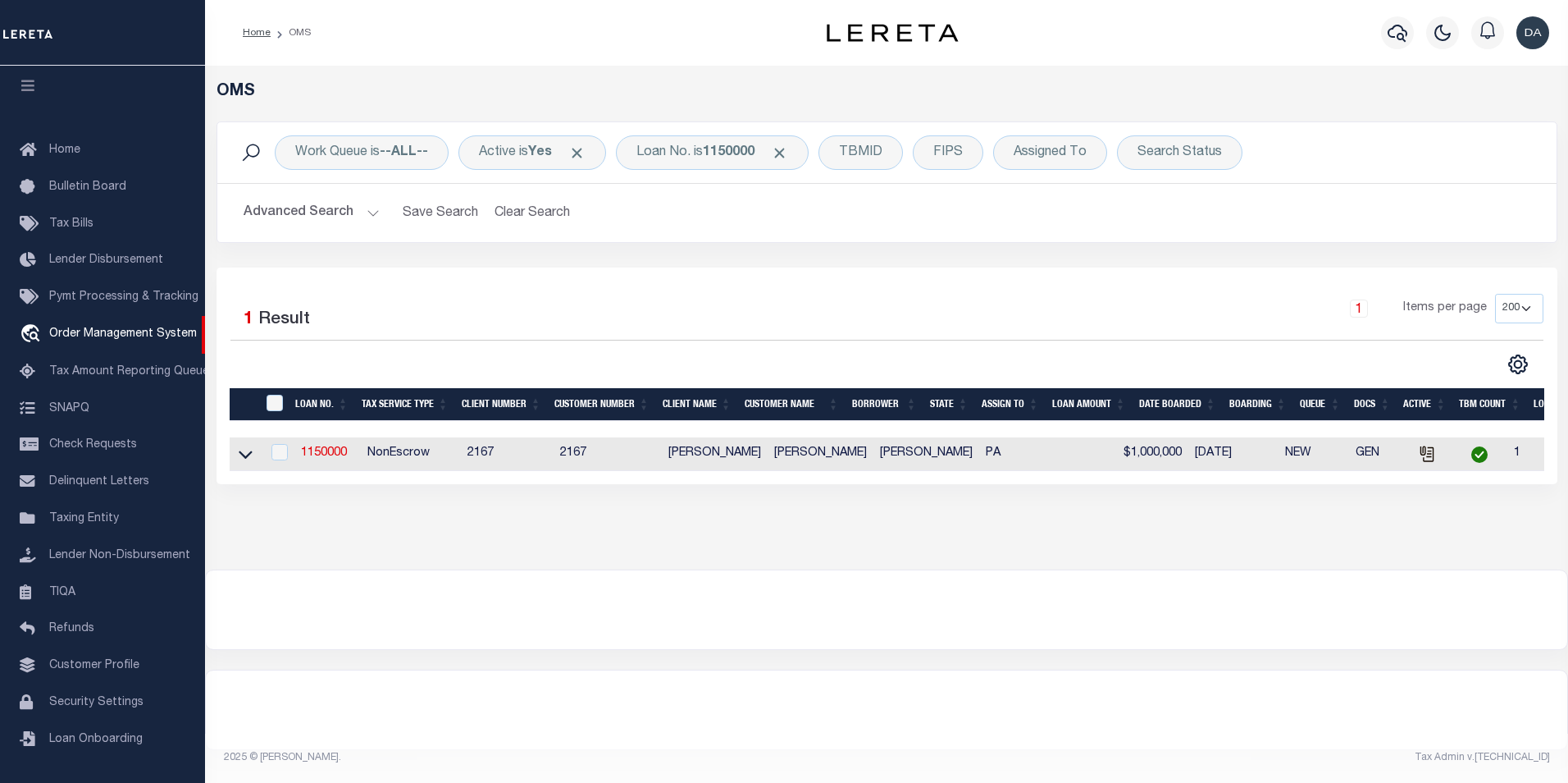
click at [265, 589] on div at bounding box center [887, 610] width 1362 height 79
click at [320, 459] on link "1150000" at bounding box center [324, 453] width 46 height 12
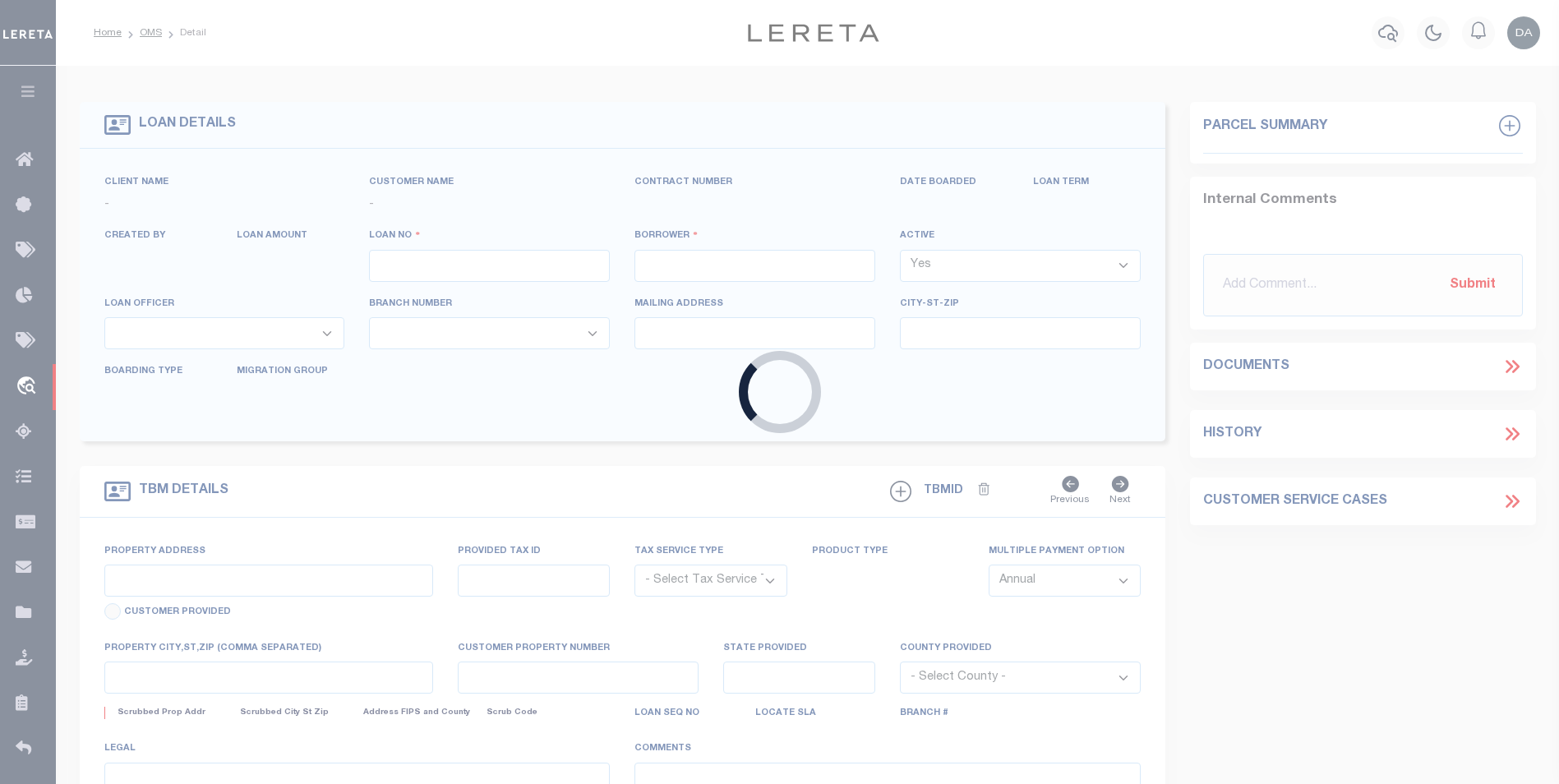
type input "1150000"
type input "[PERSON_NAME]"
select select
type input "[DATE]"
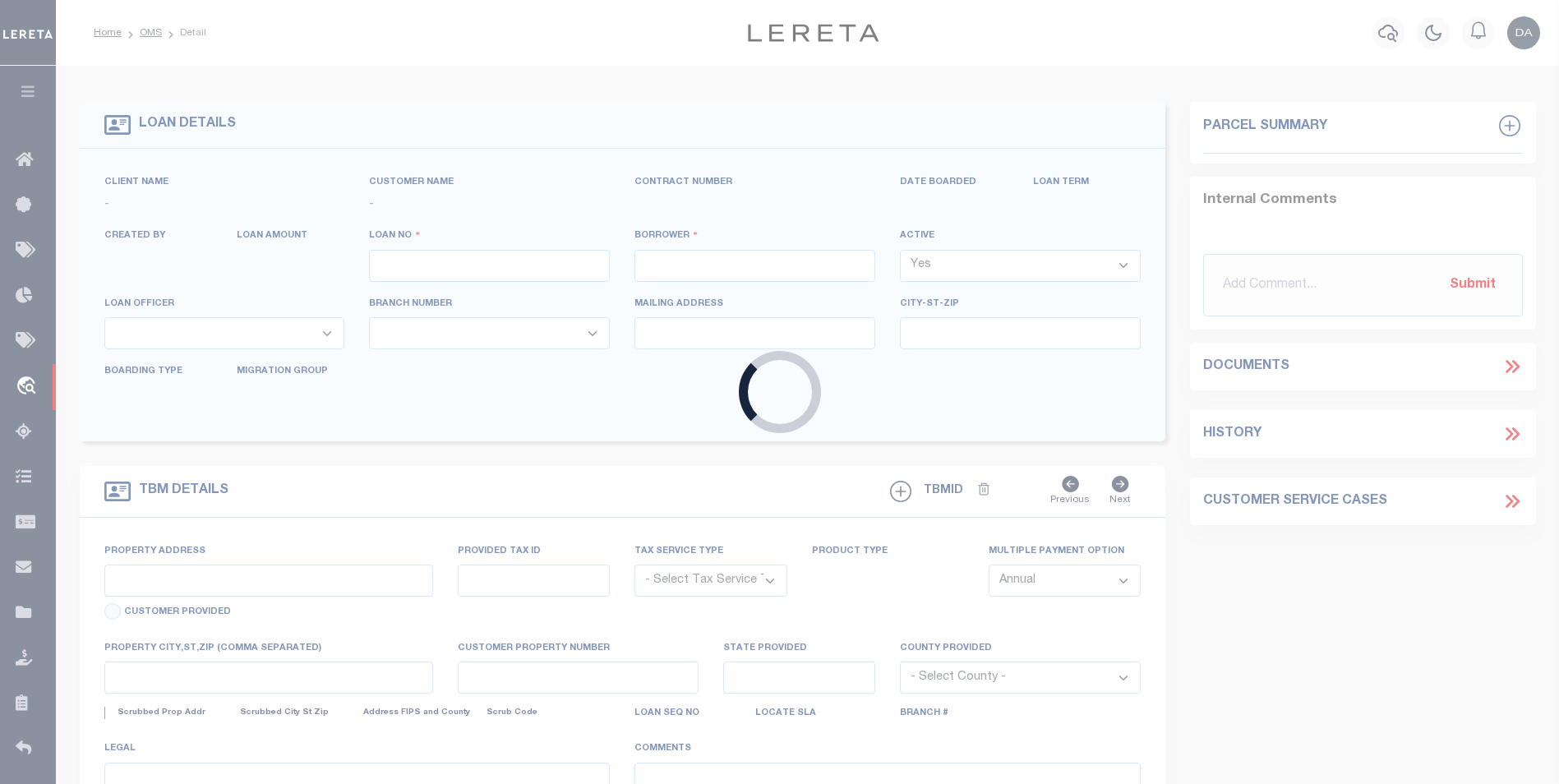
select select "10"
select select "NonEscrow"
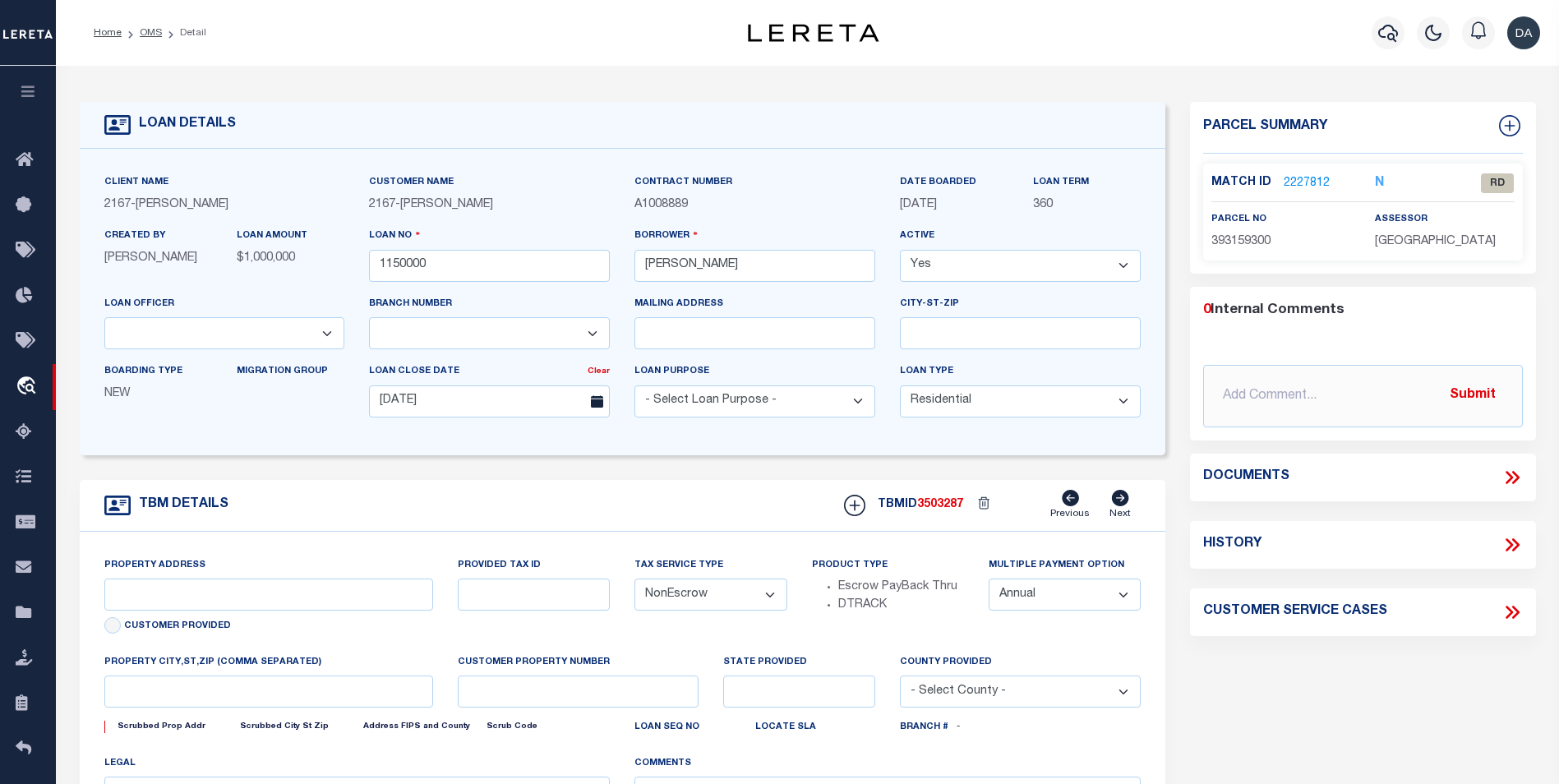
type input "[STREET_ADDRESS]"
select select
type input "[GEOGRAPHIC_DATA] [GEOGRAPHIC_DATA] 19148-4608"
type input "PA"
select select
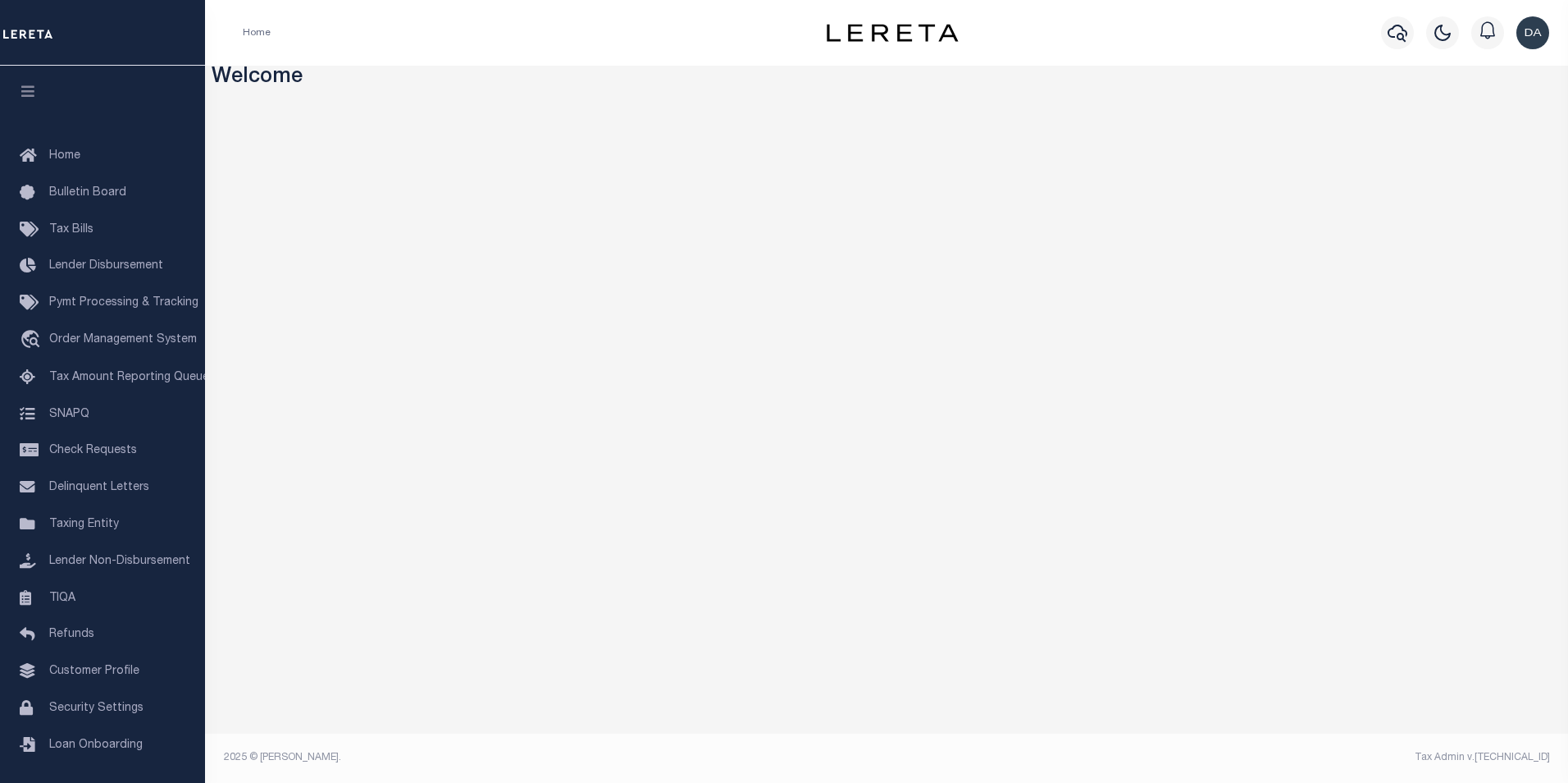
click at [241, 95] on div "Welcome" at bounding box center [887, 415] width 1363 height 701
click at [143, 337] on span "Order Management System" at bounding box center [123, 340] width 147 height 12
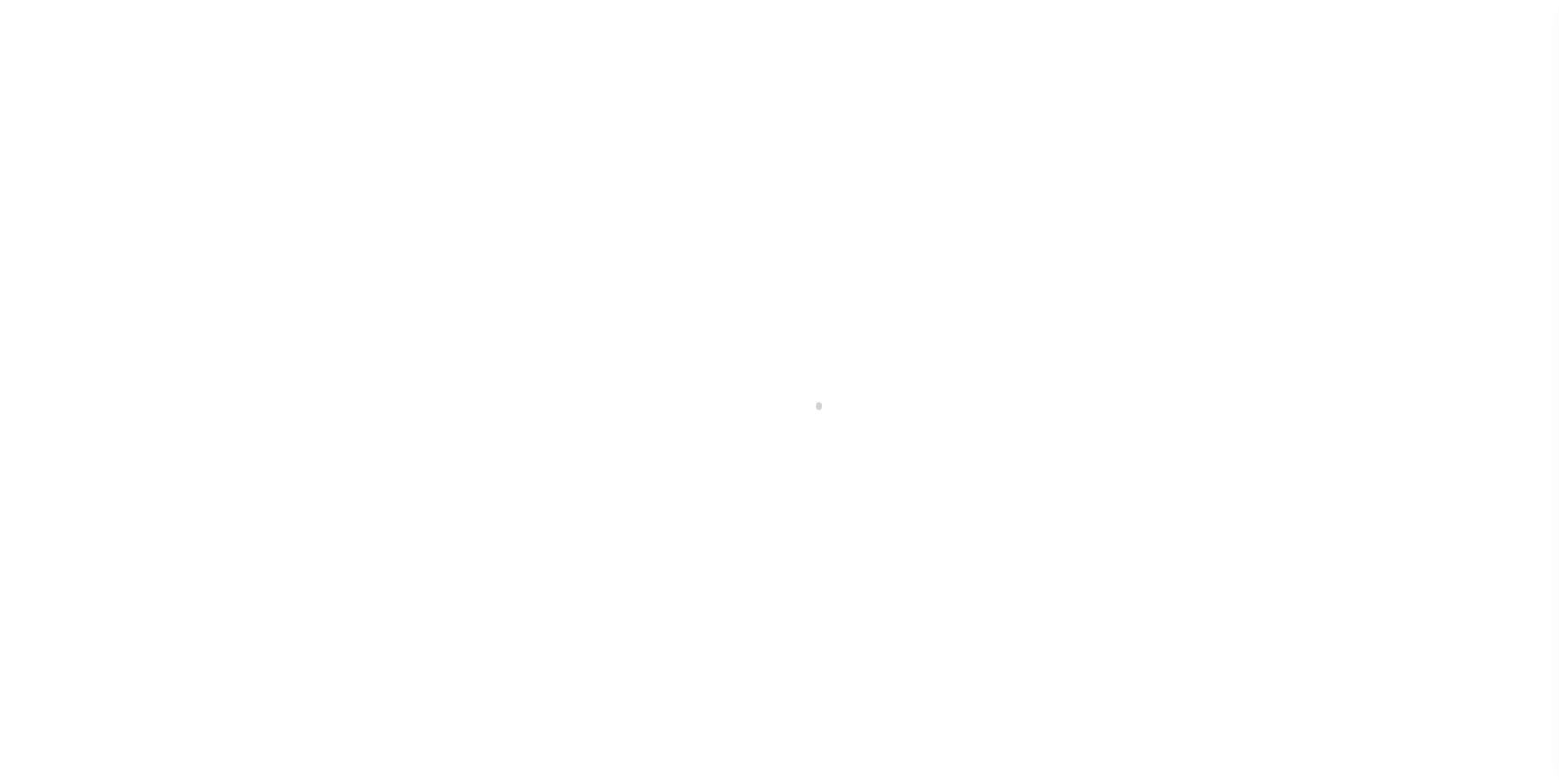
scroll to position [17, 0]
select select "200"
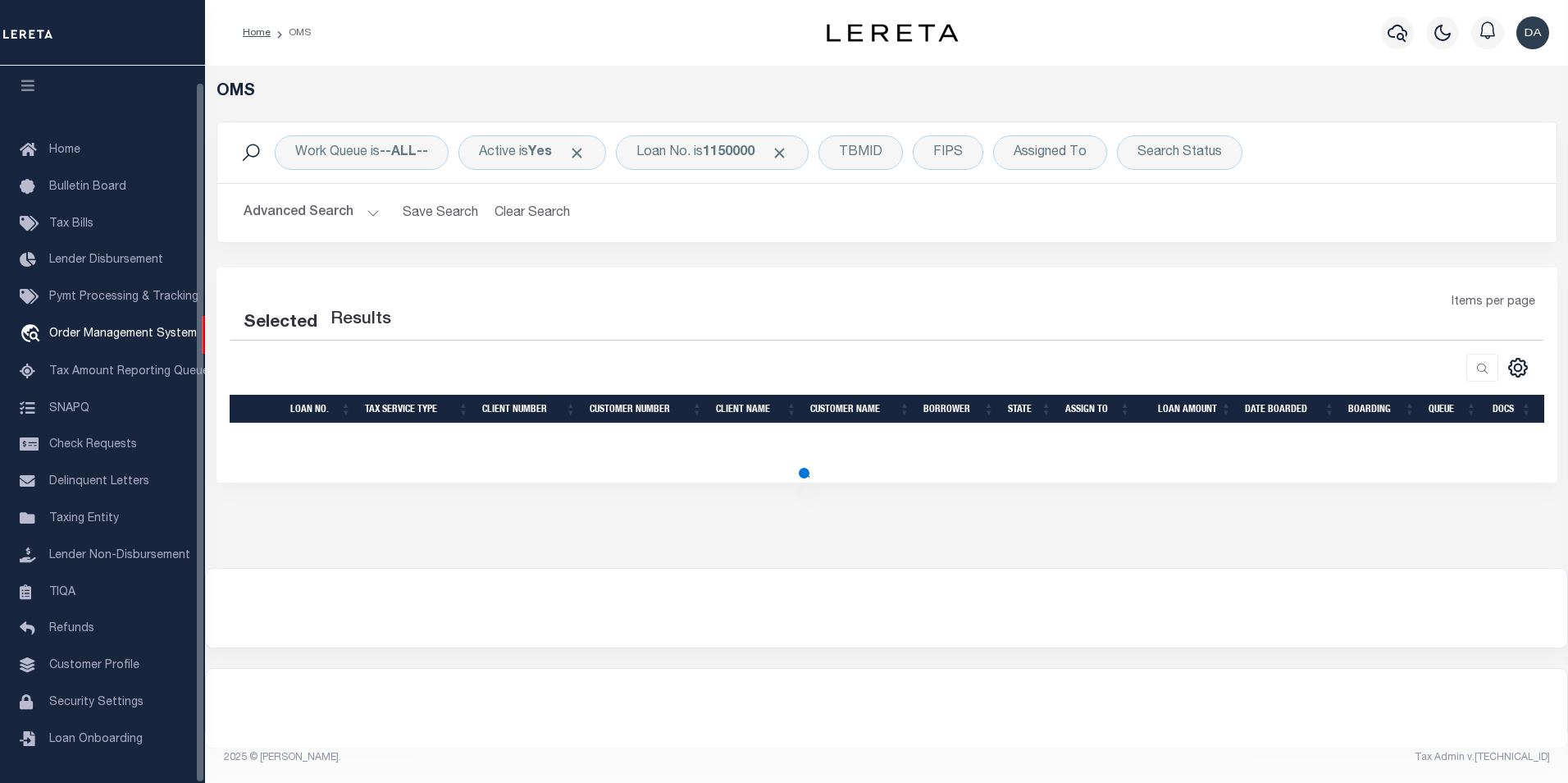
select select "200"
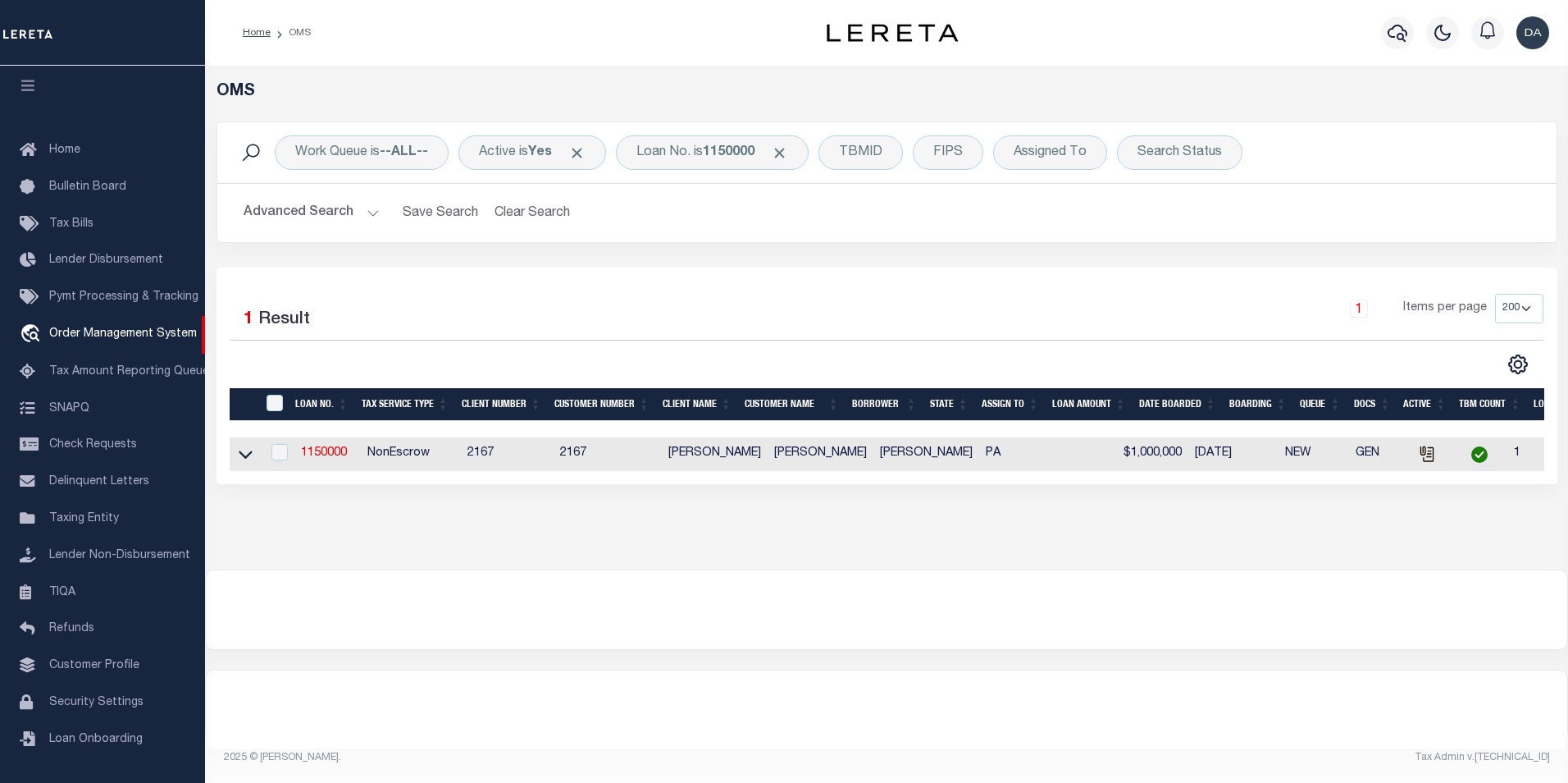
click at [254, 542] on div "OMS Work Queue is --ALL-- Active is Yes Loan No. is 1150000 TBMID FIPS Assigned…" at bounding box center [887, 317] width 1363 height 504
click at [322, 456] on link "1150000" at bounding box center [324, 453] width 46 height 12
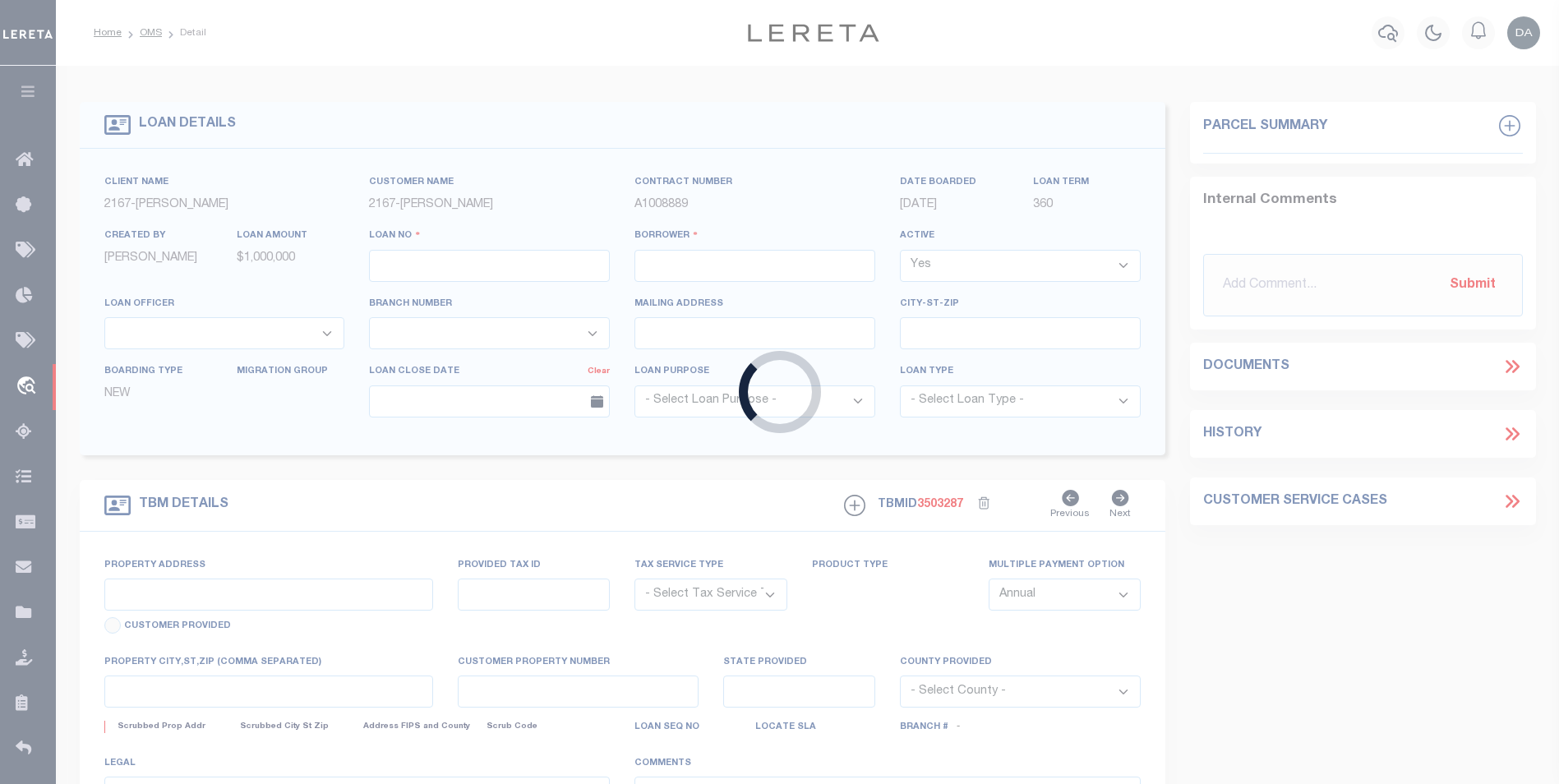
type input "1150000"
type input "[PERSON_NAME]"
select select
type input "[DATE]"
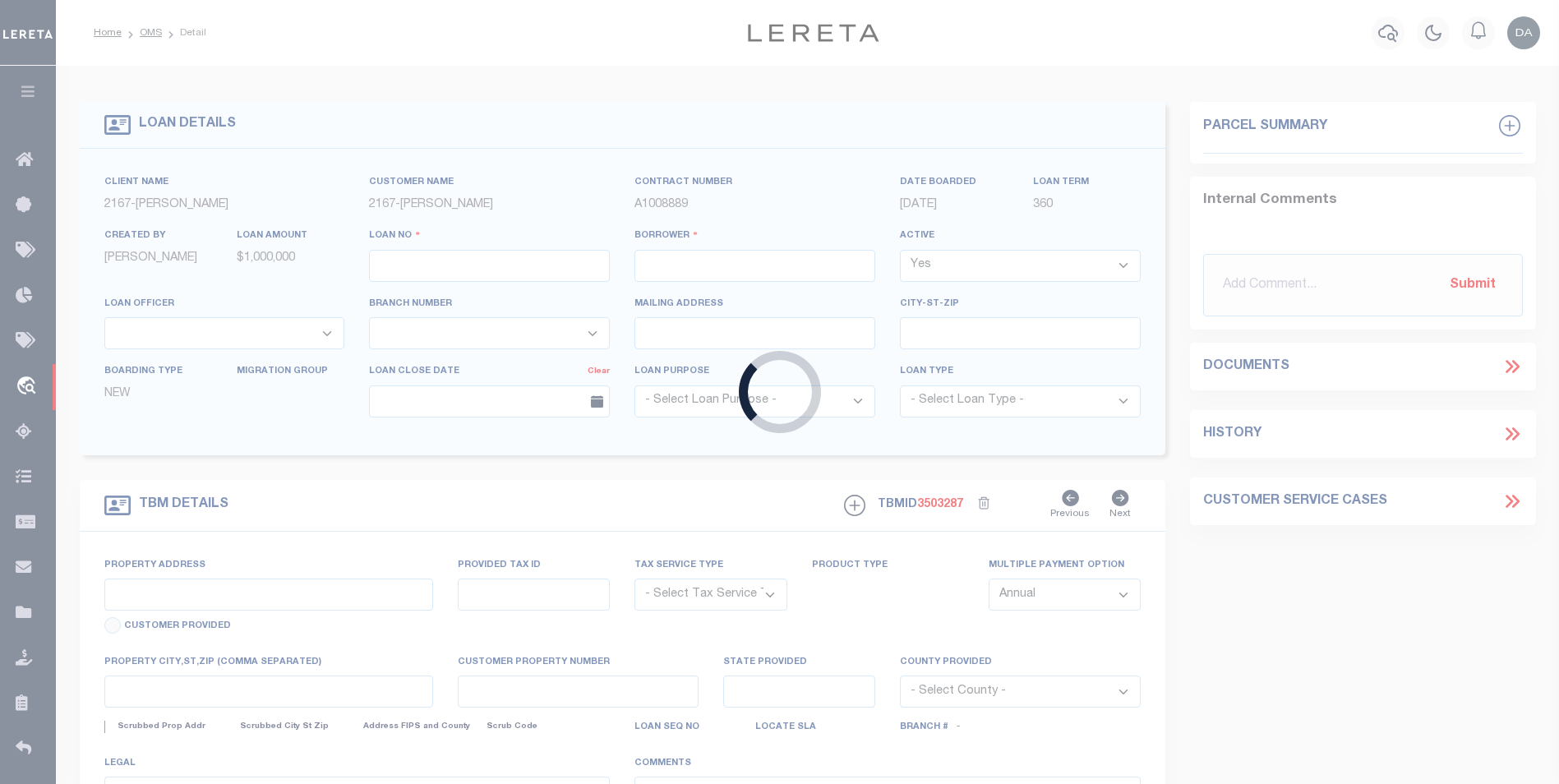
select select "10"
select select "NonEscrow"
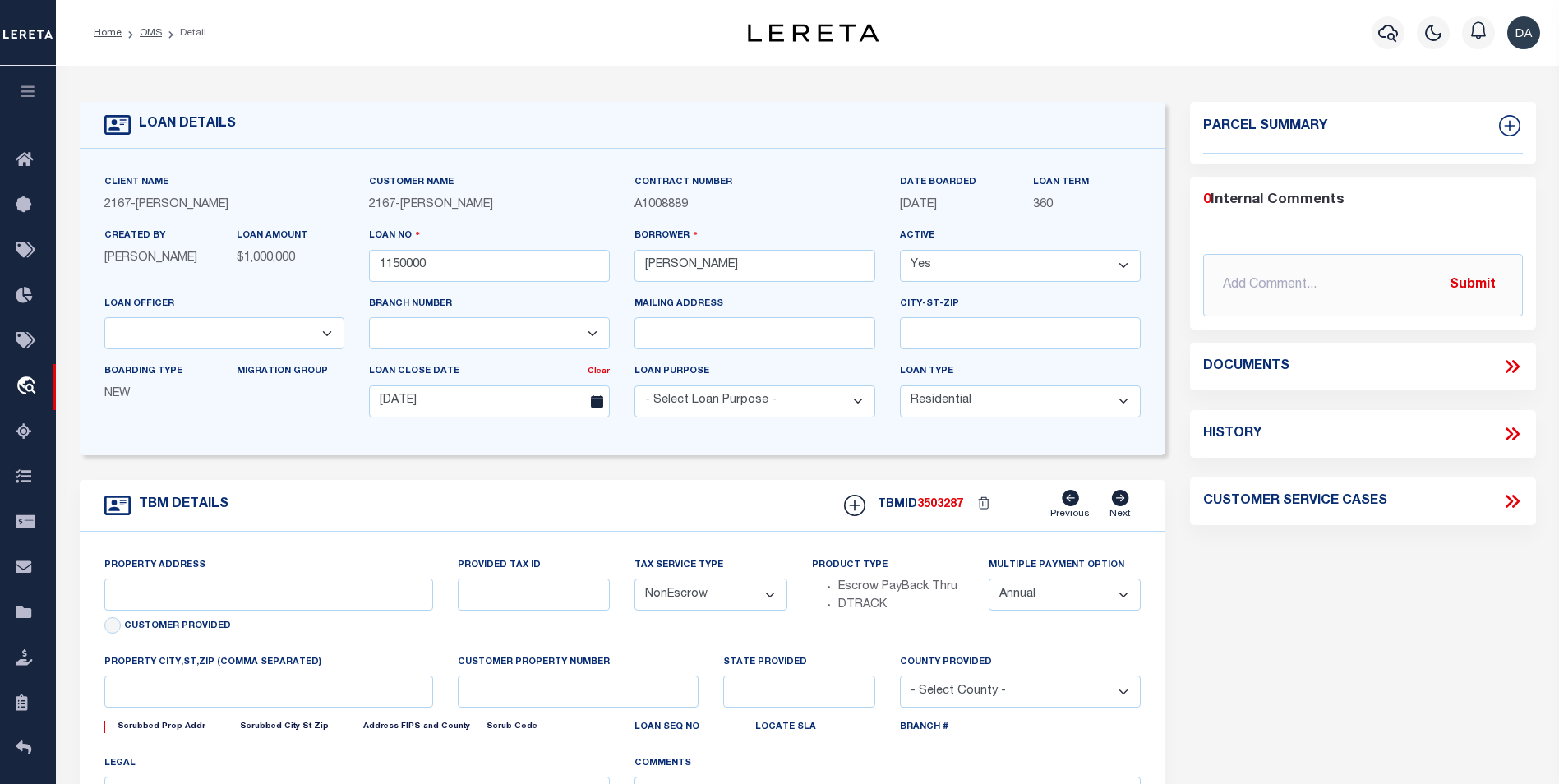
type input "[STREET_ADDRESS]"
select select
type input "[GEOGRAPHIC_DATA] [GEOGRAPHIC_DATA] 19148-4608"
type input "PA"
select select
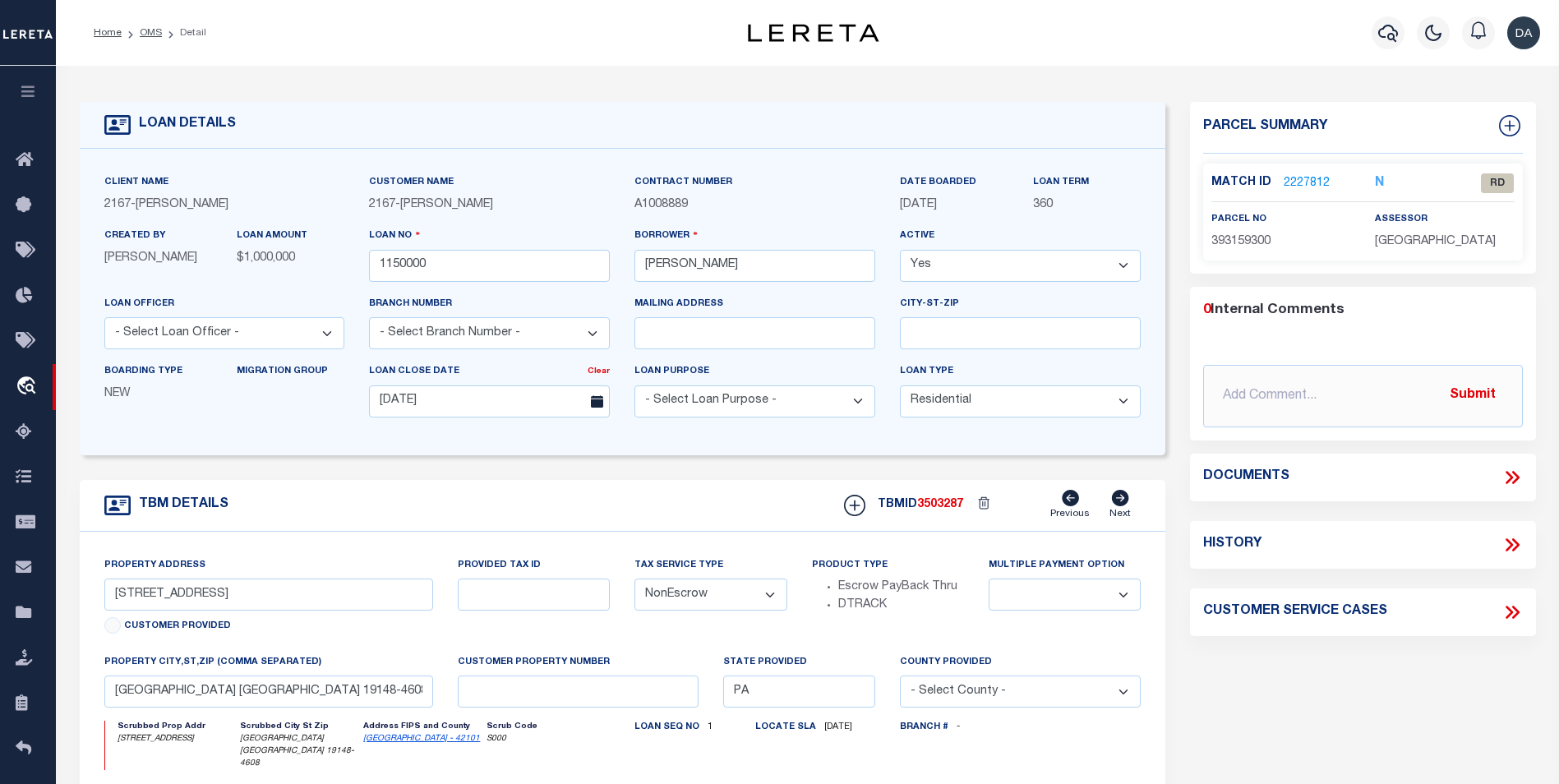
click at [209, 478] on form "LOAN DETAILS Client Name 2167 - [PERSON_NAME] Demo 2167" at bounding box center [622, 563] width 1086 height 922
click at [1522, 473] on icon at bounding box center [1511, 477] width 21 height 21
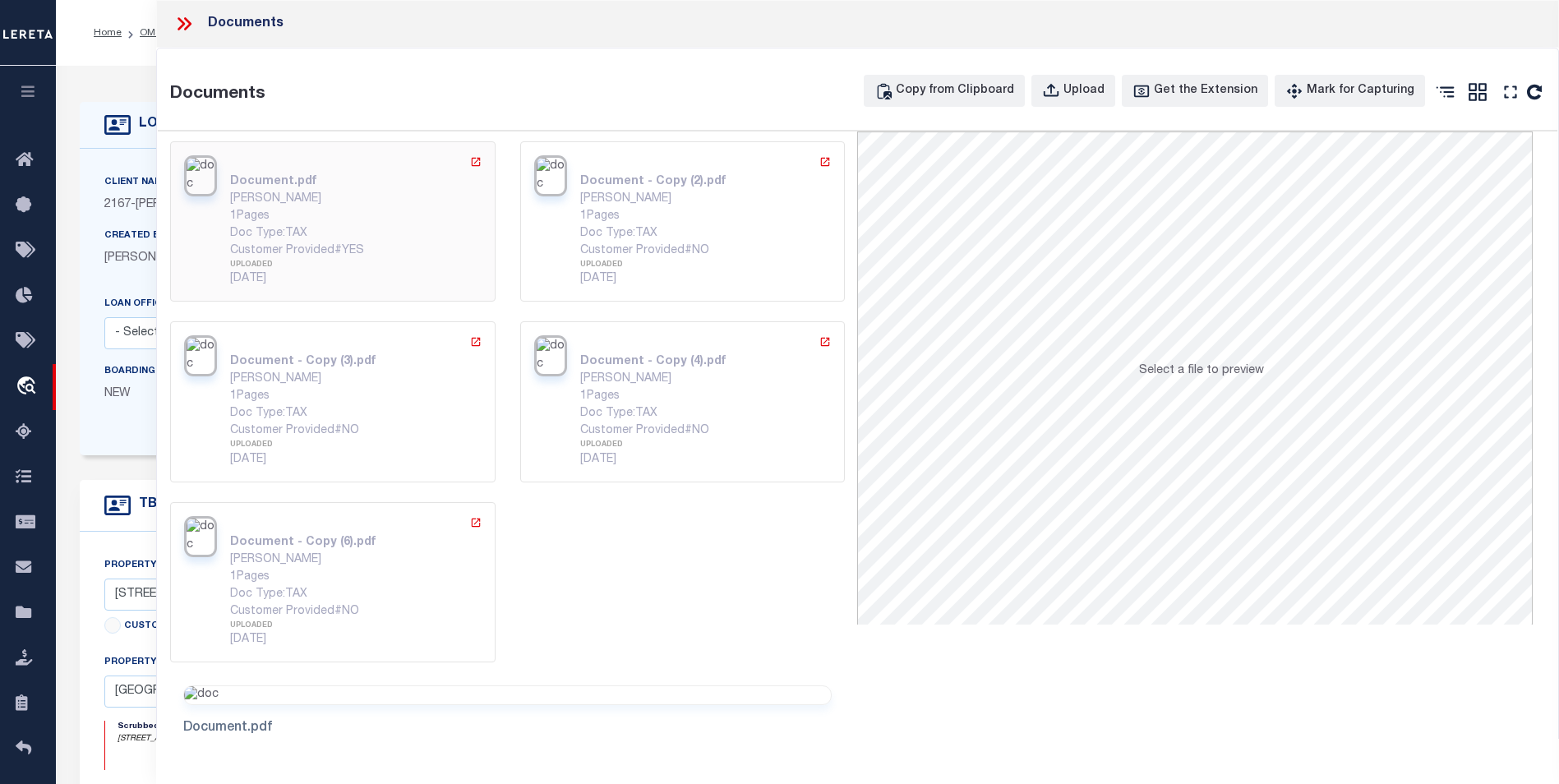
click at [325, 210] on div "1 Pages" at bounding box center [355, 216] width 251 height 18
click at [690, 158] on div "Document - Copy (2).pdf [PERSON_NAME] 1 Pages Doc Type: TAX Customer Provided# …" at bounding box center [705, 221] width 251 height 132
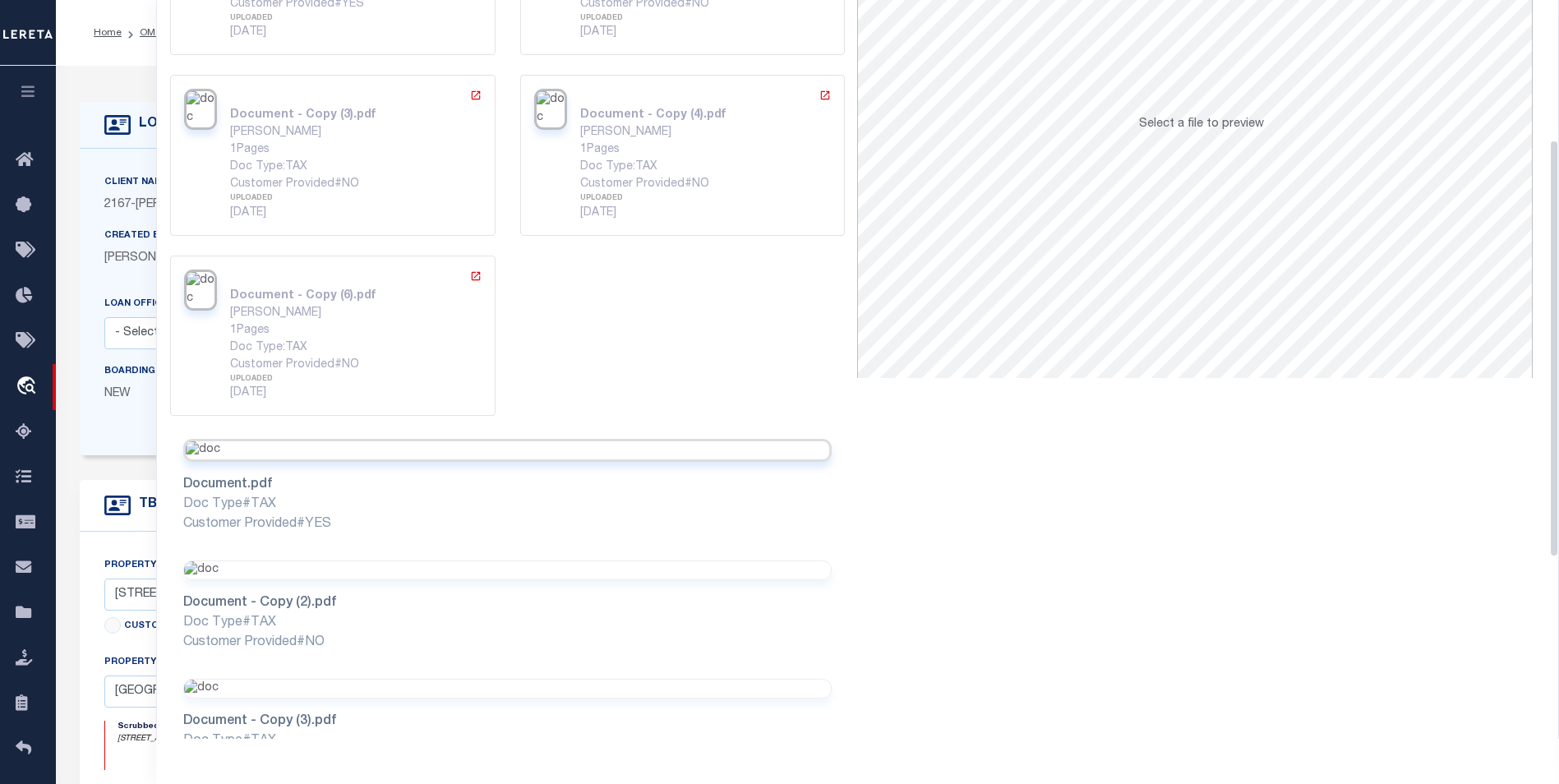
click at [328, 512] on div "Doc Type# TAX" at bounding box center [508, 505] width 649 height 20
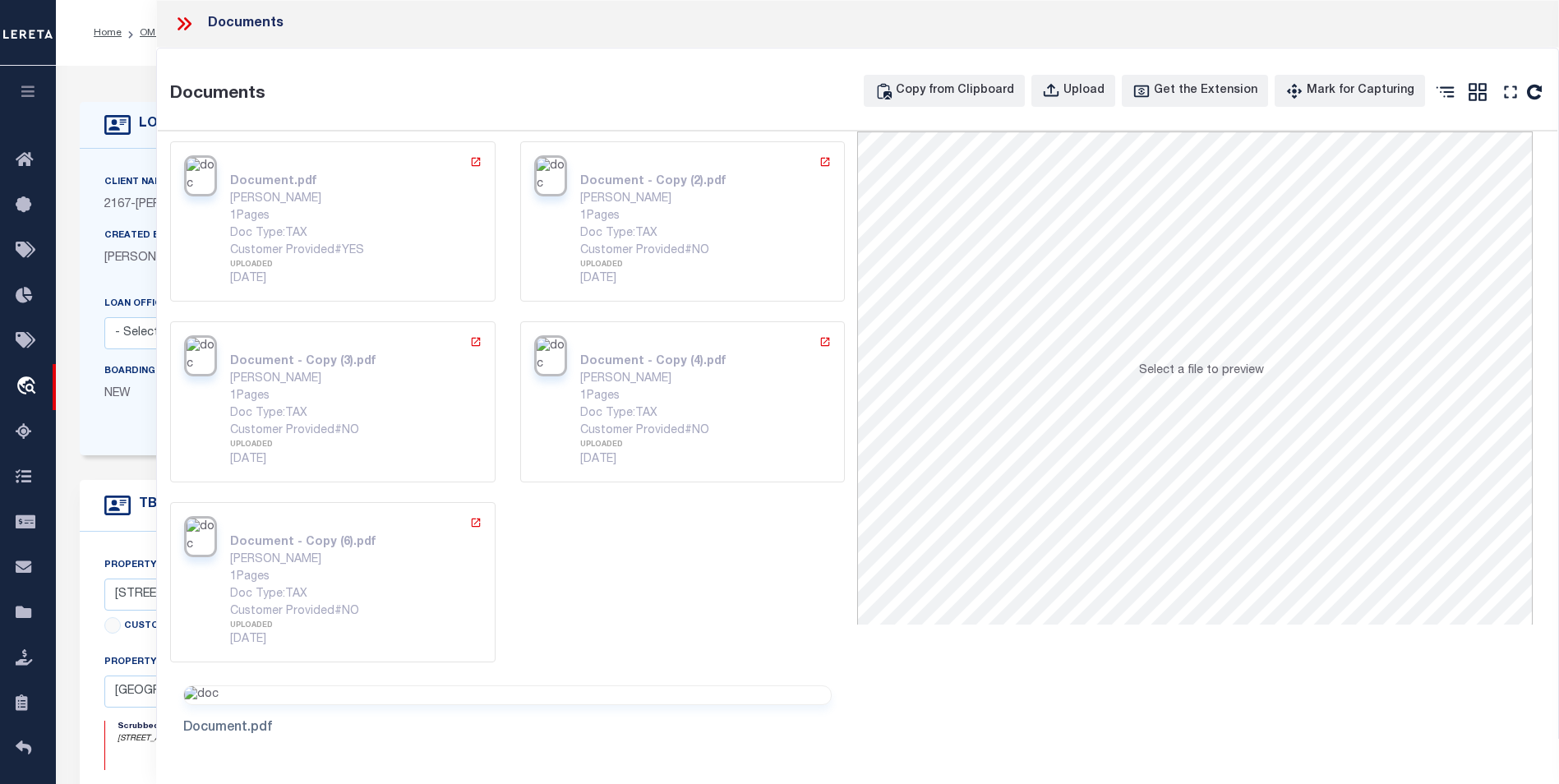
scroll to position [411, 0]
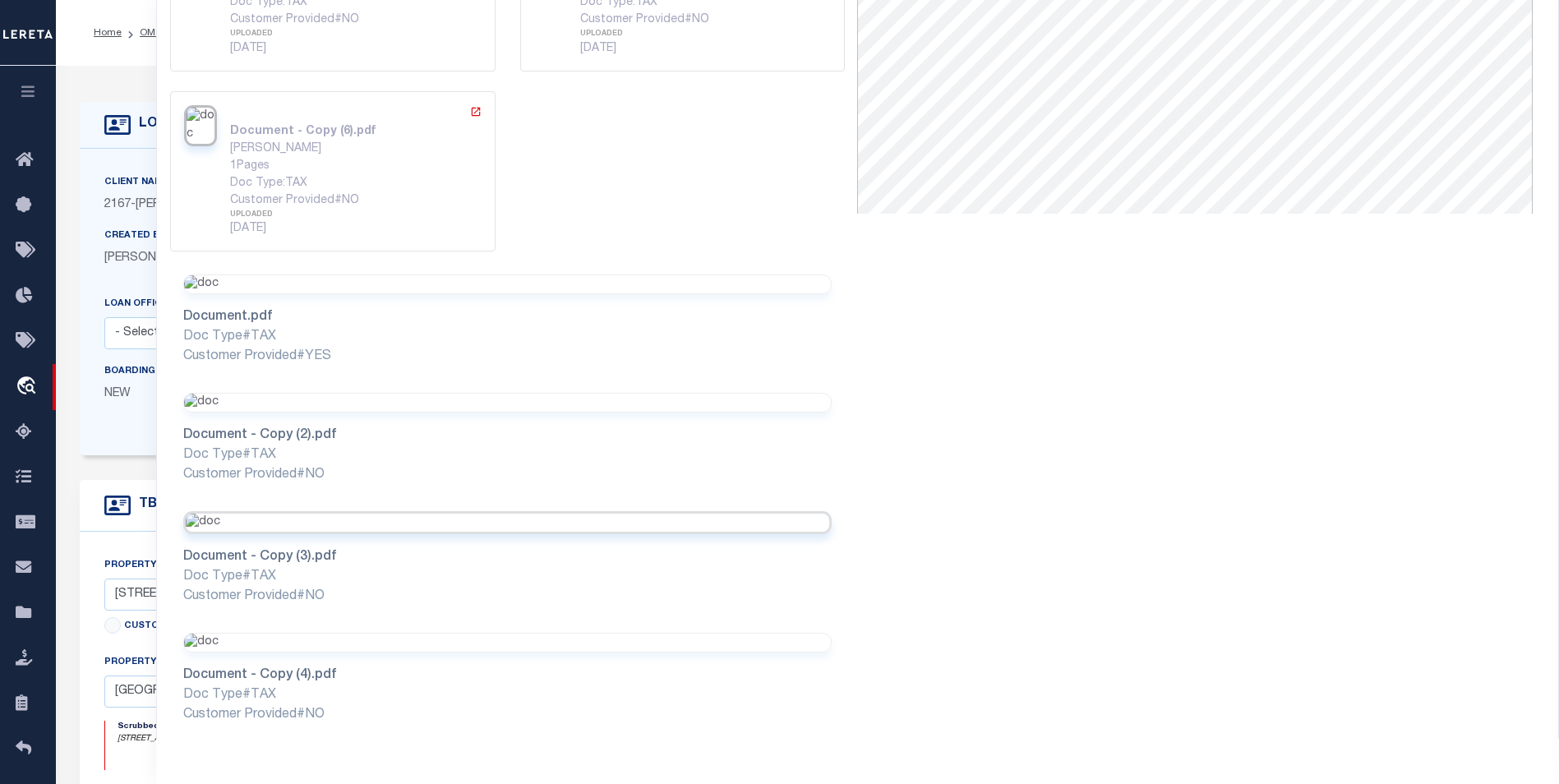
click at [450, 570] on div "Doc Type# TAX" at bounding box center [508, 577] width 649 height 20
